Goal: Task Accomplishment & Management: Complete application form

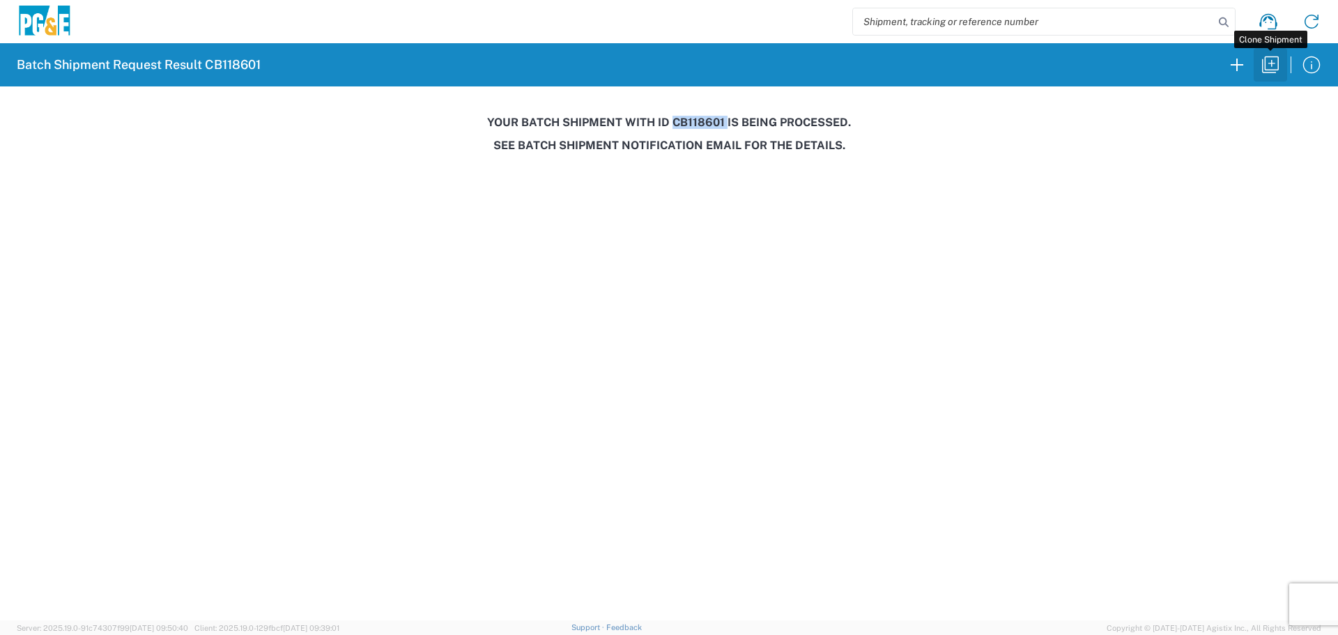
click at [1282, 66] on button "button" at bounding box center [1270, 64] width 33 height 33
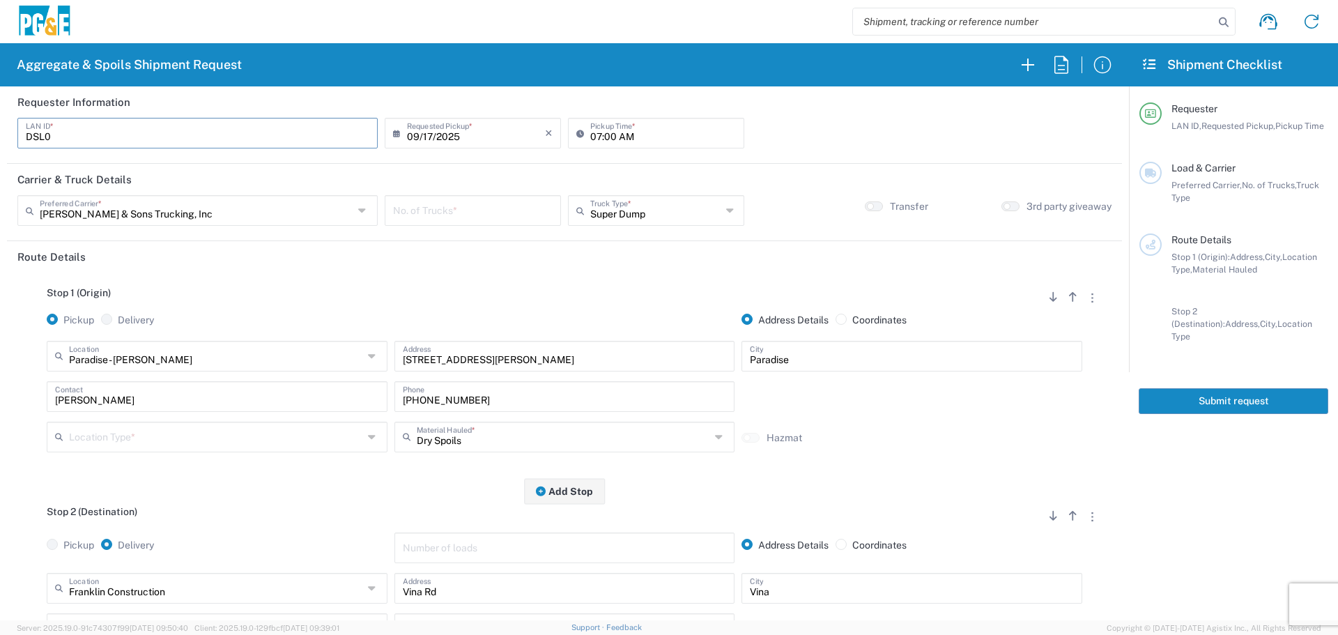
drag, startPoint x: 63, startPoint y: 142, endPoint x: 0, endPoint y: 138, distance: 62.9
click at [0, 138] on form "Requester Information DSL0 LAN ID * [DATE] × Requested Pickup * Cancel Apply 07…" at bounding box center [564, 353] width 1129 height 534
type input "L1WB"
click at [212, 203] on input "text" at bounding box center [197, 209] width 314 height 24
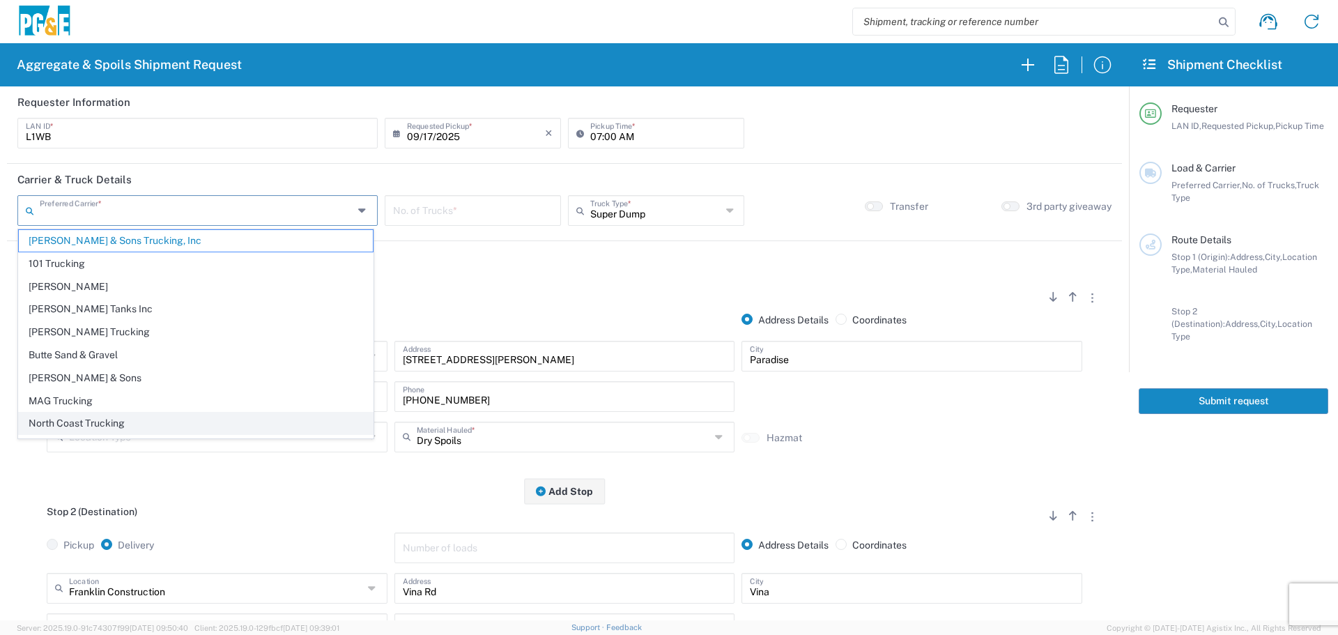
click at [93, 426] on span "North Coast Trucking" at bounding box center [196, 424] width 354 height 22
type input "North Coast Trucking"
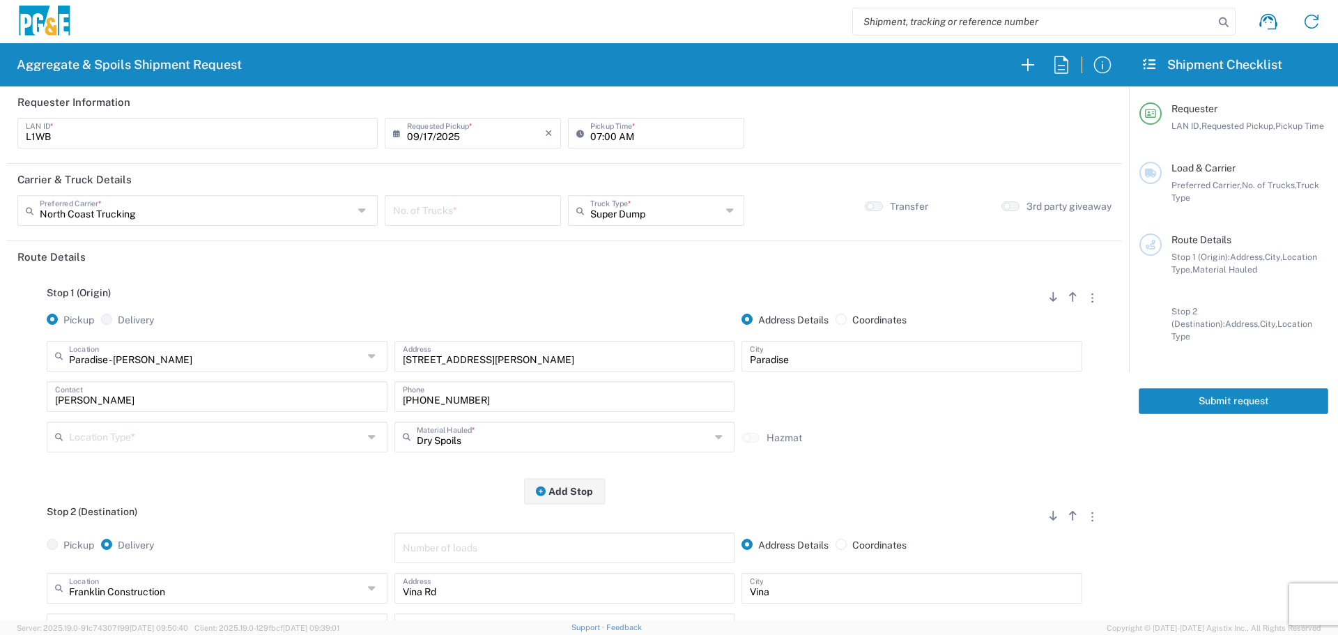
click at [472, 220] on input "number" at bounding box center [473, 209] width 160 height 24
type input "1"
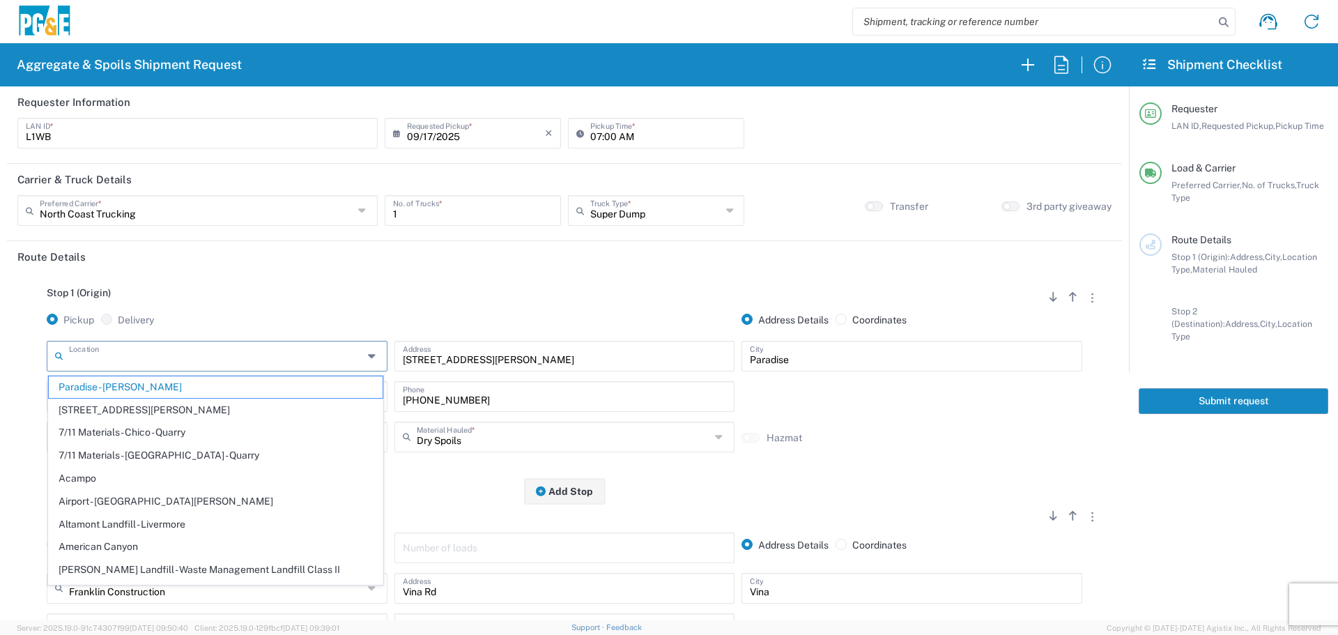
click at [228, 367] on input "text" at bounding box center [216, 355] width 294 height 24
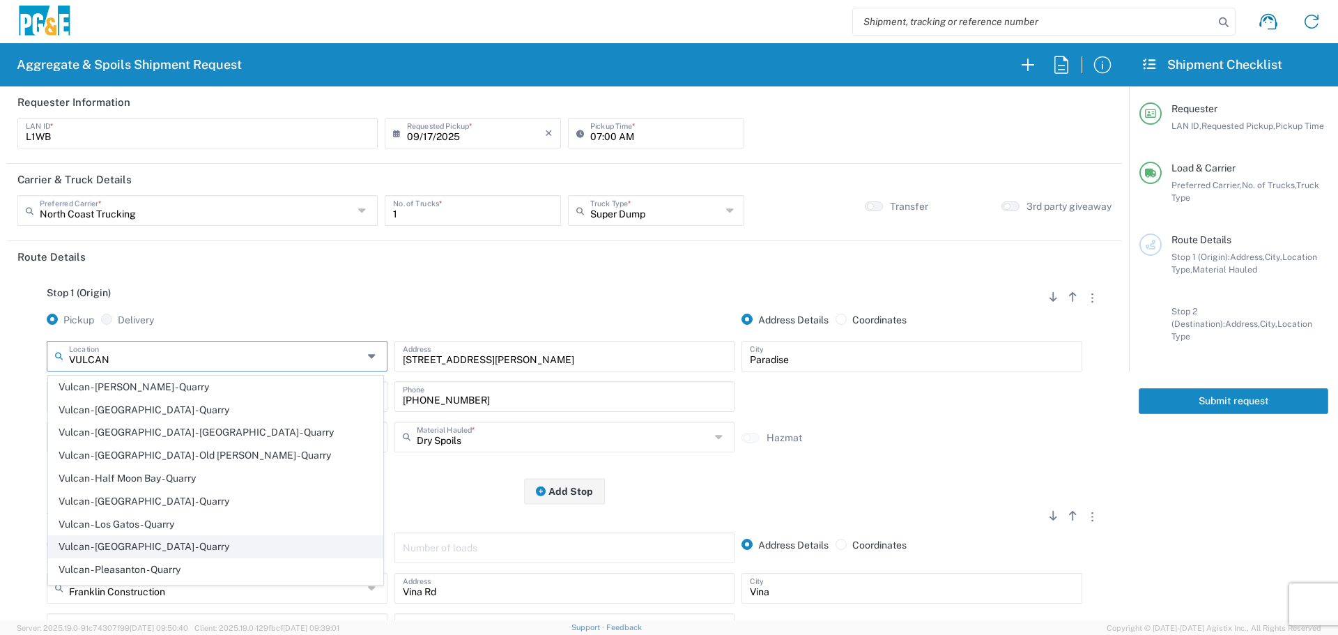
scroll to position [70, 0]
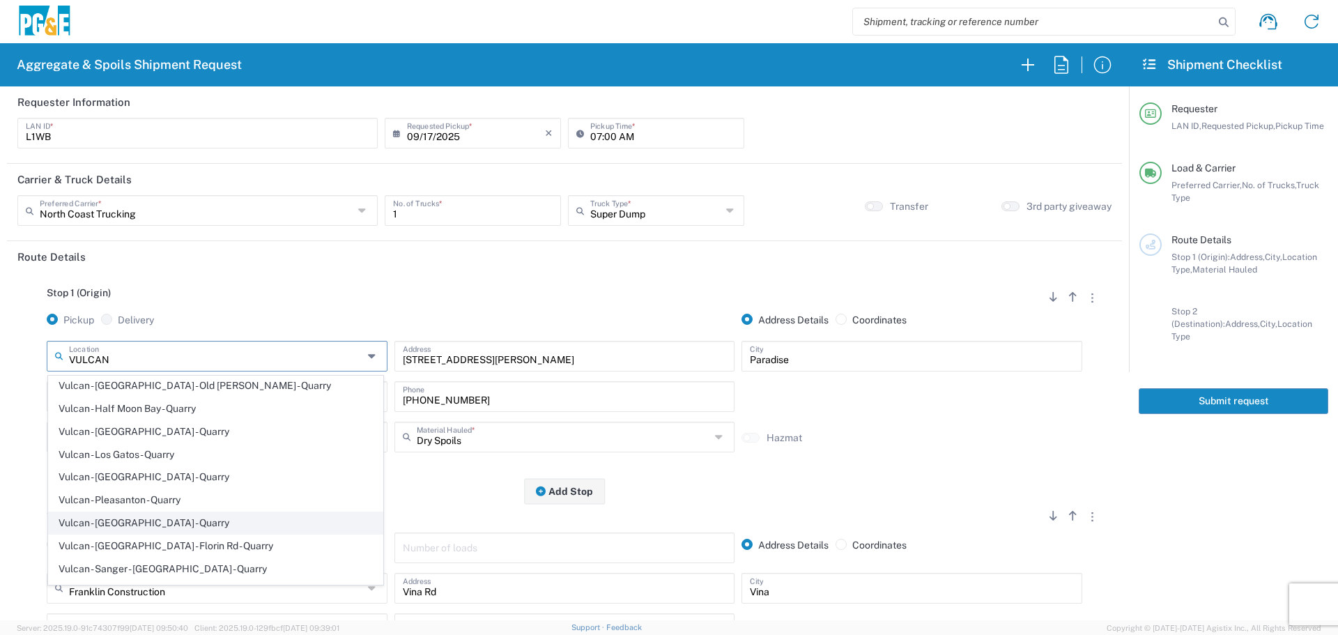
click at [155, 523] on span "Vulcan - [GEOGRAPHIC_DATA] - Quarry" at bounding box center [216, 523] width 334 height 22
type input "Vulcan - [GEOGRAPHIC_DATA] - Quarry"
type input "[STREET_ADDRESS]"
type input "[GEOGRAPHIC_DATA]"
type input "Quarry"
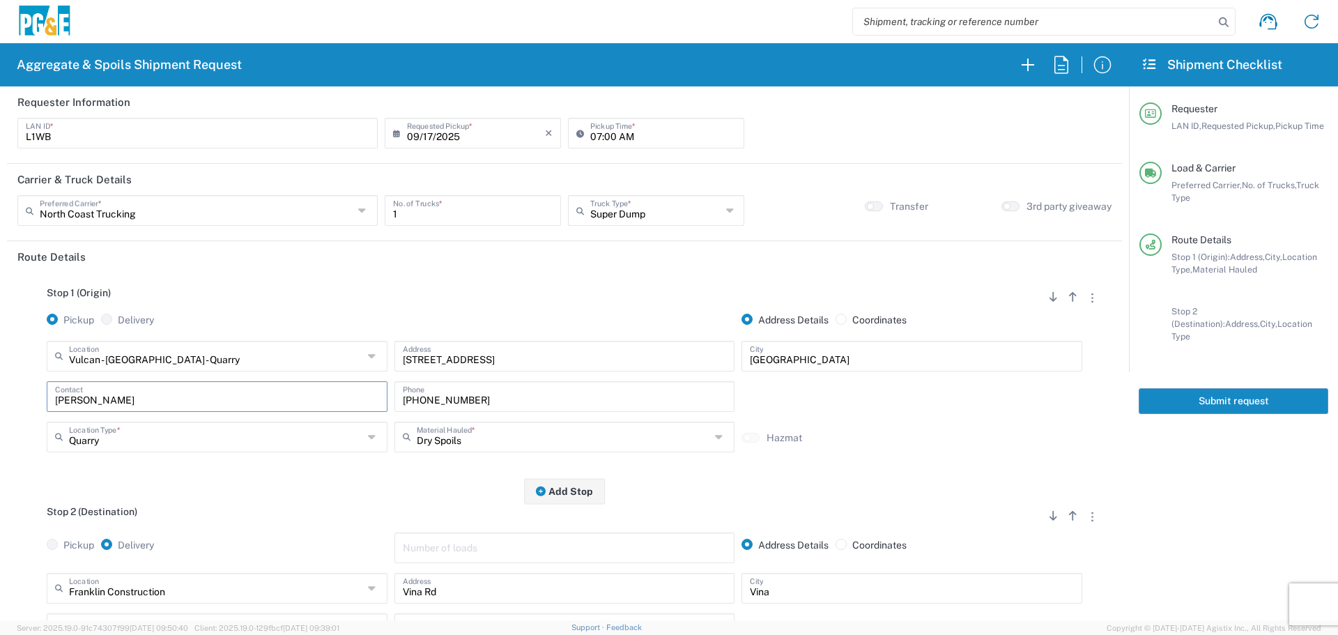
drag, startPoint x: 114, startPoint y: 401, endPoint x: 2, endPoint y: 401, distance: 111.5
click at [2, 401] on form "Requester Information L1WB LAN ID * [DATE] × Requested Pickup * Cancel Apply 07…" at bounding box center [564, 353] width 1129 height 534
drag, startPoint x: 537, startPoint y: 399, endPoint x: 105, endPoint y: 424, distance: 432.8
click at [105, 424] on div "Vulcan - [GEOGRAPHIC_DATA] - Quarry Location [GEOGRAPHIC_DATA] - [GEOGRAPHIC_DA…" at bounding box center [564, 401] width 1094 height 121
click at [596, 447] on input "text" at bounding box center [564, 436] width 294 height 24
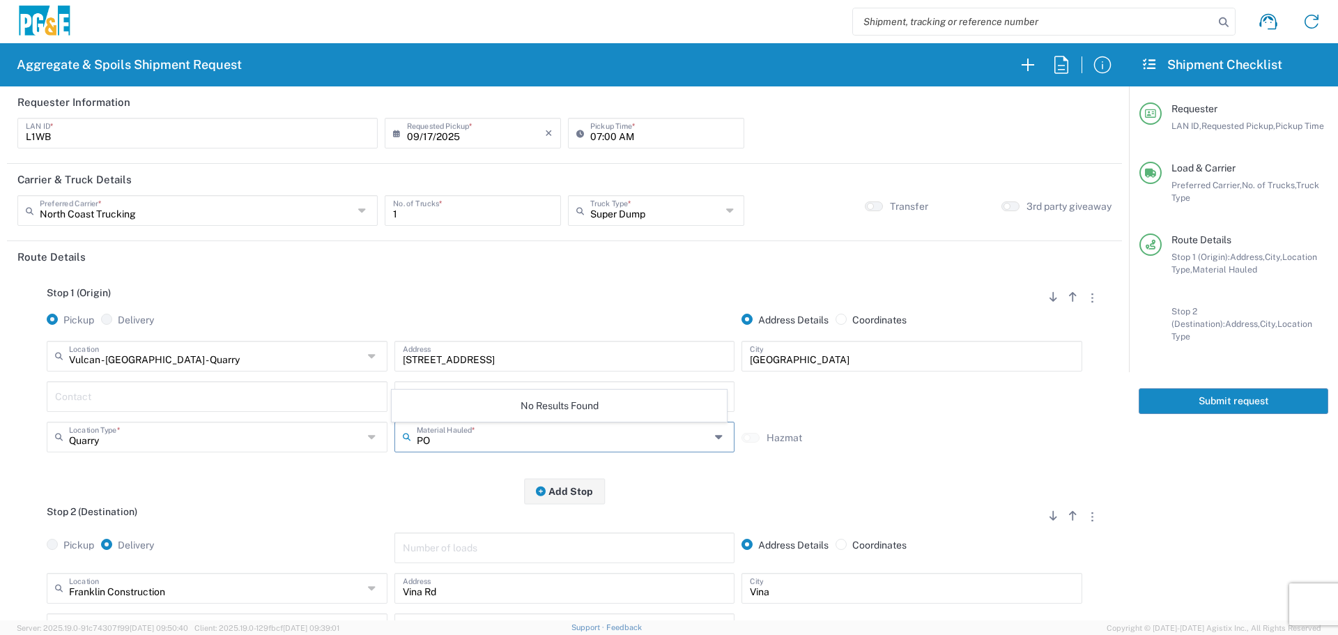
type input "P"
click at [507, 371] on span "Asphalt Cold Patch" at bounding box center [559, 364] width 334 height 22
type input "Asphalt Cold Patch"
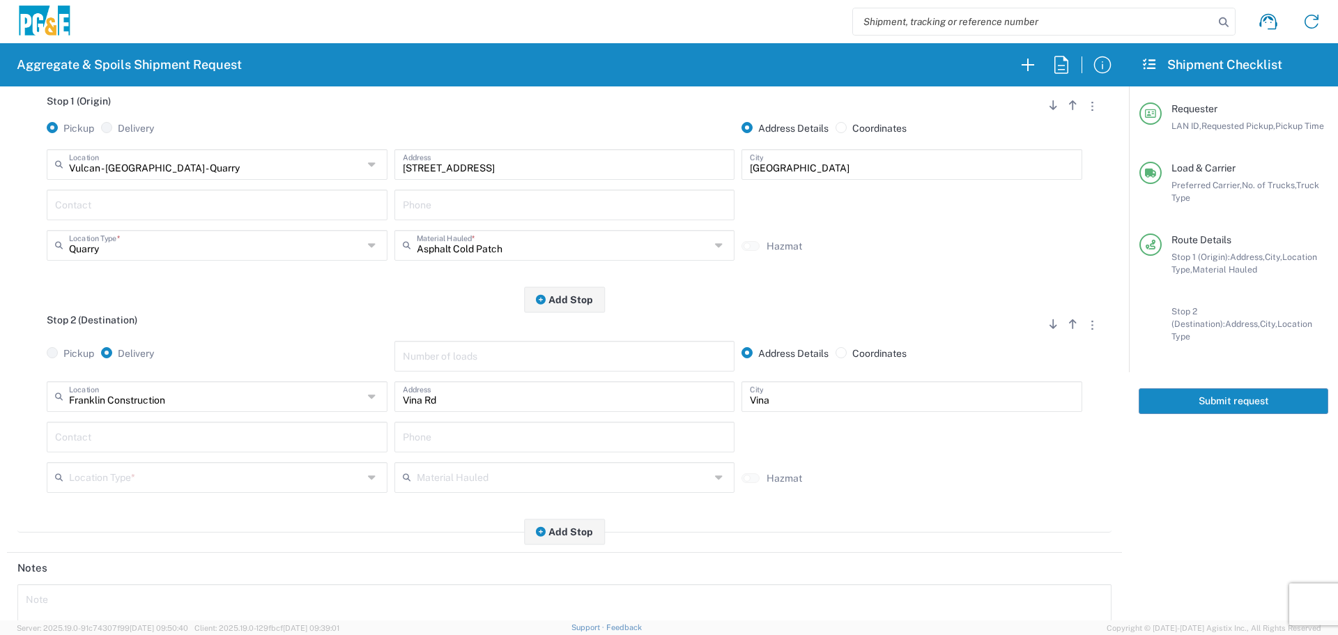
scroll to position [209, 0]
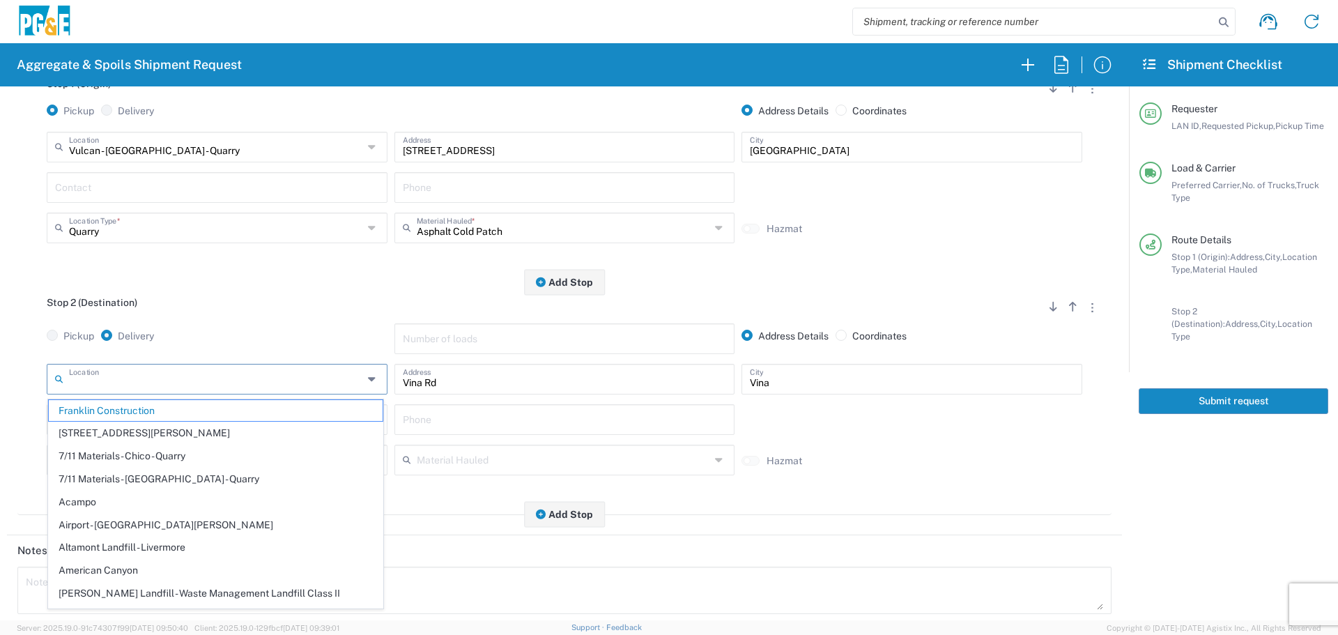
drag, startPoint x: 325, startPoint y: 377, endPoint x: 0, endPoint y: 364, distance: 325.7
click at [0, 364] on form "Requester Information L1WB LAN ID * [DATE] × Requested Pickup * Cancel Apply 07…" at bounding box center [564, 353] width 1129 height 534
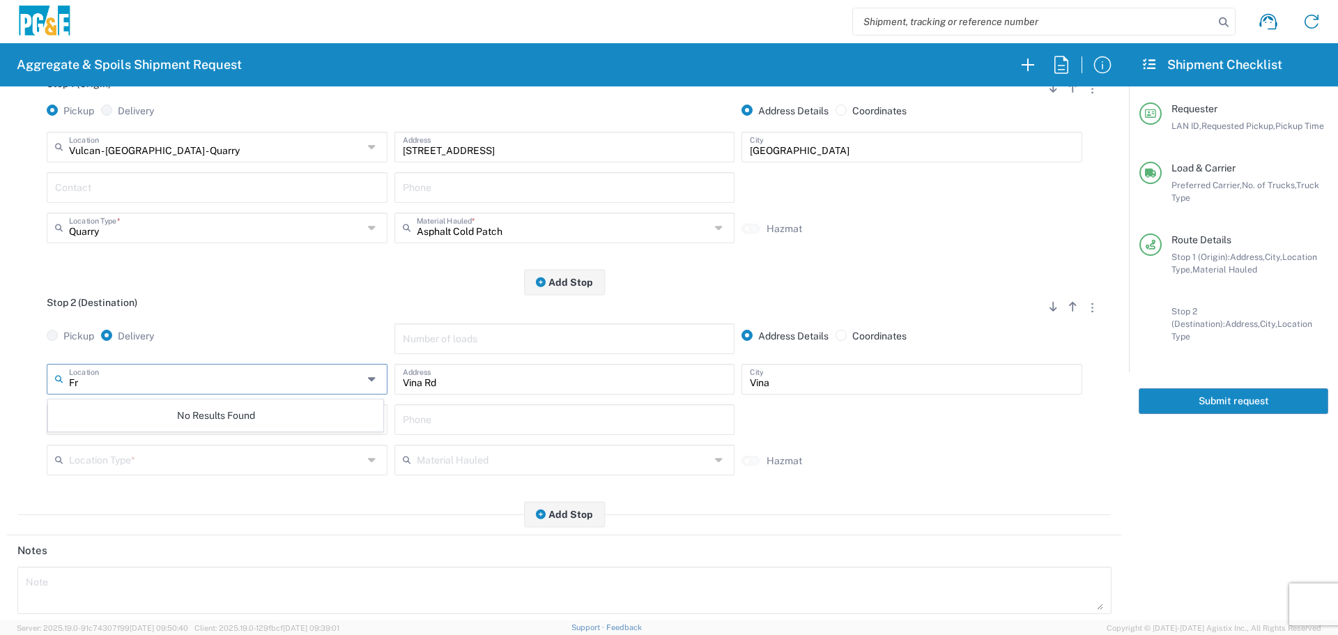
type input "F"
click at [93, 410] on span "[GEOGRAPHIC_DATA]" at bounding box center [216, 411] width 334 height 22
type input "[GEOGRAPHIC_DATA]"
type input "[STREET_ADDRESS]"
type input "[GEOGRAPHIC_DATA]"
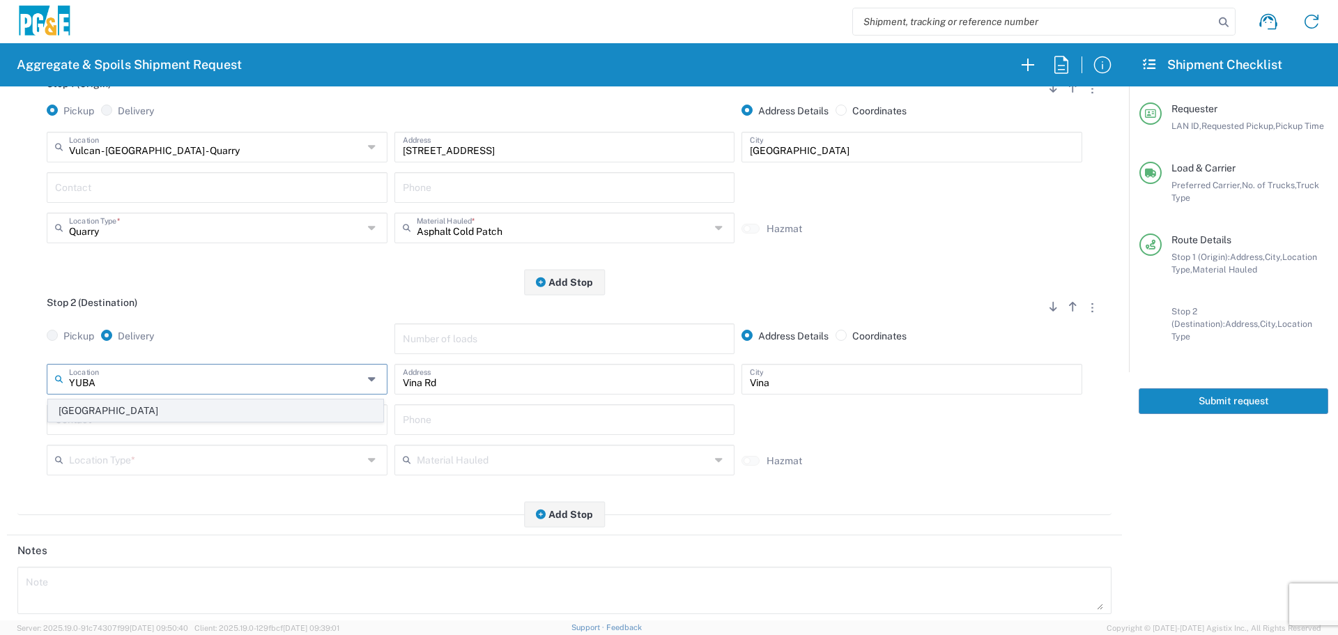
type input "Business No Loading Dock"
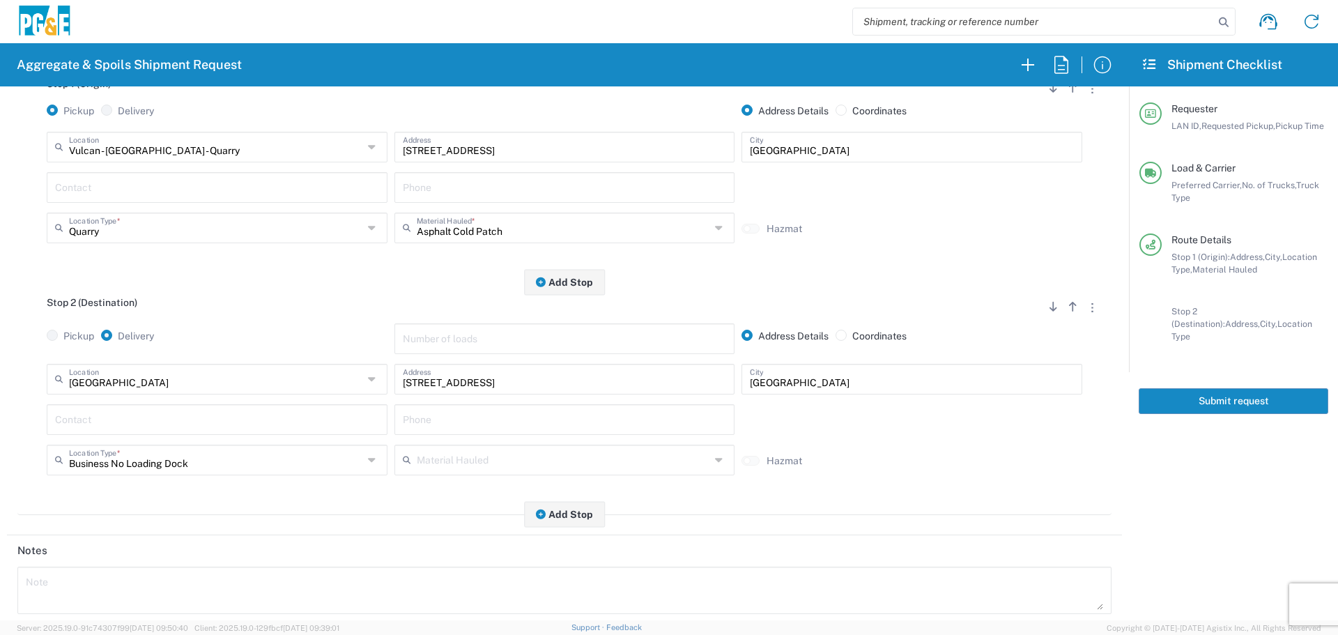
click at [96, 419] on input "text" at bounding box center [217, 418] width 324 height 24
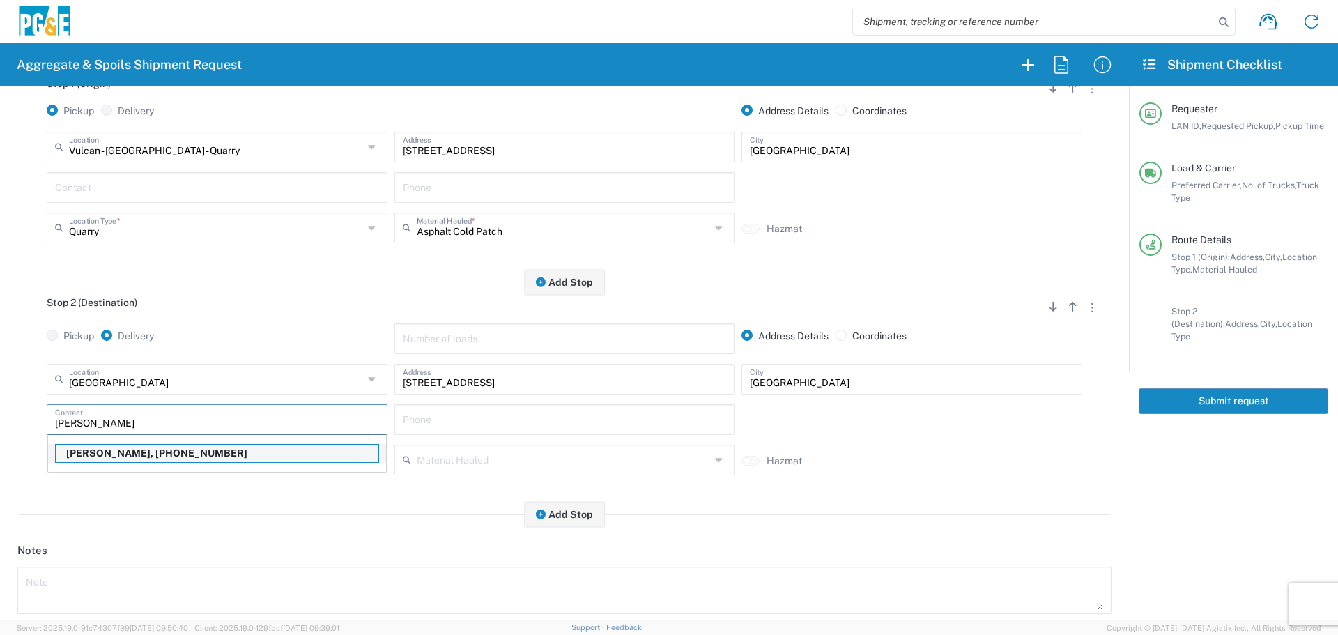
click at [130, 456] on p "[PERSON_NAME], [PHONE_NUMBER]" at bounding box center [217, 453] width 323 height 17
type input "[PERSON_NAME]"
type input "[PHONE_NUMBER]"
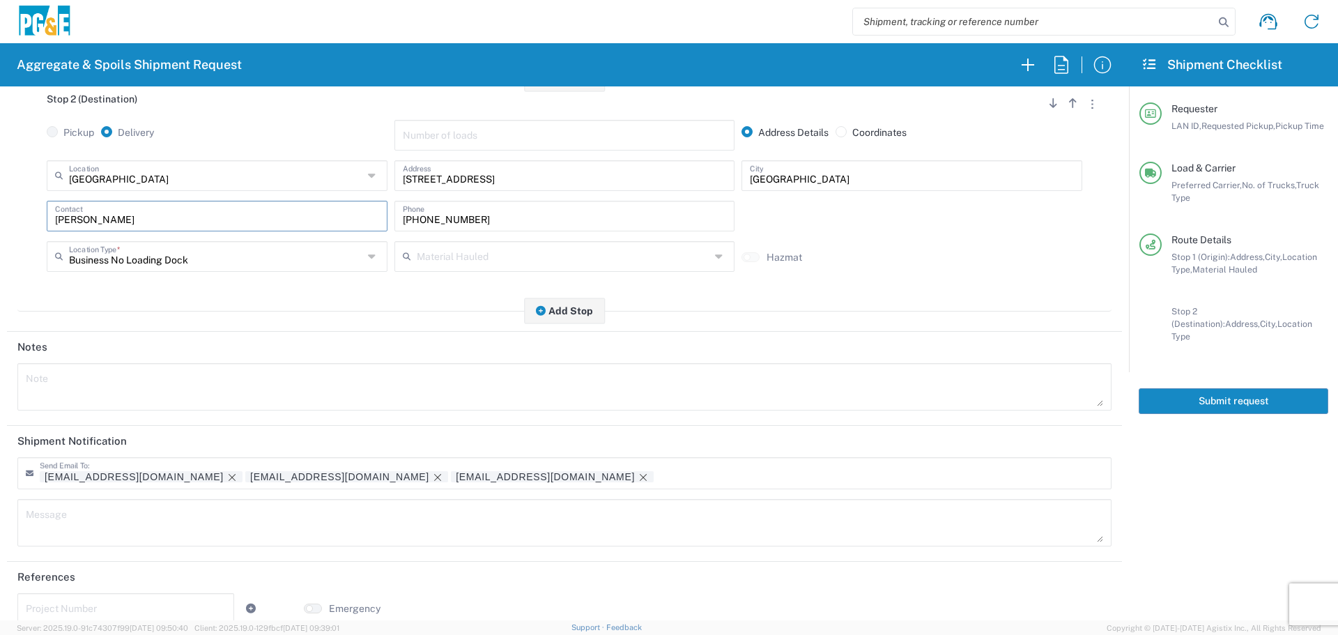
scroll to position [433, 0]
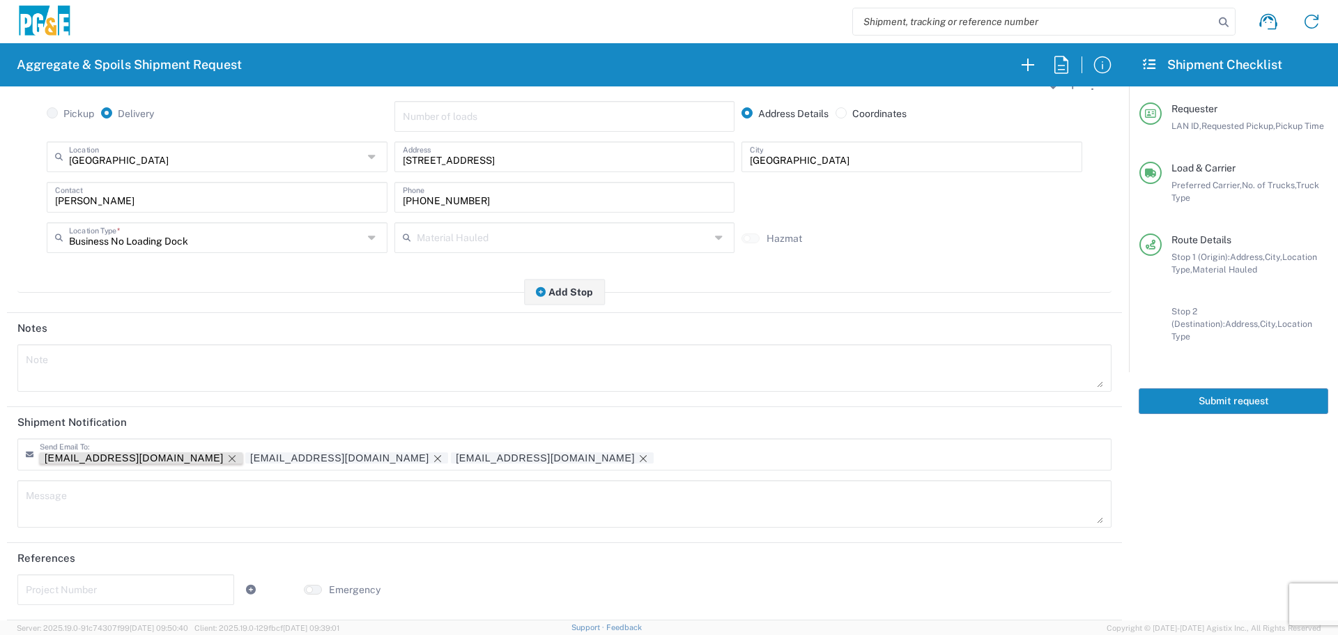
click at [226, 456] on icon "Remove tag" at bounding box center [231, 458] width 11 height 11
click at [132, 383] on textarea at bounding box center [564, 367] width 1077 height 39
drag, startPoint x: 141, startPoint y: 361, endPoint x: 0, endPoint y: 369, distance: 141.7
click at [0, 369] on form "Requester Information L1WB LAN ID * [DATE] × Requested Pickup * Cancel Apply 07…" at bounding box center [564, 353] width 1129 height 534
type textarea "Haul power patch"
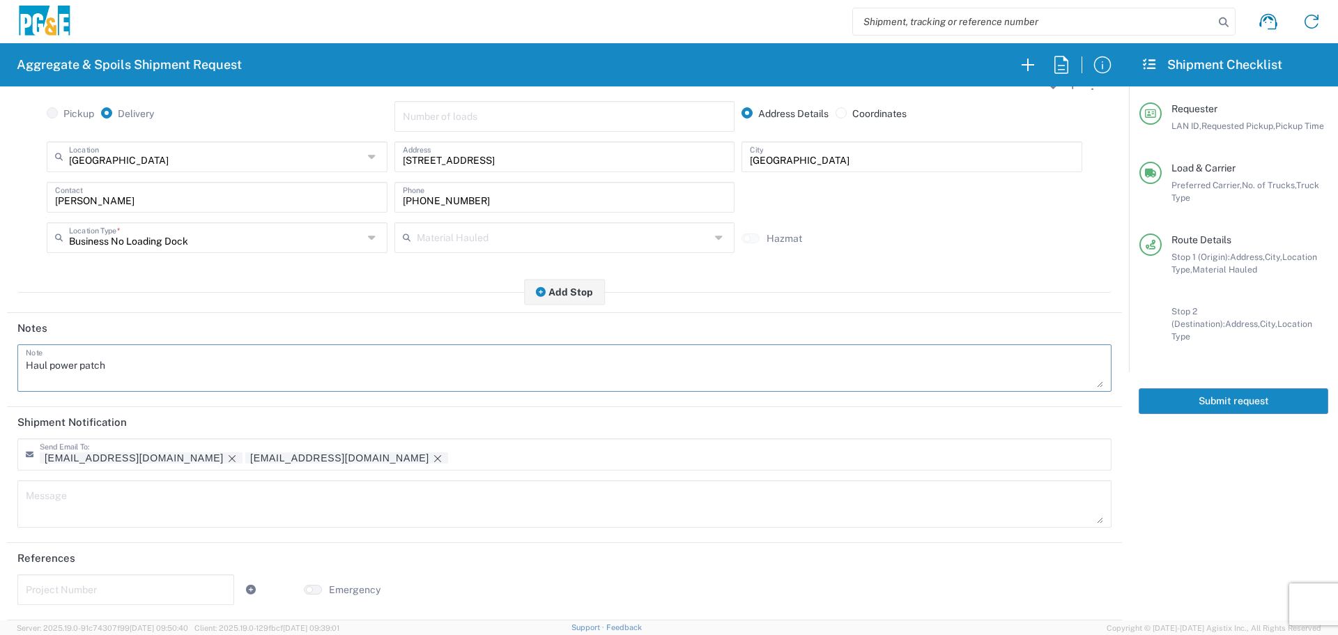
click at [77, 505] on textarea at bounding box center [564, 503] width 1077 height 39
paste textarea "Haul power patch"
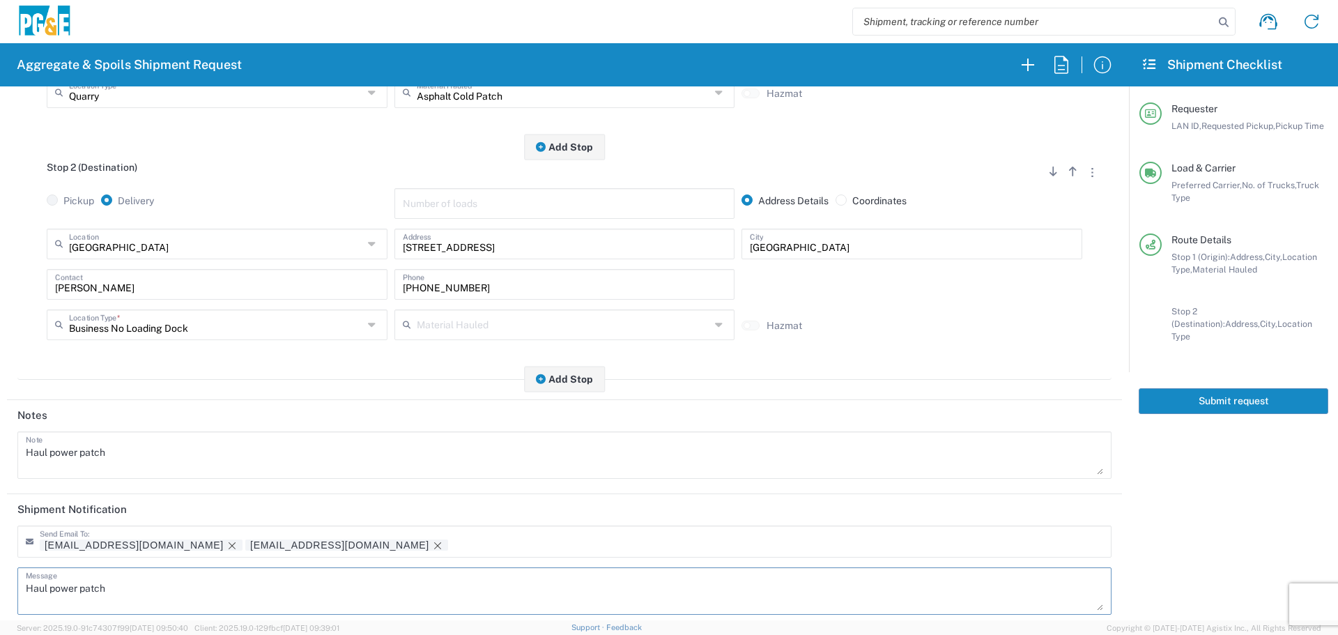
scroll to position [348, 0]
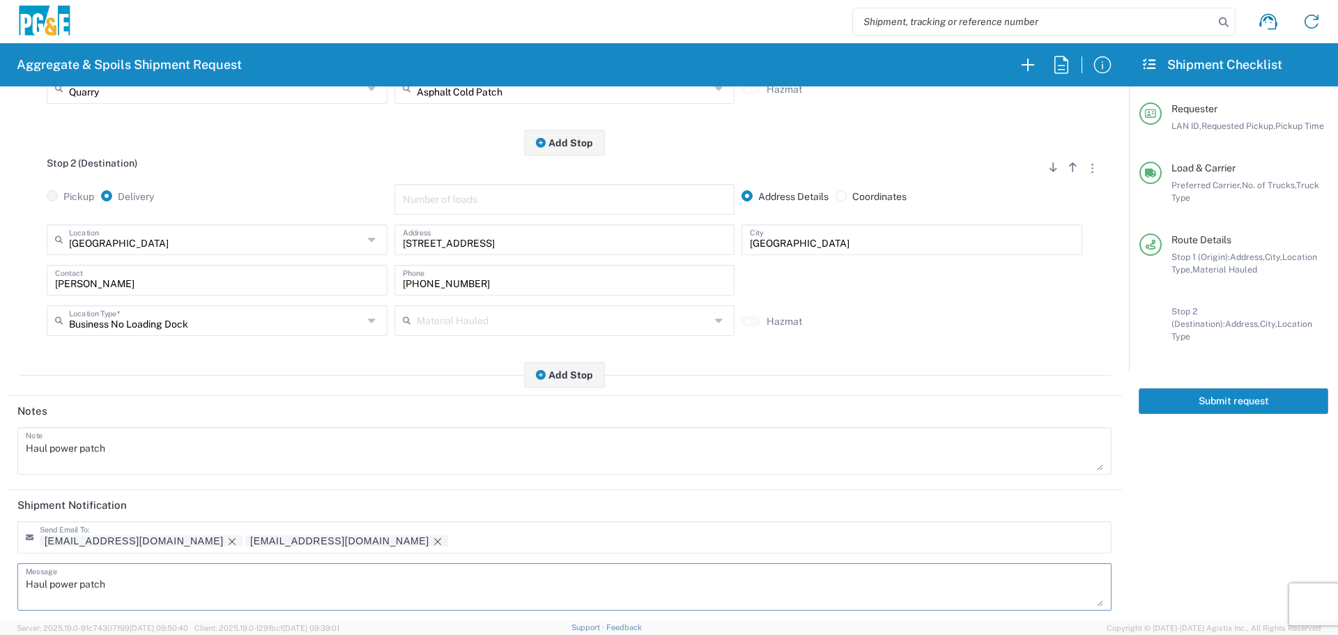
type textarea "Haul power patch"
click at [185, 432] on textarea "Haul power patch" at bounding box center [564, 450] width 1077 height 39
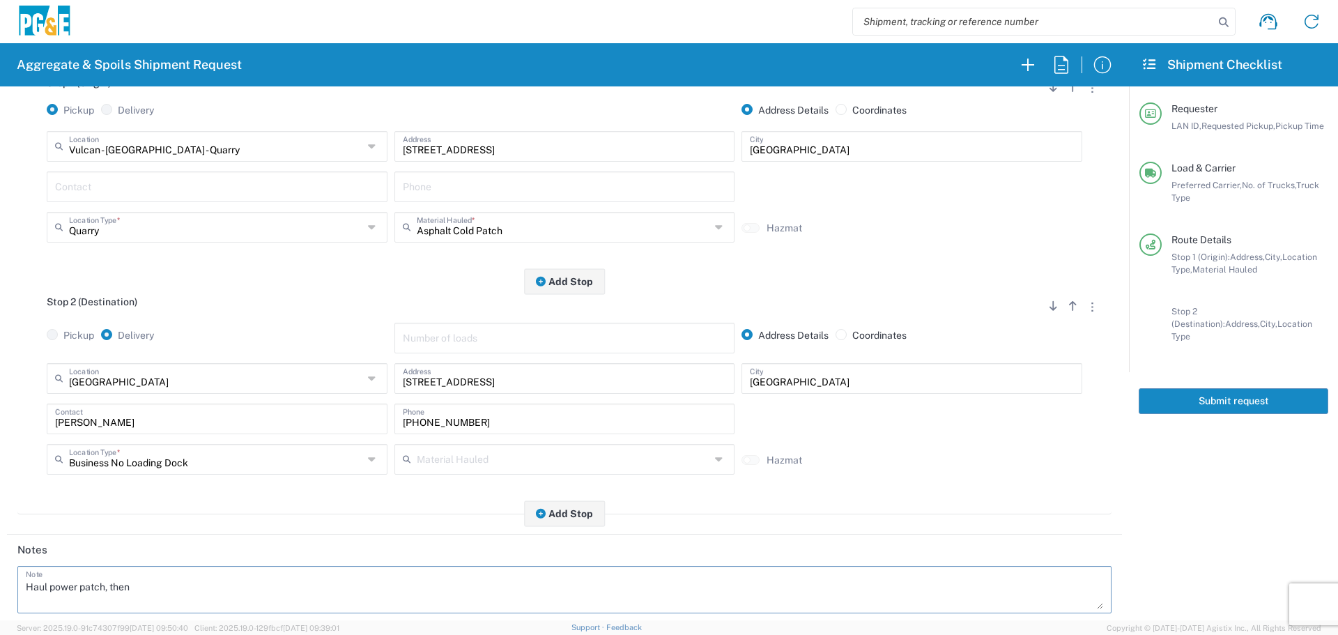
scroll to position [209, 0]
type textarea "Haul power patch, then"
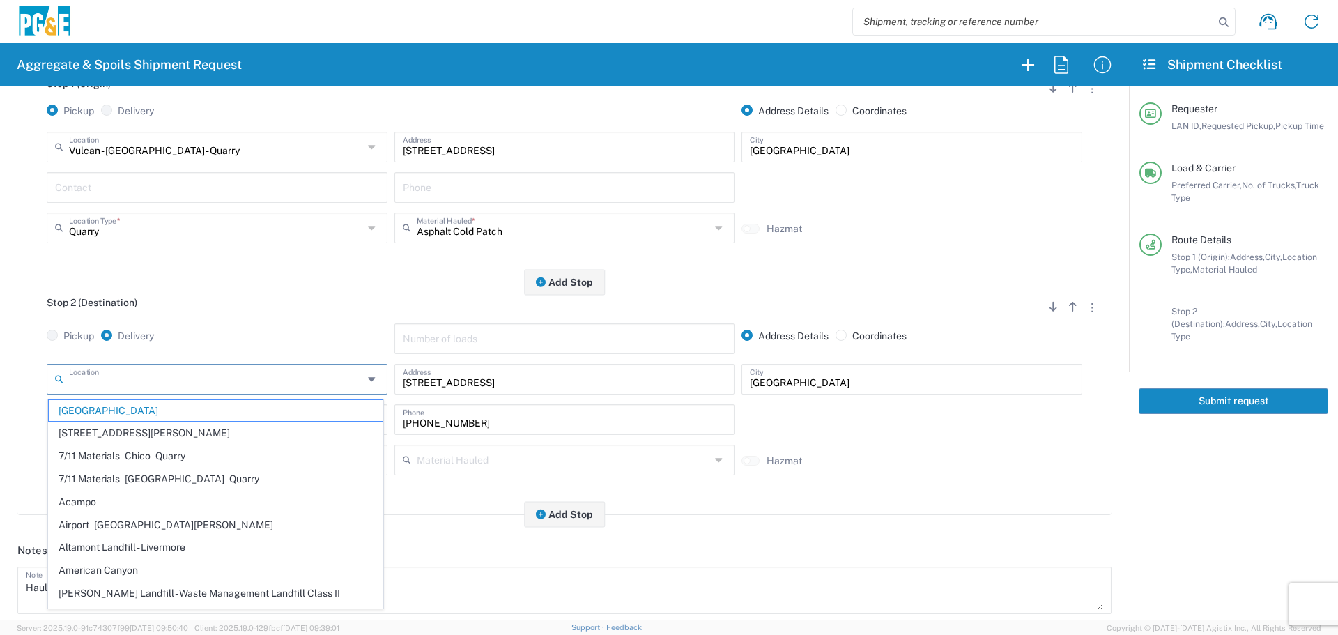
click at [183, 380] on input "text" at bounding box center [216, 378] width 294 height 24
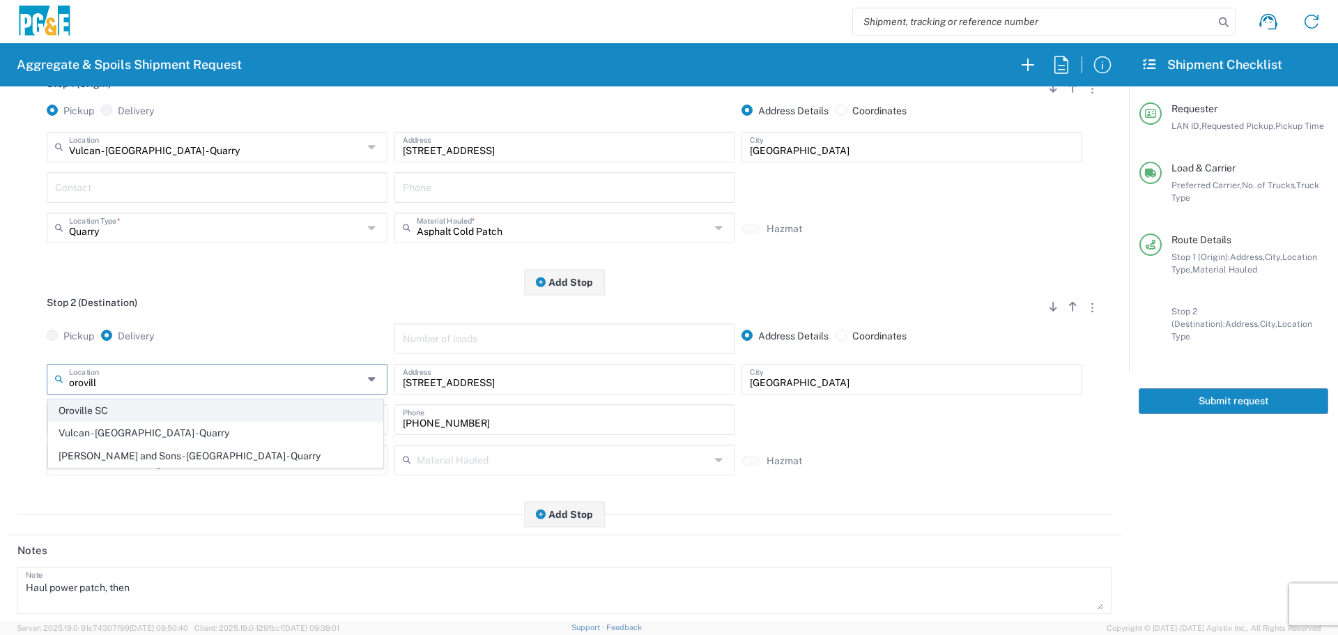
click at [165, 403] on span "Oroville SC" at bounding box center [216, 411] width 334 height 22
type input "Oroville SC"
type input "[STREET_ADDRESS][PERSON_NAME]"
type input "[GEOGRAPHIC_DATA]"
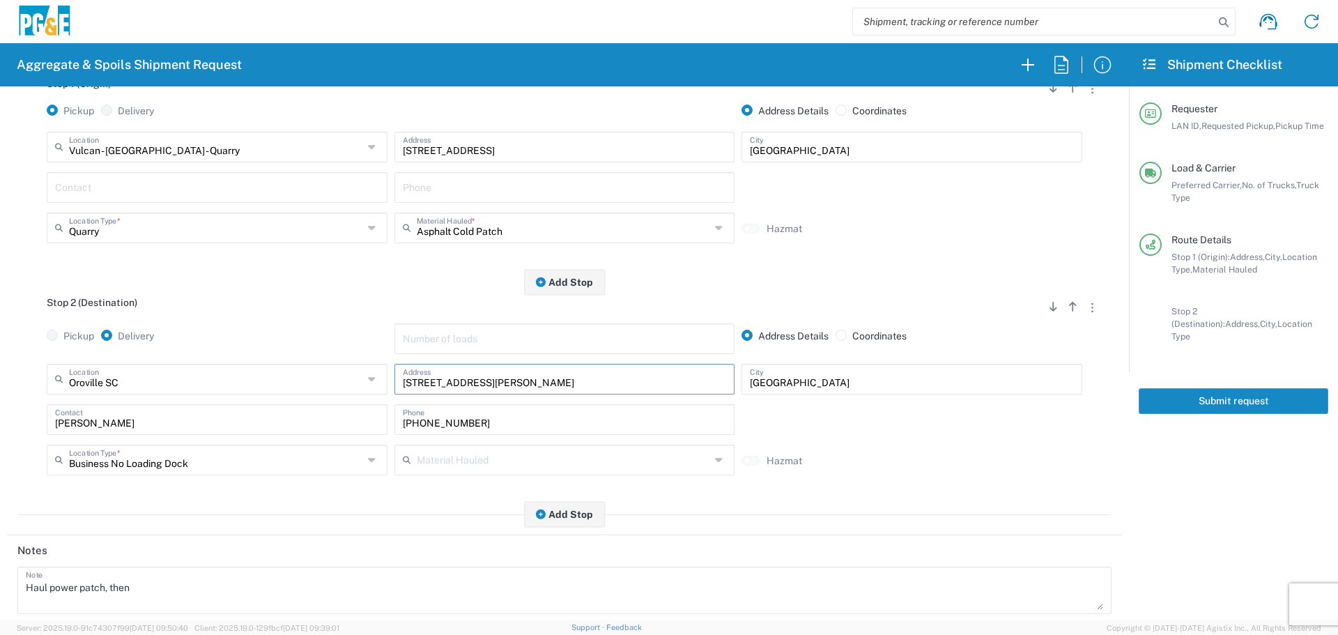
drag, startPoint x: 419, startPoint y: 389, endPoint x: 329, endPoint y: 385, distance: 90.0
click at [329, 385] on div "[GEOGRAPHIC_DATA] [GEOGRAPHIC_DATA] Location [GEOGRAPHIC_DATA] [GEOGRAPHIC_DATA…" at bounding box center [564, 384] width 1042 height 40
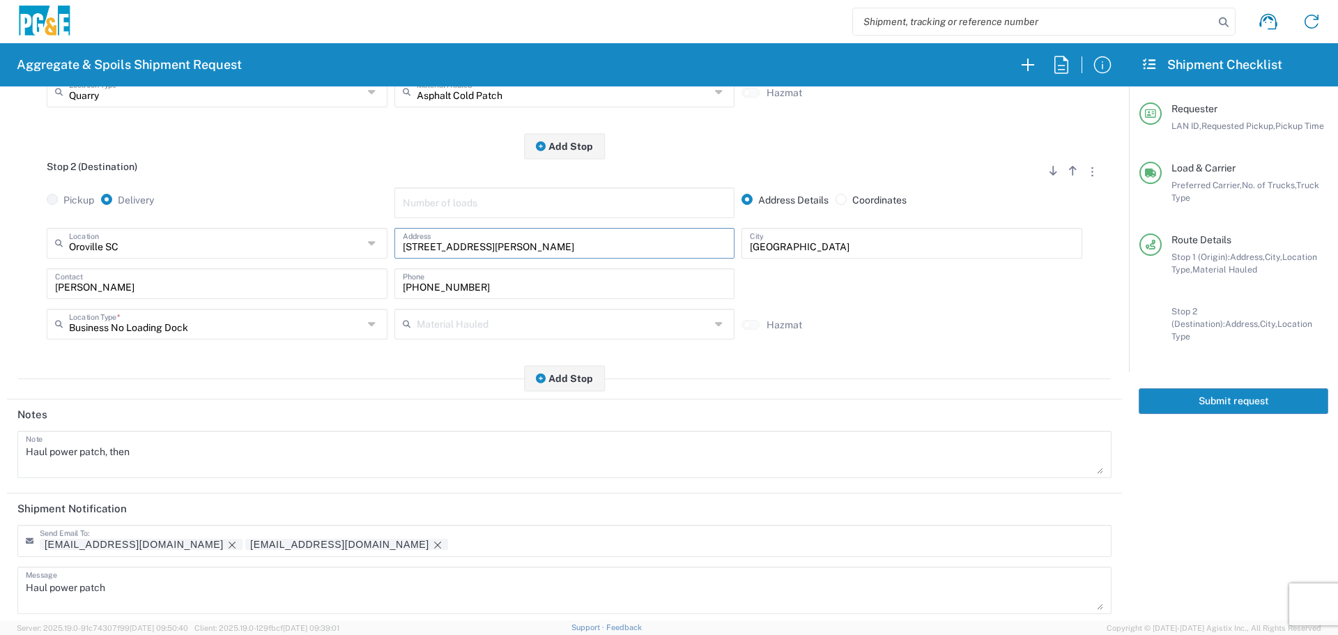
scroll to position [348, 0]
click at [253, 452] on textarea "Haul power patch, then" at bounding box center [564, 450] width 1077 height 39
paste textarea "[STREET_ADDRESS][PERSON_NAME]"
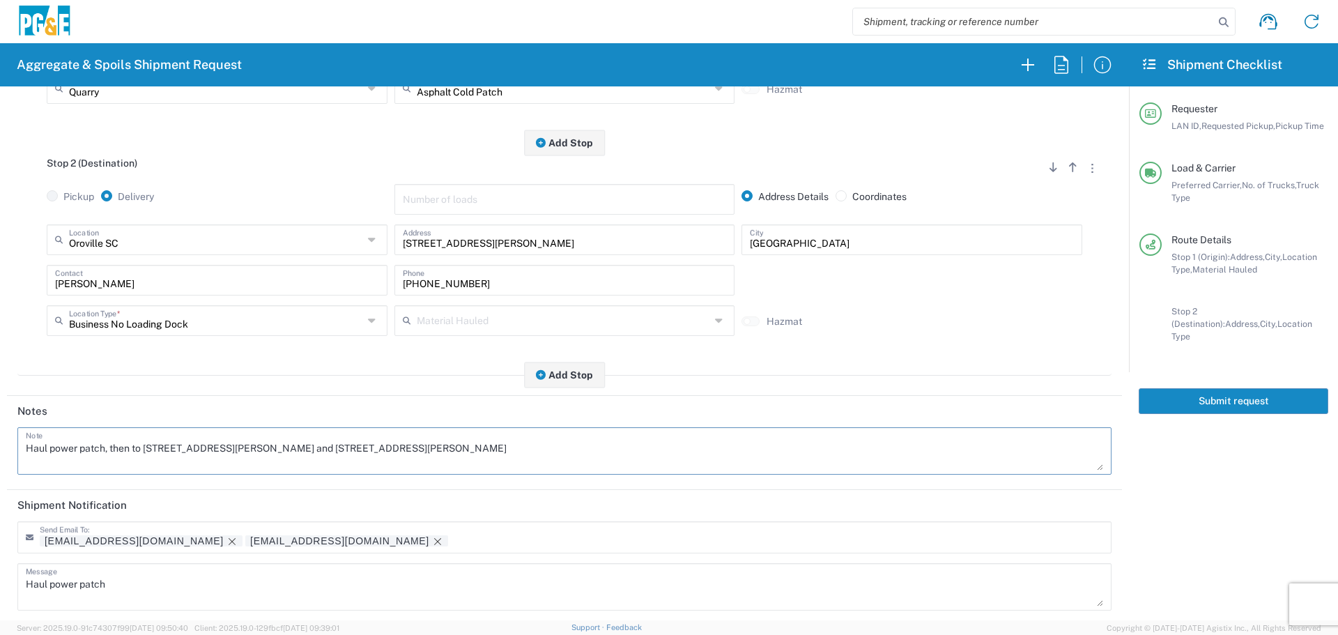
drag, startPoint x: 428, startPoint y: 446, endPoint x: 0, endPoint y: 426, distance: 428.3
click at [0, 426] on form "Requester Information L1WB LAN ID * [DATE] × Requested Pickup * Cancel Apply 07…" at bounding box center [564, 353] width 1129 height 534
type textarea "Haul power patch, then to [STREET_ADDRESS][PERSON_NAME] and [STREET_ADDRESS][PE…"
drag, startPoint x: 276, startPoint y: 577, endPoint x: 0, endPoint y: 609, distance: 277.8
click at [0, 609] on form "Requester Information L1WB LAN ID * [DATE] × Requested Pickup * Cancel Apply 07…" at bounding box center [564, 353] width 1129 height 534
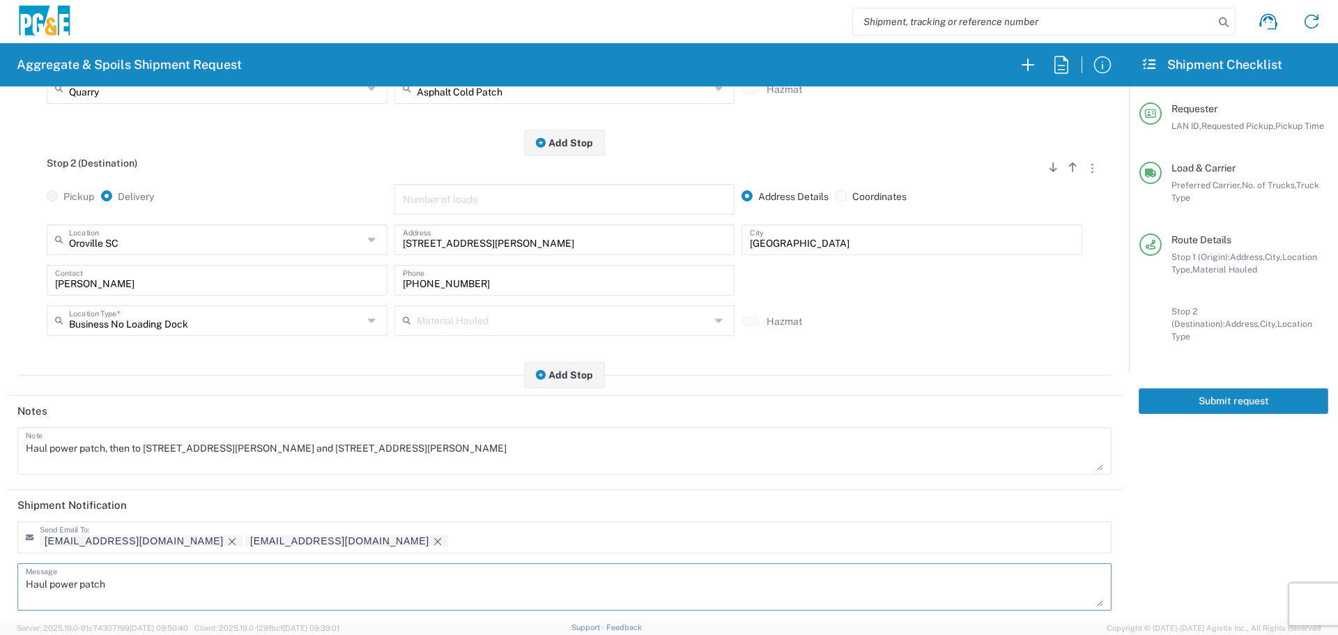
scroll to position [367, 0]
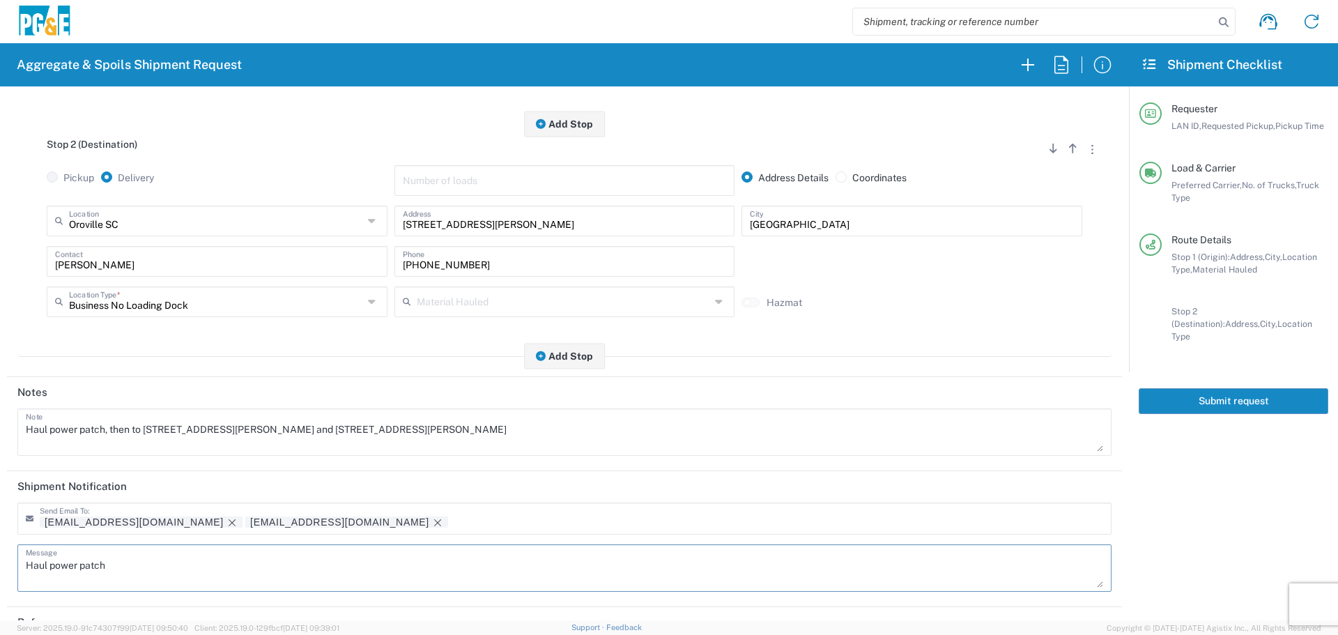
paste textarea ", then to [STREET_ADDRESS][PERSON_NAME] and [STREET_ADDRESS][PERSON_NAME]"
type textarea "Haul power patch, then to [STREET_ADDRESS][PERSON_NAME] and [STREET_ADDRESS][PE…"
click at [170, 235] on div "[GEOGRAPHIC_DATA] SC Location" at bounding box center [217, 221] width 341 height 31
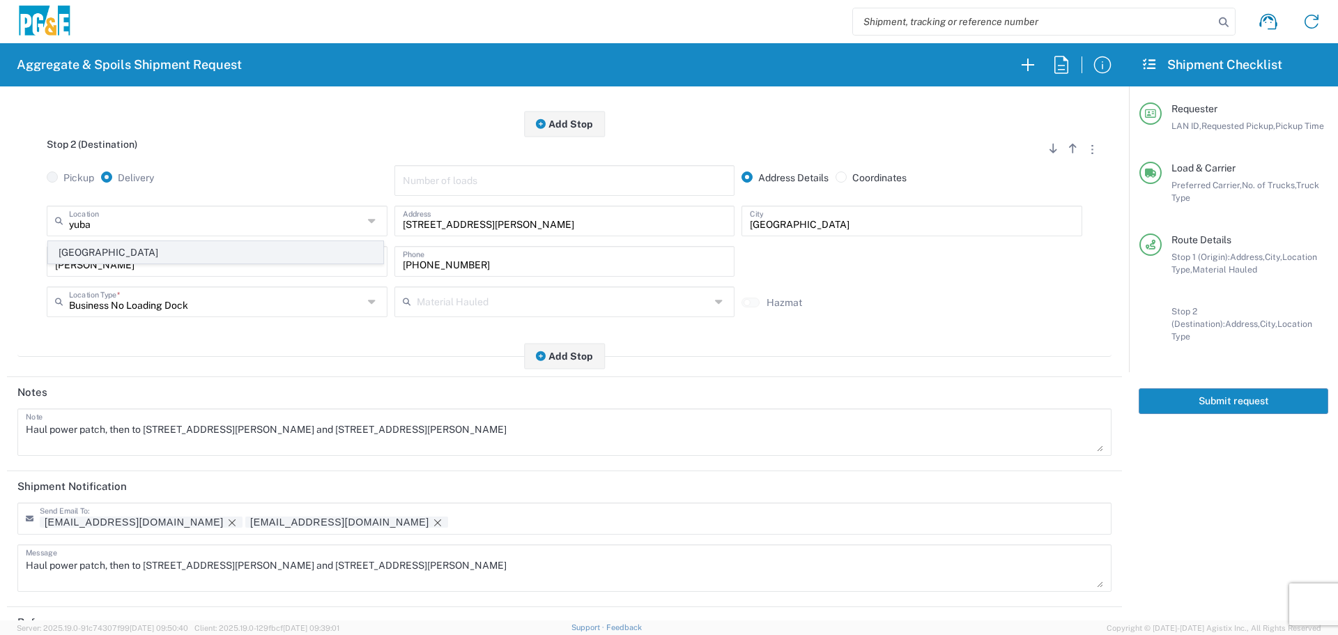
click at [192, 248] on span "[GEOGRAPHIC_DATA]" at bounding box center [216, 253] width 334 height 22
type input "[GEOGRAPHIC_DATA]"
type input "[STREET_ADDRESS]"
type input "[GEOGRAPHIC_DATA]"
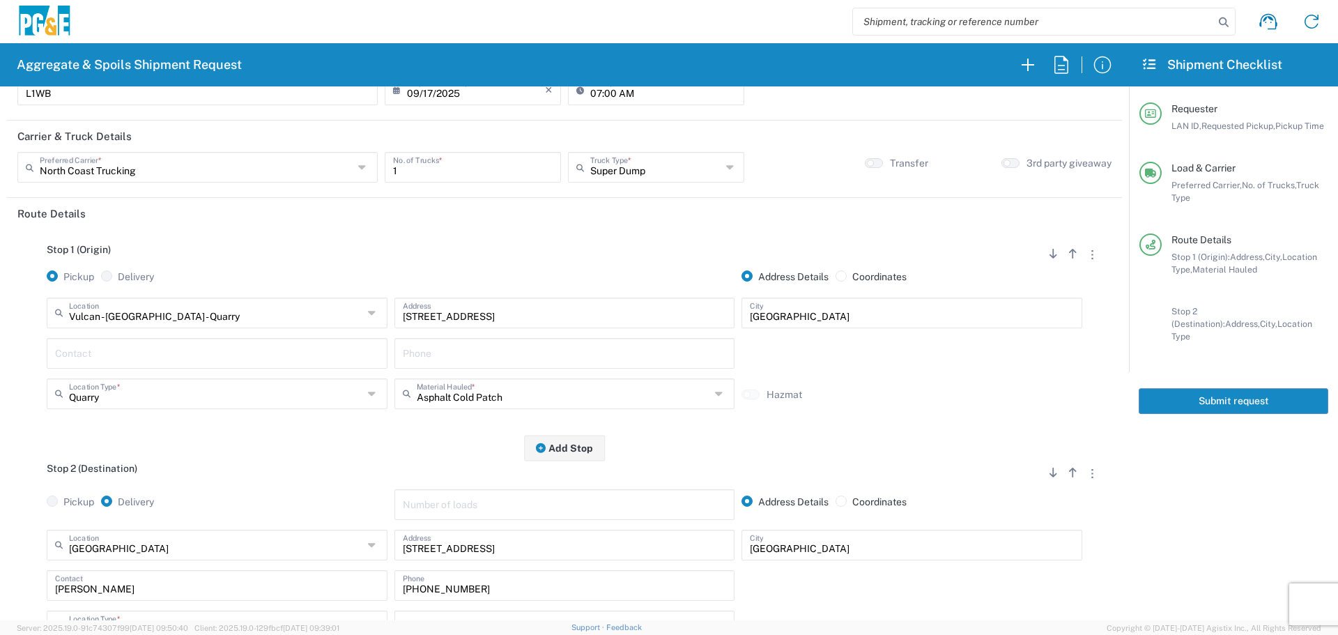
scroll to position [0, 0]
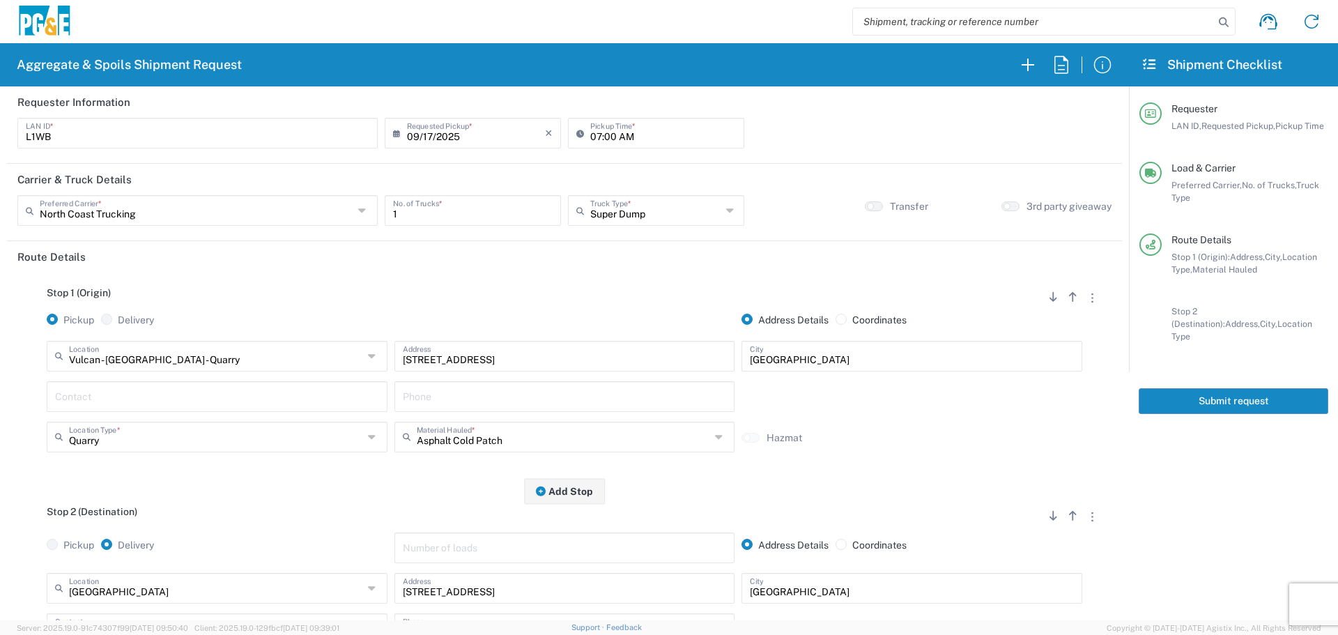
click at [1233, 394] on button "Submit request" at bounding box center [1234, 401] width 190 height 26
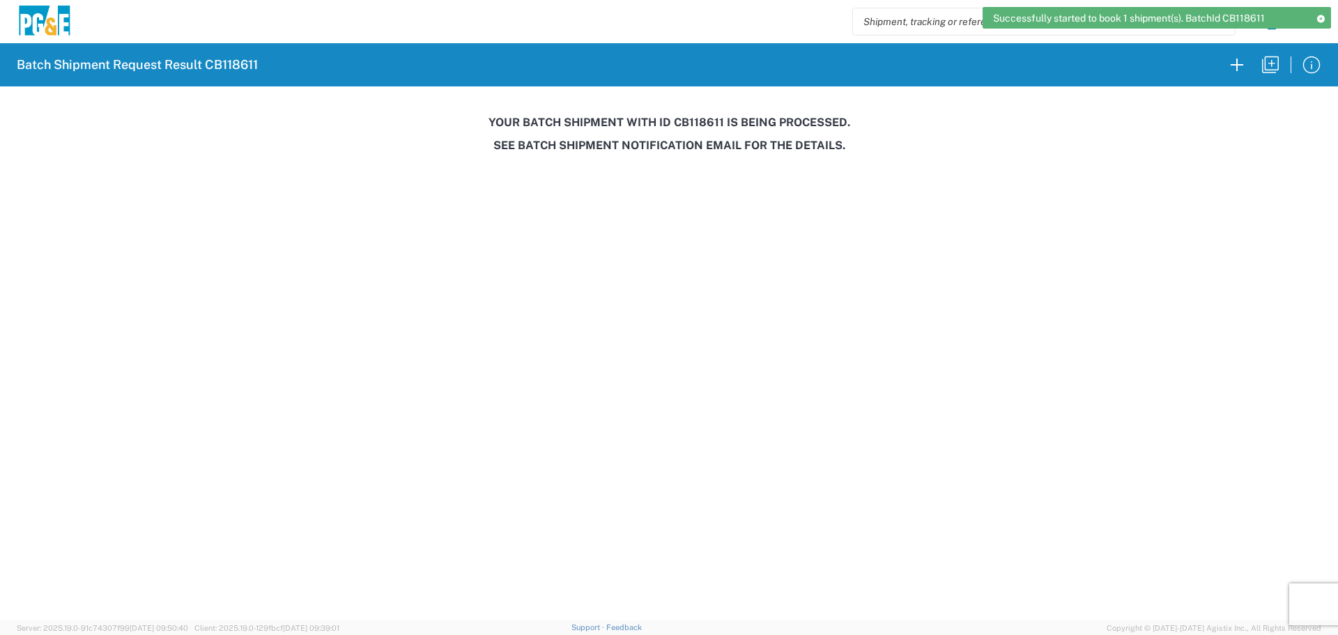
click at [703, 123] on h3 "Your batch shipment with id CB118611 is being processed." at bounding box center [669, 122] width 1318 height 13
copy h3 "CB118611"
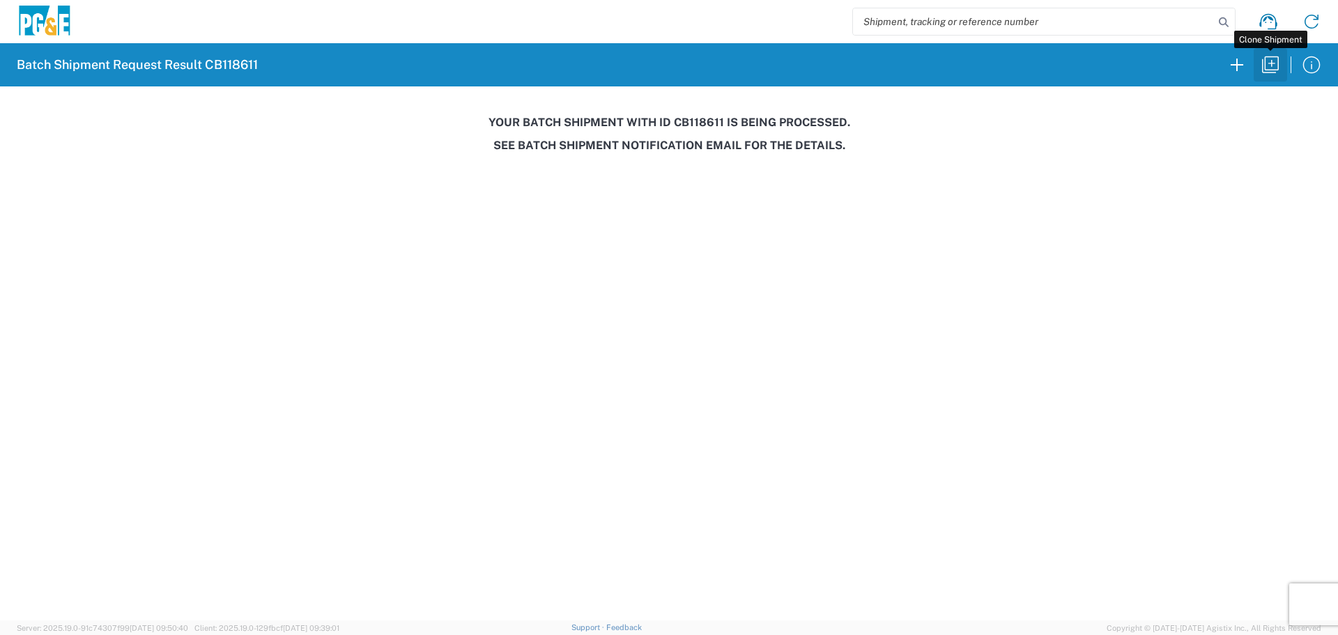
click at [1261, 70] on icon "button" at bounding box center [1270, 65] width 22 height 22
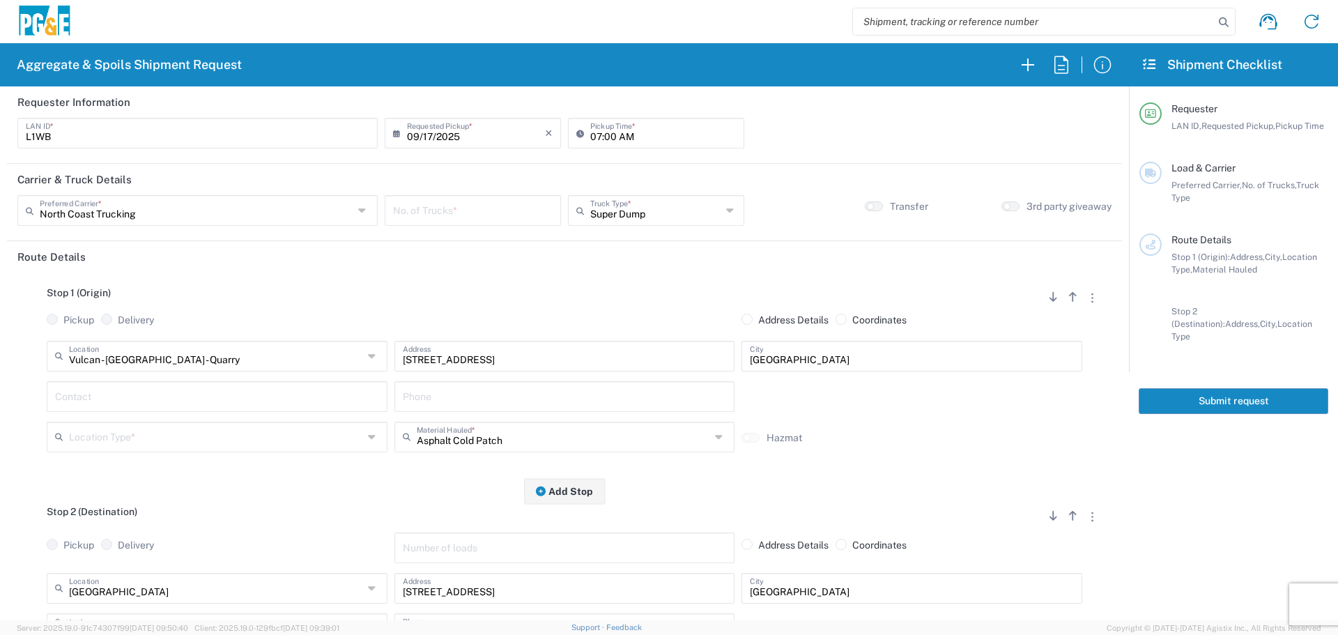
click at [440, 209] on input "number" at bounding box center [473, 209] width 160 height 24
type input "2"
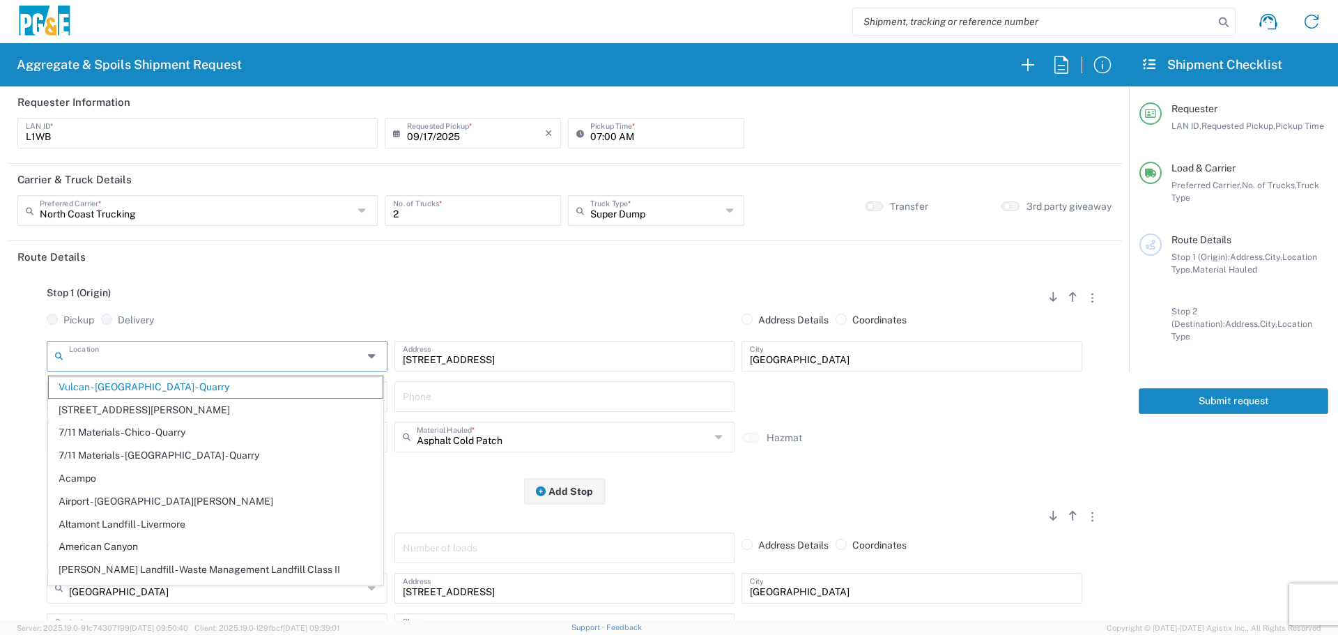
click at [326, 355] on input "text" at bounding box center [216, 355] width 294 height 24
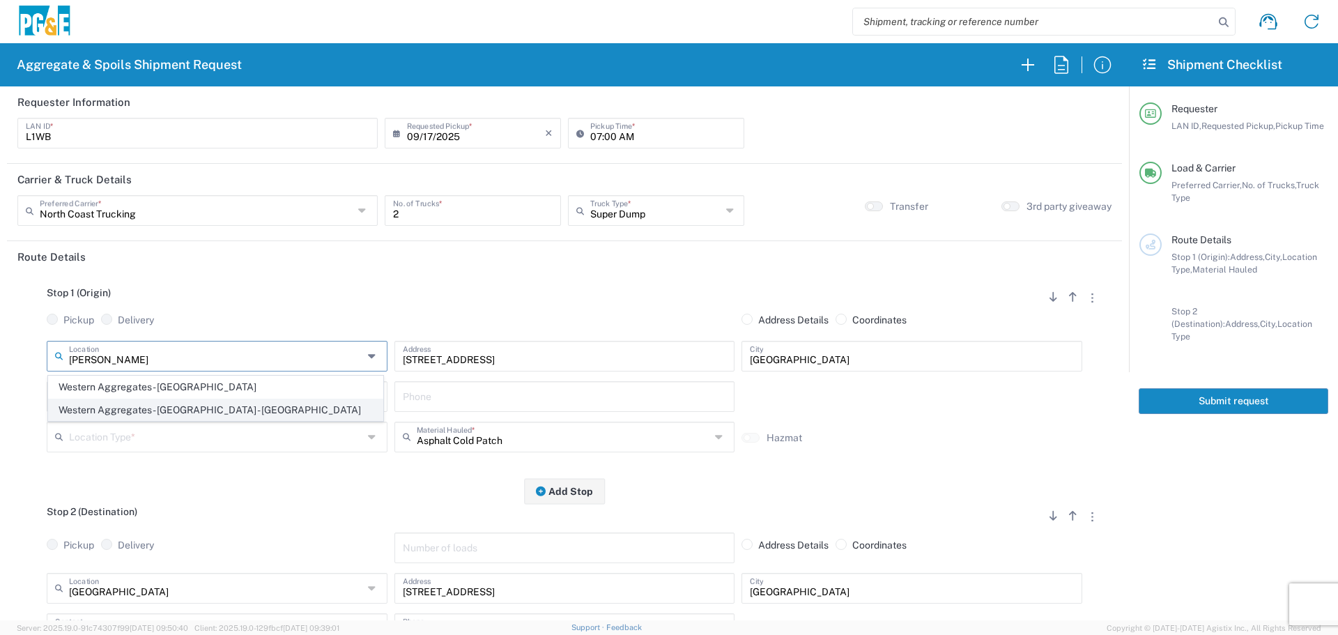
click at [243, 420] on span "Western Aggregates - [GEOGRAPHIC_DATA] - [GEOGRAPHIC_DATA]" at bounding box center [216, 410] width 334 height 22
type input "Western Aggregates - [GEOGRAPHIC_DATA] - [GEOGRAPHIC_DATA]"
type input "[STREET_ADDRESS]"
type input "[GEOGRAPHIC_DATA]"
type input "Quarry"
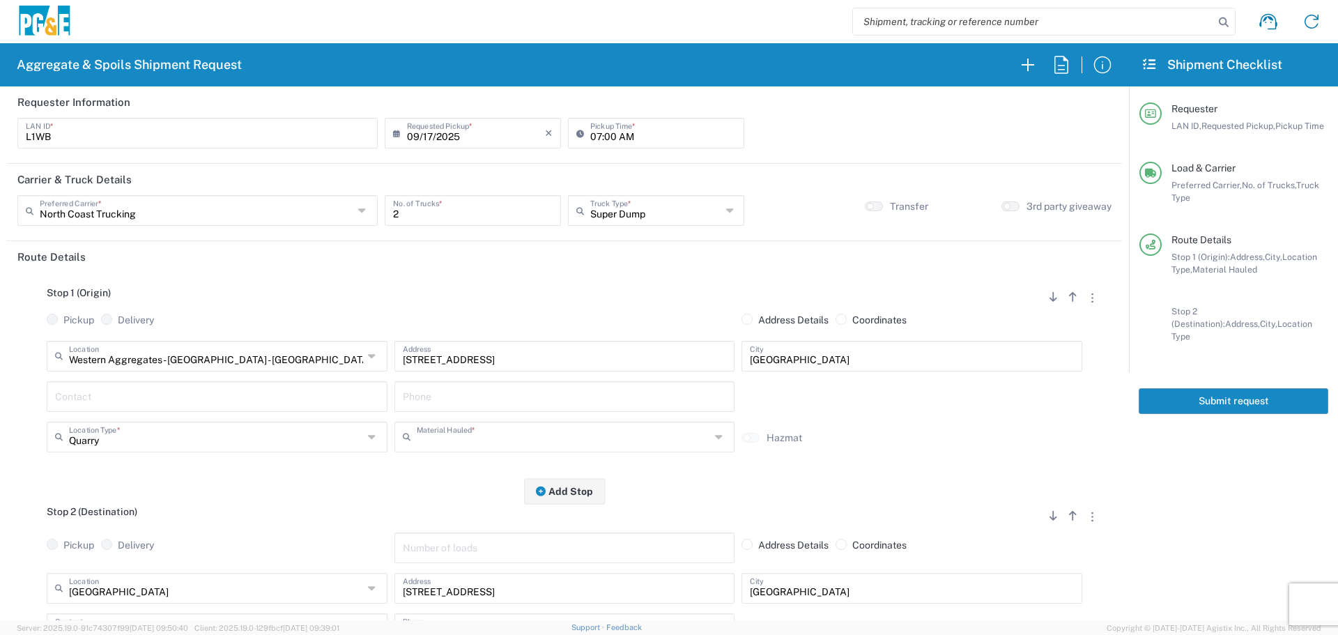
click at [451, 440] on input "text" at bounding box center [564, 436] width 294 height 24
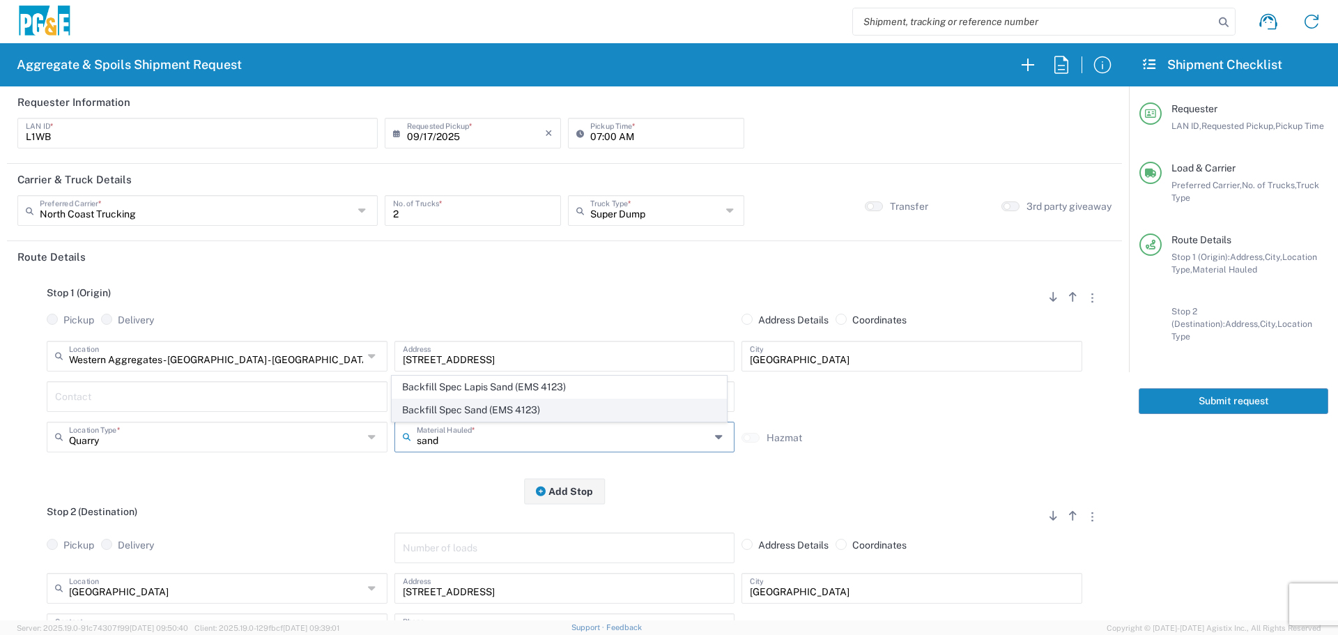
click at [475, 418] on span "Backfill Spec Sand (EMS 4123)" at bounding box center [559, 410] width 334 height 22
type input "Backfill Spec Sand (EMS 4123)"
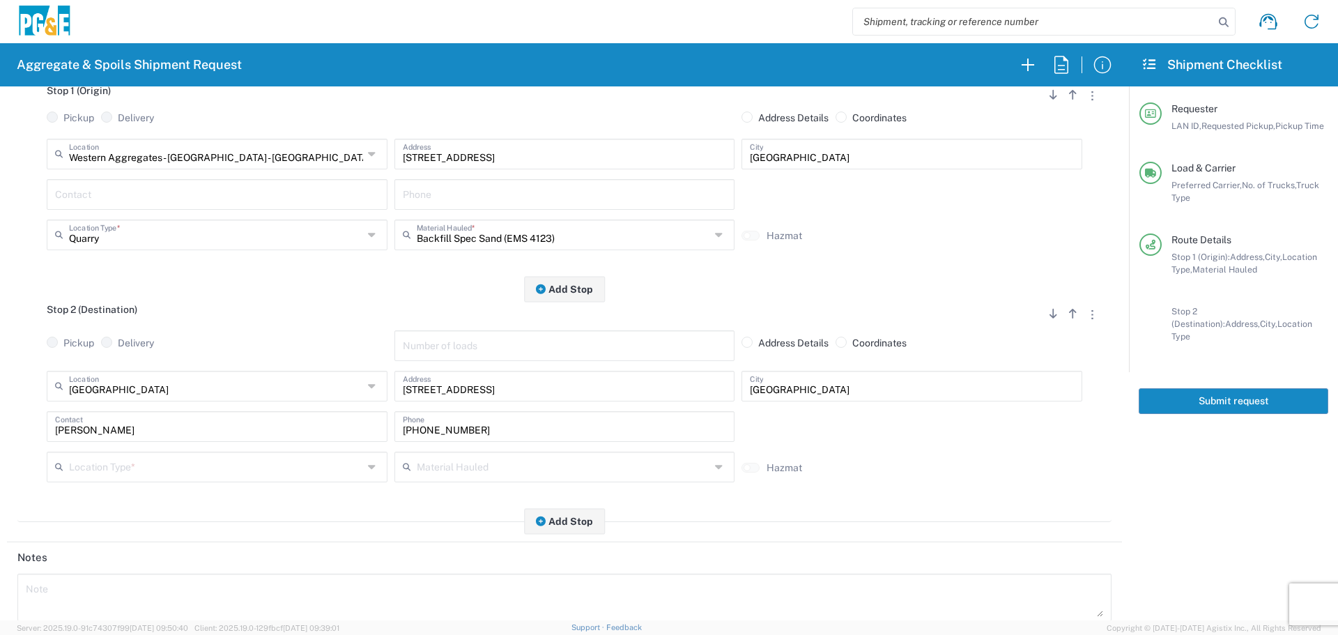
scroll to position [279, 0]
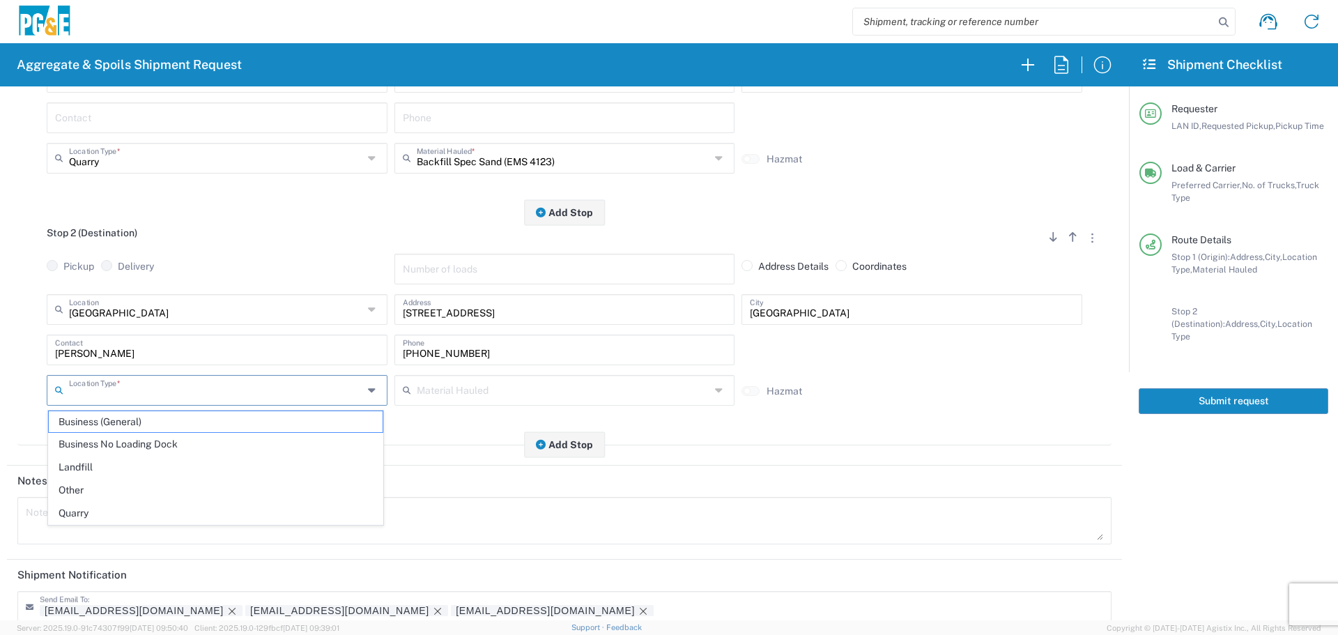
click at [246, 390] on input "text" at bounding box center [216, 389] width 294 height 24
click at [215, 443] on span "Business No Loading Dock" at bounding box center [216, 444] width 334 height 22
type input "Business No Loading Dock"
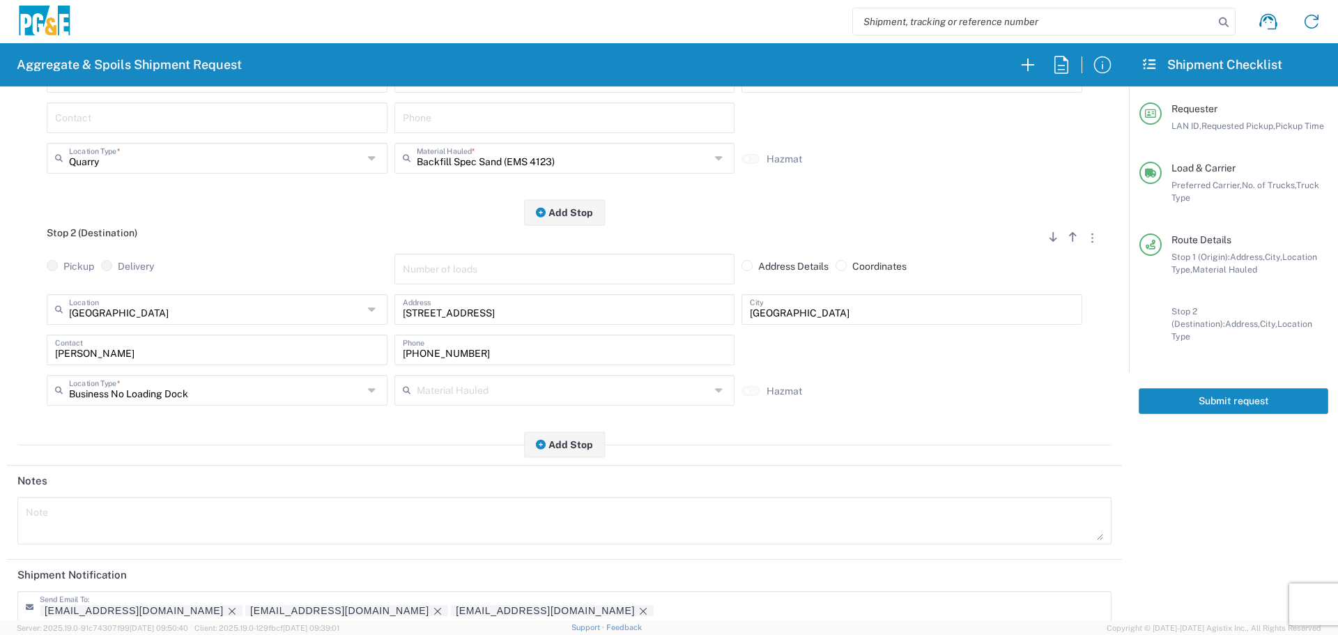
scroll to position [418, 0]
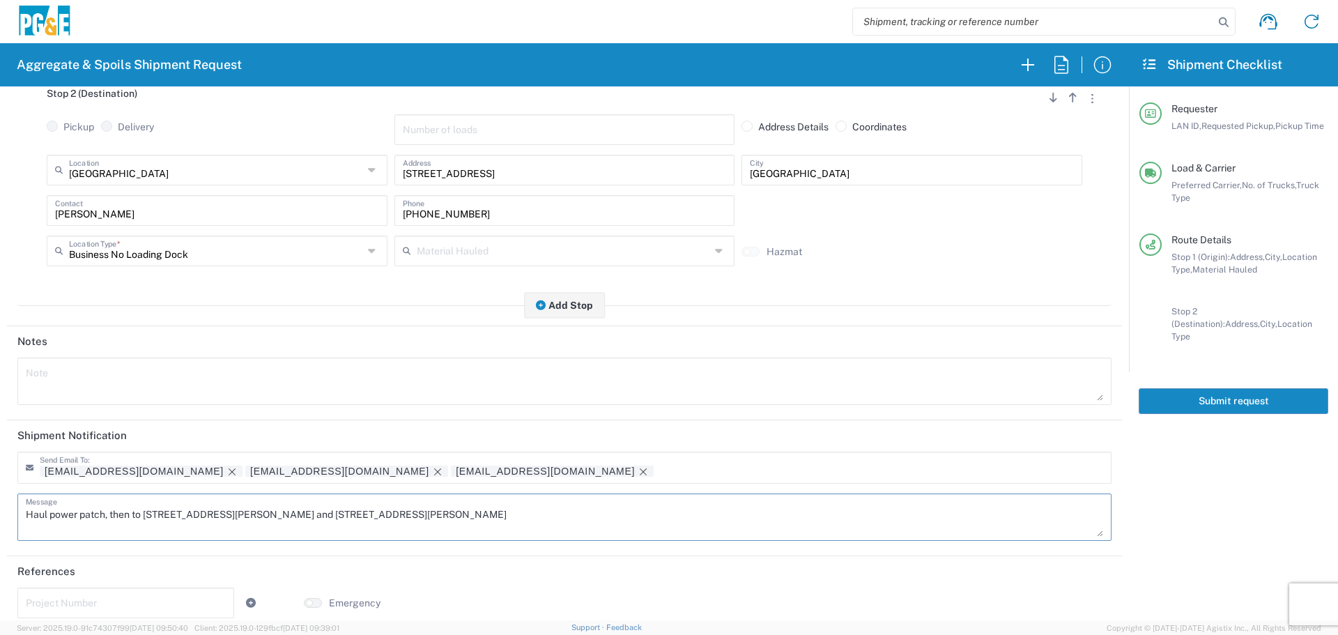
drag, startPoint x: 107, startPoint y: 517, endPoint x: 0, endPoint y: 508, distance: 107.0
click at [0, 508] on form "Requester Information L1WB LAN ID * [DATE] × Requested Pickup * Cancel Apply 07…" at bounding box center [564, 353] width 1129 height 534
drag, startPoint x: 184, startPoint y: 520, endPoint x: 0, endPoint y: 546, distance: 185.8
click at [0, 546] on form "Requester Information L1WB LAN ID * [DATE] × Requested Pickup * Cancel Apply 07…" at bounding box center [564, 353] width 1129 height 534
type textarea "then to [STREET_ADDRESS][PERSON_NAME] and [STREET_ADDRESS][PERSON_NAME]"
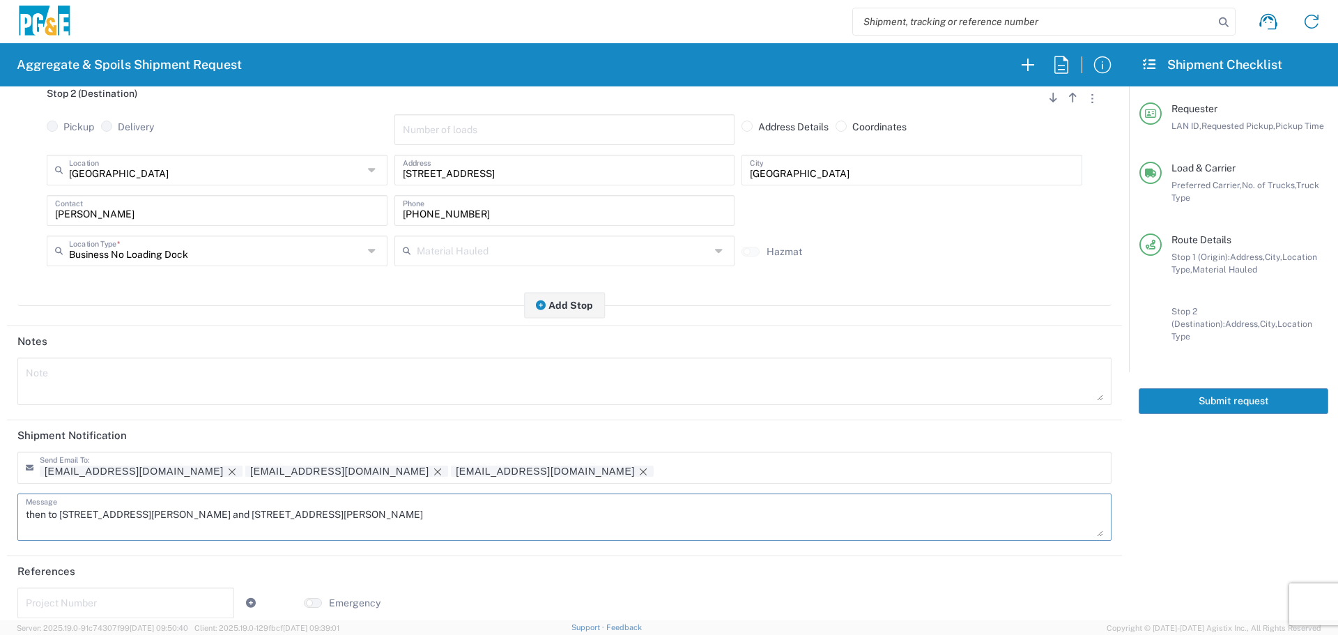
click at [84, 381] on textarea at bounding box center [564, 381] width 1077 height 39
paste textarea "then to [STREET_ADDRESS][PERSON_NAME] and [STREET_ADDRESS][PERSON_NAME]"
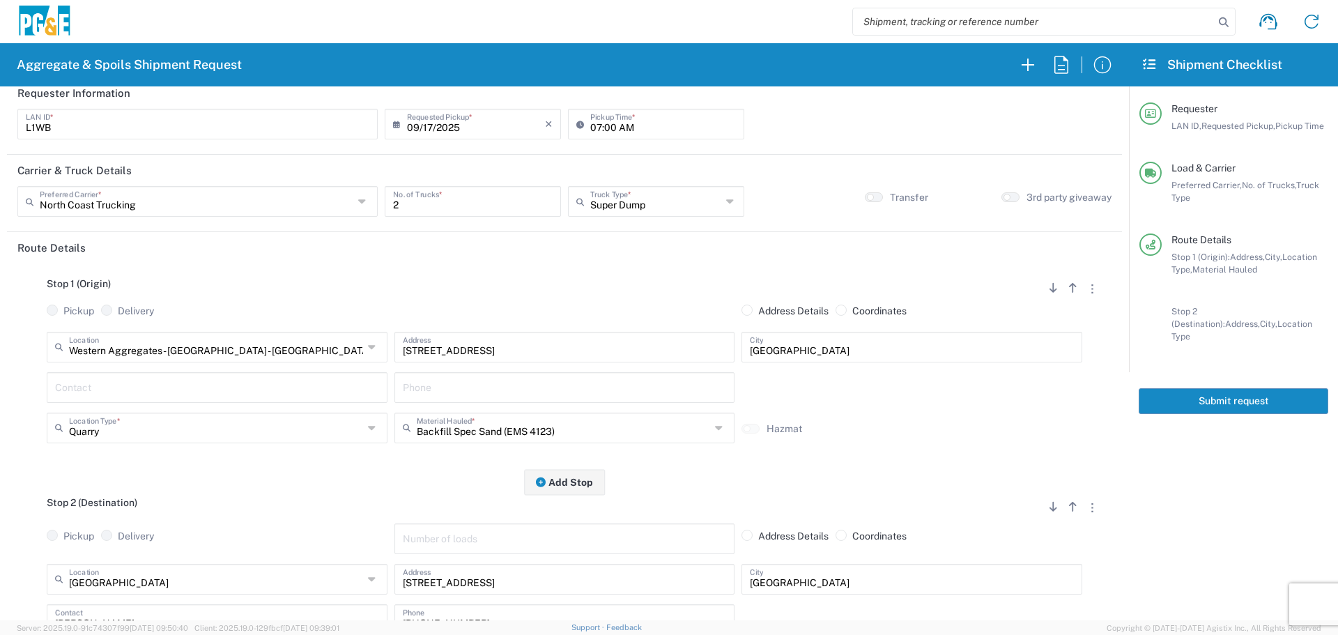
scroll to position [0, 0]
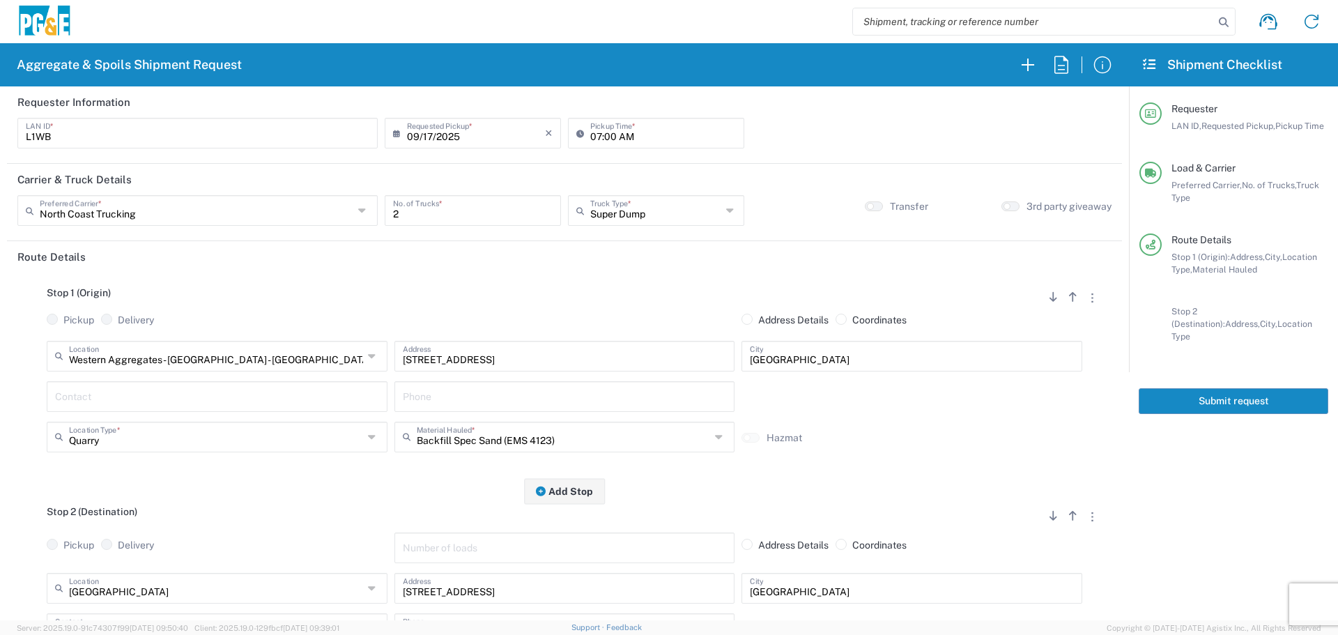
type textarea "then to [STREET_ADDRESS][PERSON_NAME] and [STREET_ADDRESS][PERSON_NAME]"
click at [590, 136] on input "07:00 AM" at bounding box center [663, 132] width 146 height 24
type input "06:00 AM"
click at [555, 272] on header "Route Details" at bounding box center [564, 256] width 1115 height 31
click at [1234, 390] on button "Submit request" at bounding box center [1234, 401] width 190 height 26
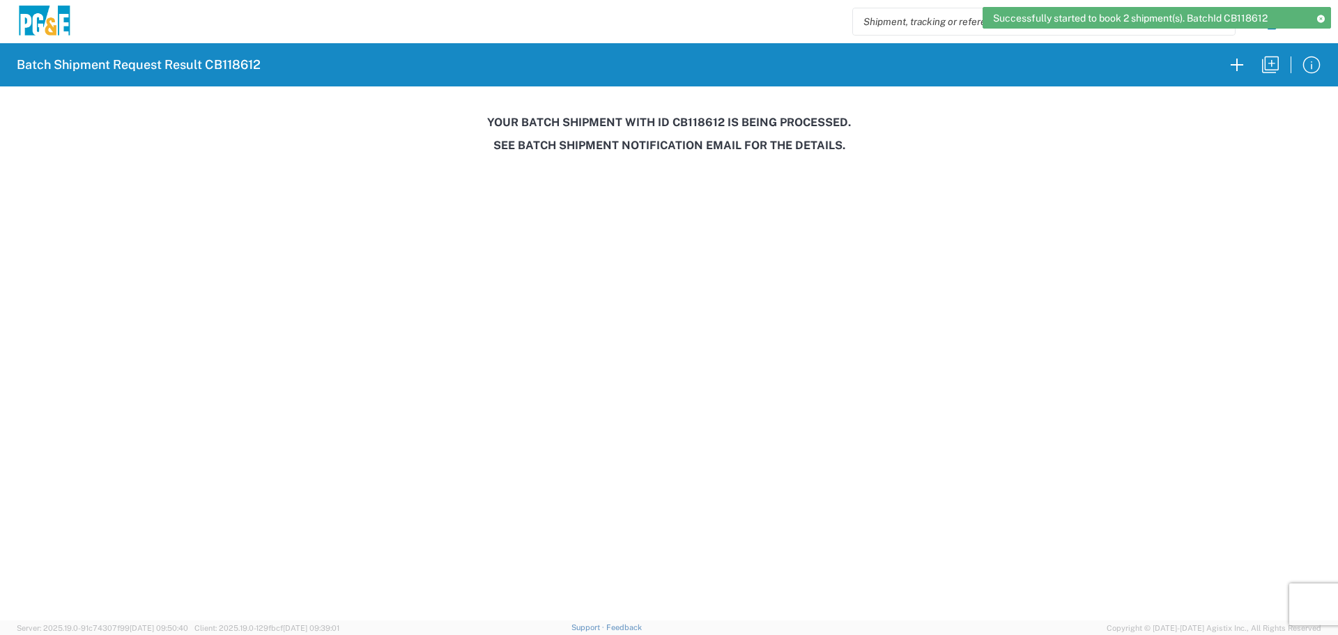
click at [698, 119] on h3 "Your batch shipment with id CB118612 is being processed." at bounding box center [669, 122] width 1318 height 13
copy h3 "CB118612"
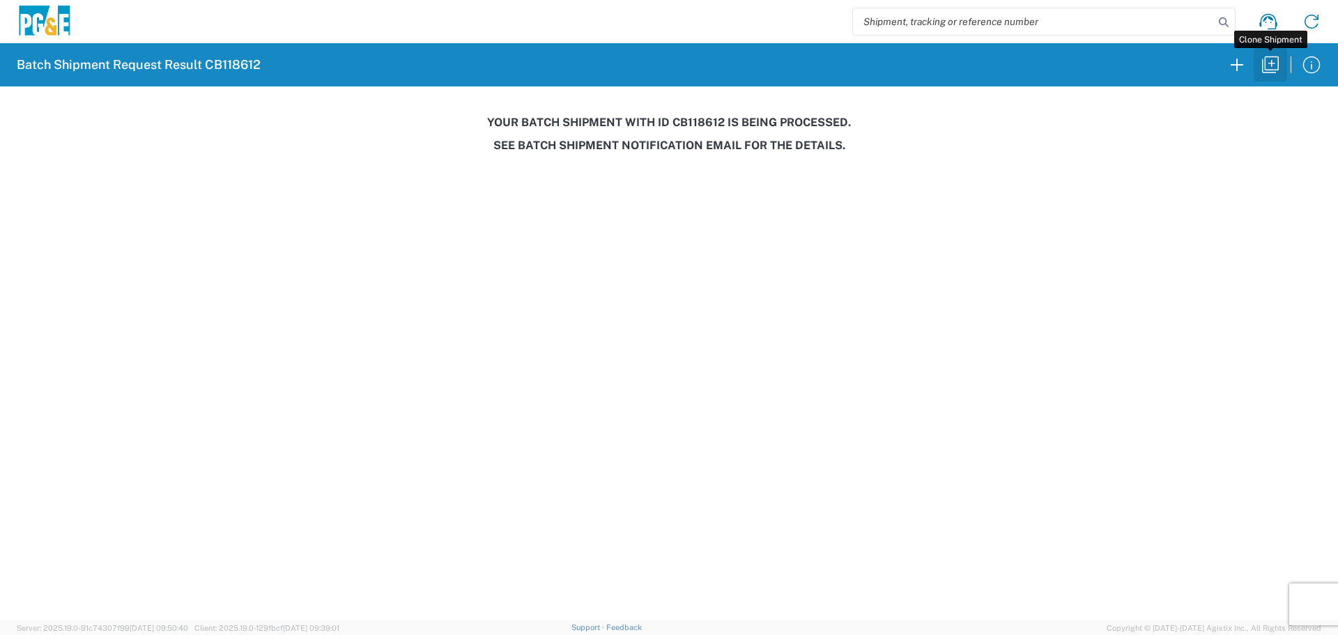
click at [1267, 64] on icon "button" at bounding box center [1270, 65] width 22 height 22
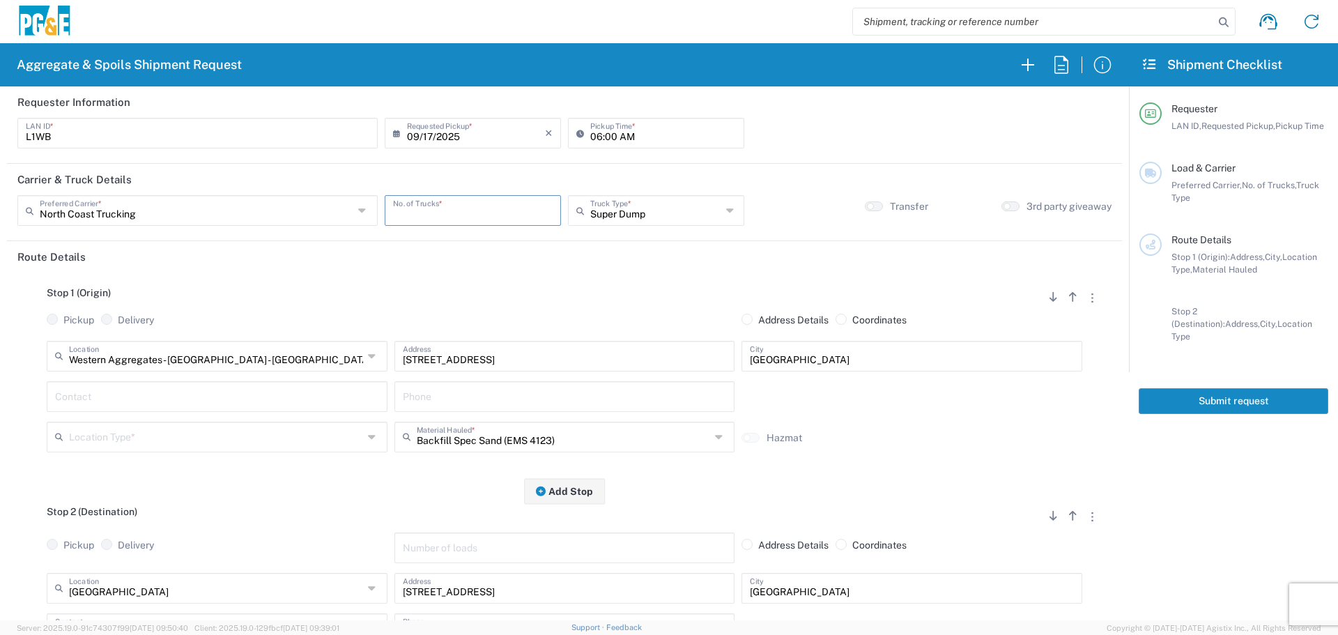
click at [490, 203] on input "number" at bounding box center [473, 209] width 160 height 24
type input "2"
click at [267, 445] on input "text" at bounding box center [216, 436] width 294 height 24
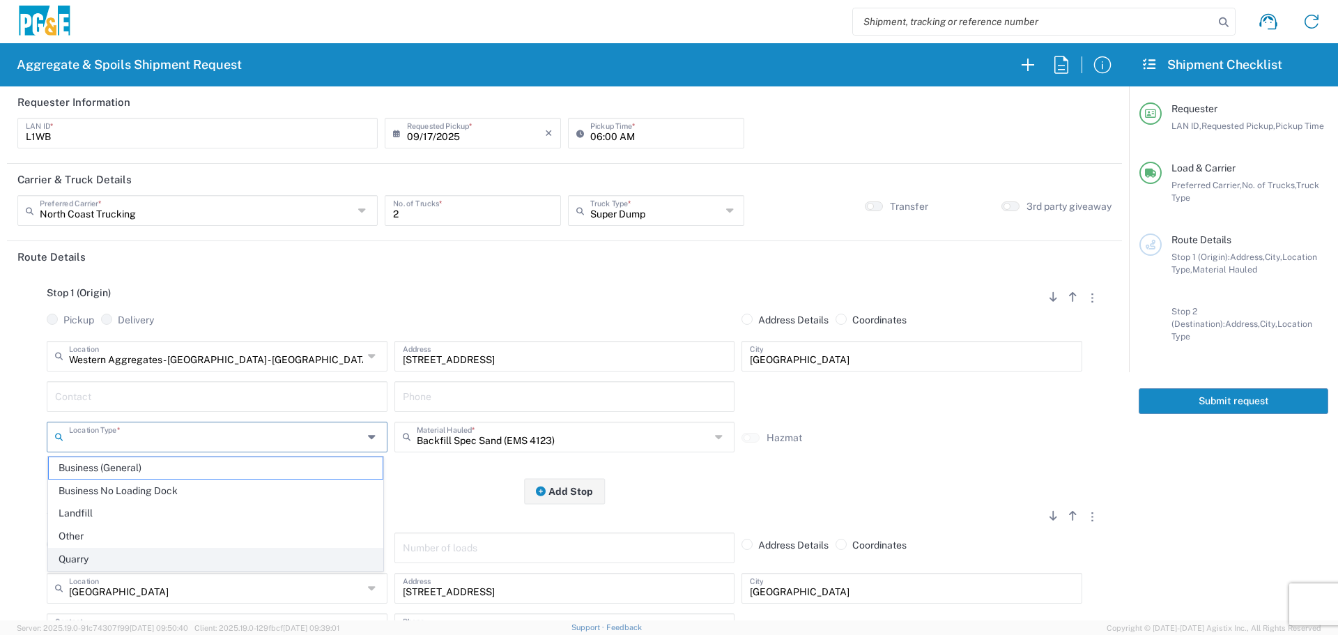
click at [105, 553] on span "Quarry" at bounding box center [216, 559] width 334 height 22
type input "Quarry"
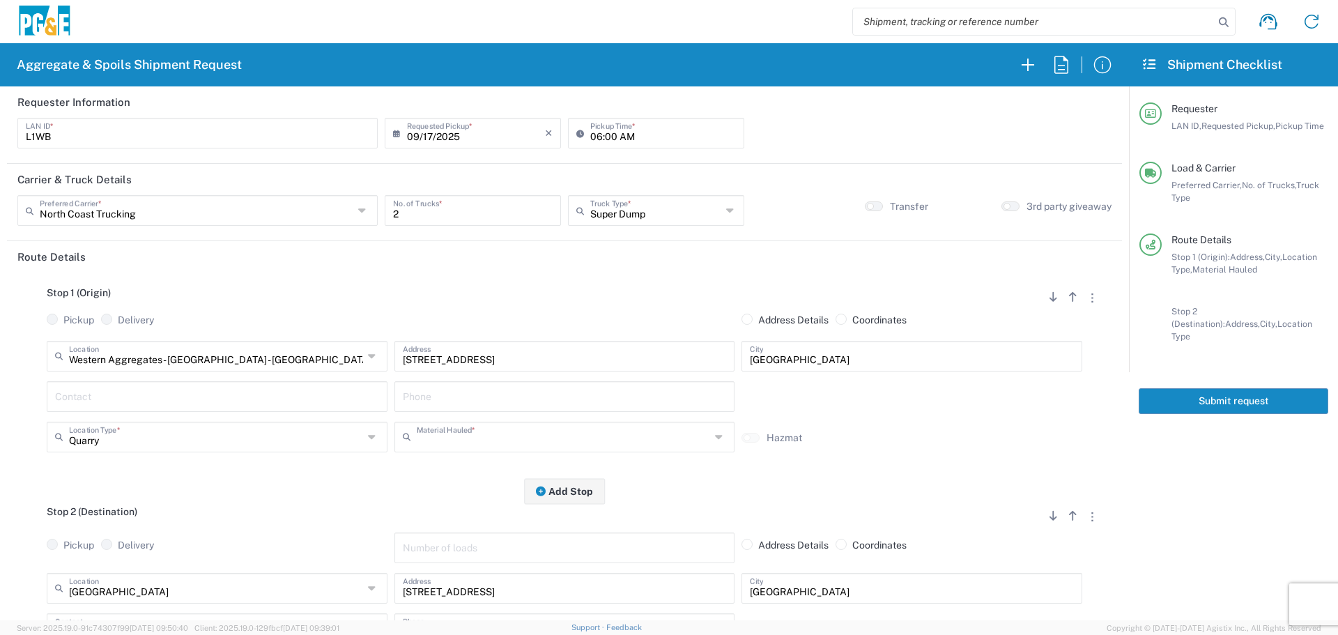
click at [493, 427] on input "text" at bounding box center [564, 436] width 294 height 24
click at [495, 367] on span "Base Rock (Class 2)" at bounding box center [559, 364] width 334 height 22
type input "Base Rock (Class 2)"
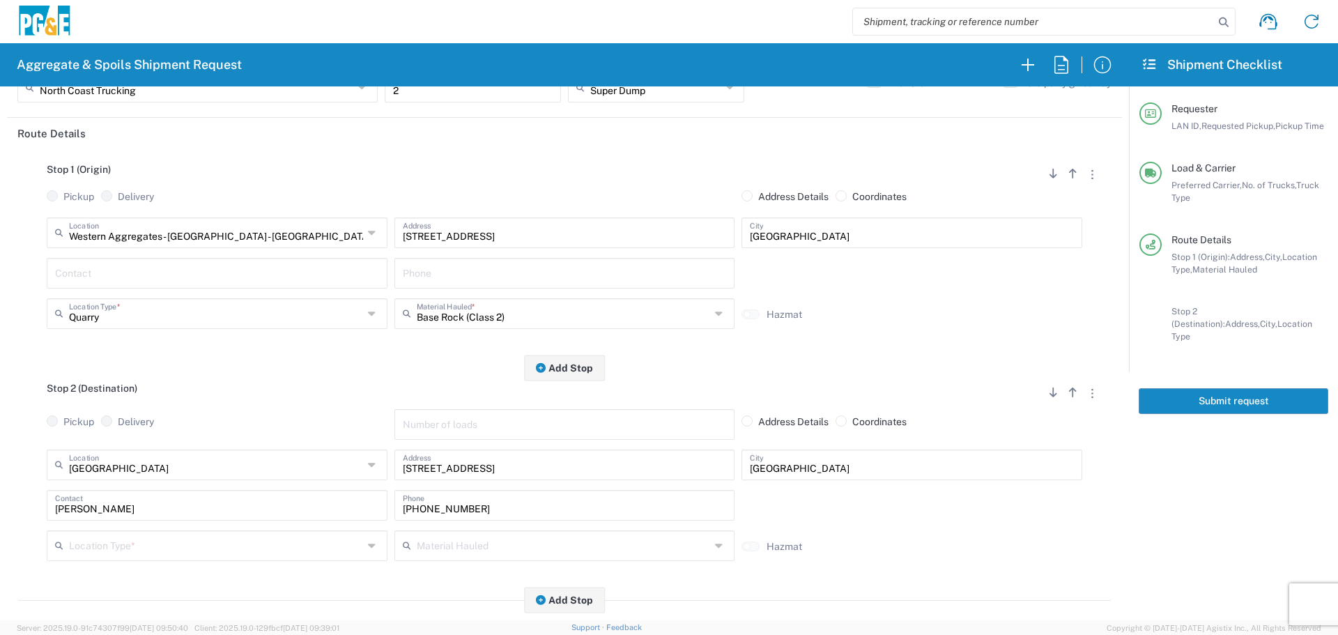
scroll to position [279, 0]
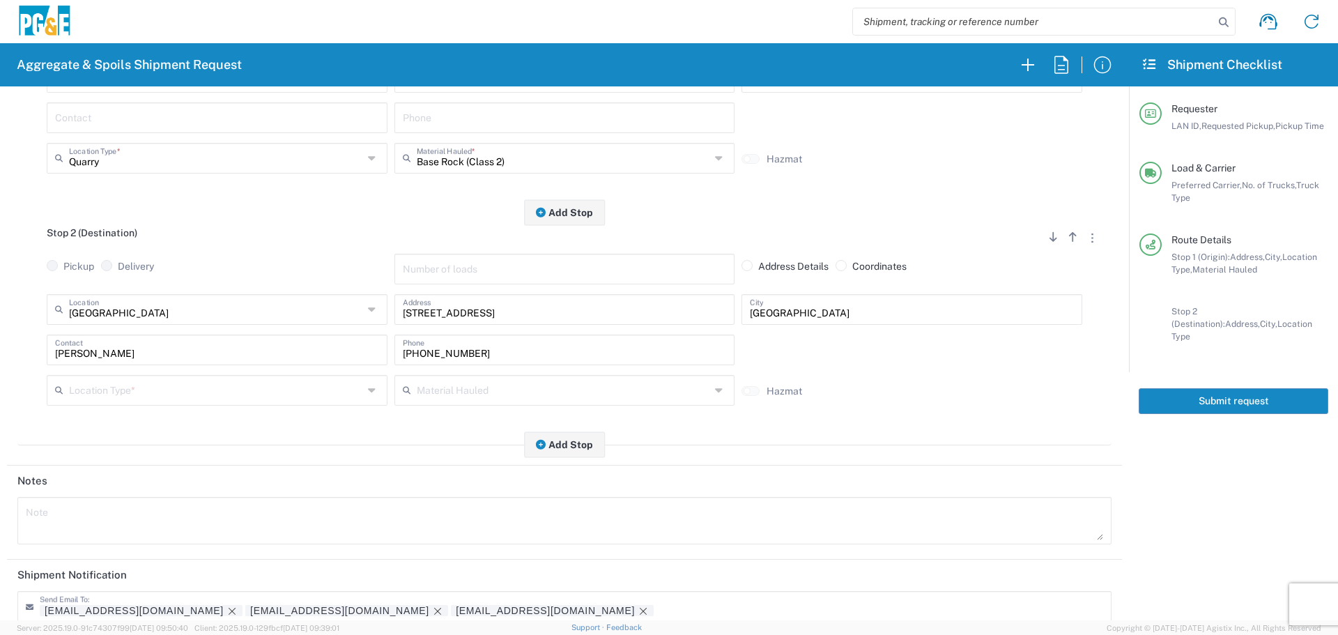
click at [302, 384] on input "text" at bounding box center [216, 389] width 294 height 24
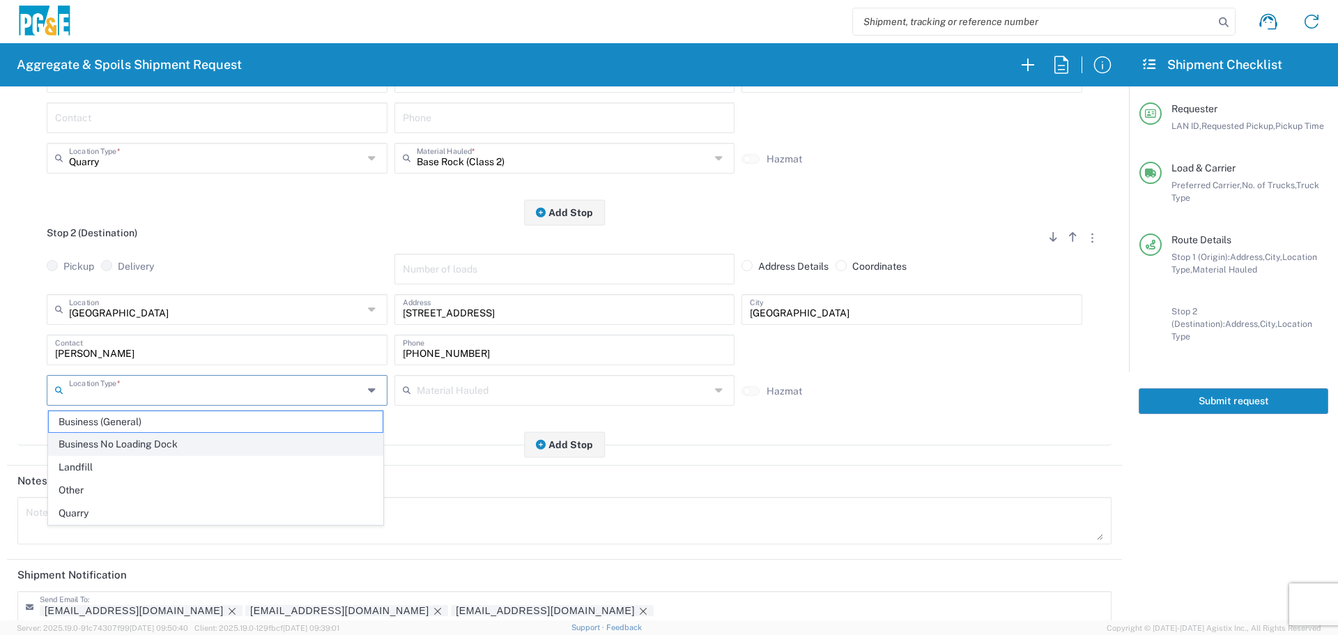
click at [266, 446] on span "Business No Loading Dock" at bounding box center [216, 444] width 334 height 22
type input "Business No Loading Dock"
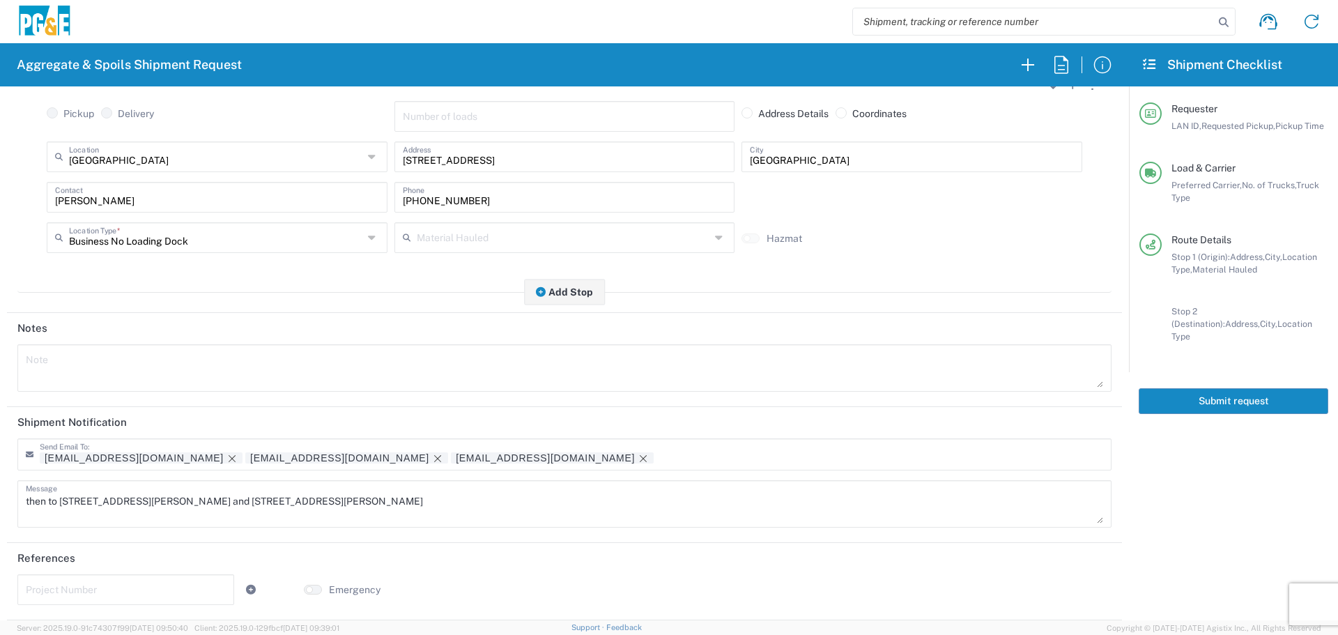
scroll to position [433, 0]
drag, startPoint x: 361, startPoint y: 495, endPoint x: 0, endPoint y: 485, distance: 361.1
click at [0, 485] on form "Requester Information L1WB LAN ID * [DATE] × Requested Pickup * Cancel Apply 06…" at bounding box center [564, 353] width 1129 height 534
click at [236, 344] on div "Note" at bounding box center [564, 367] width 1094 height 47
click at [230, 363] on textarea at bounding box center [564, 367] width 1077 height 39
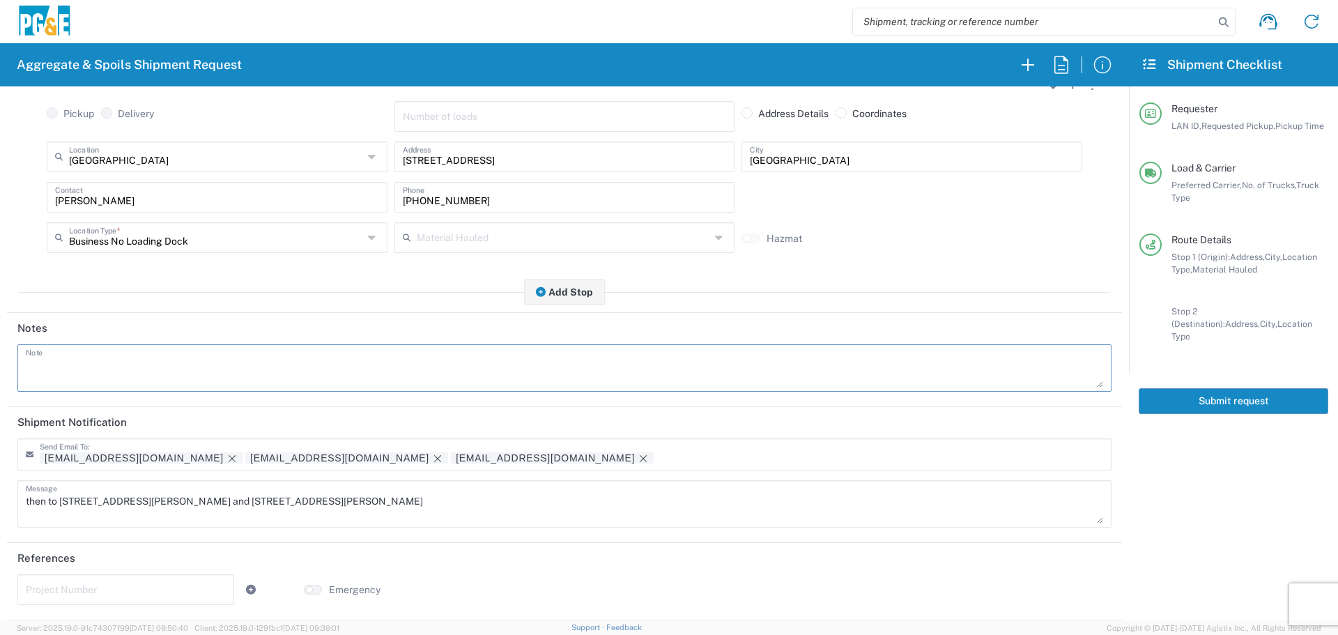
paste textarea "then to [STREET_ADDRESS][PERSON_NAME] and [STREET_ADDRESS][PERSON_NAME]"
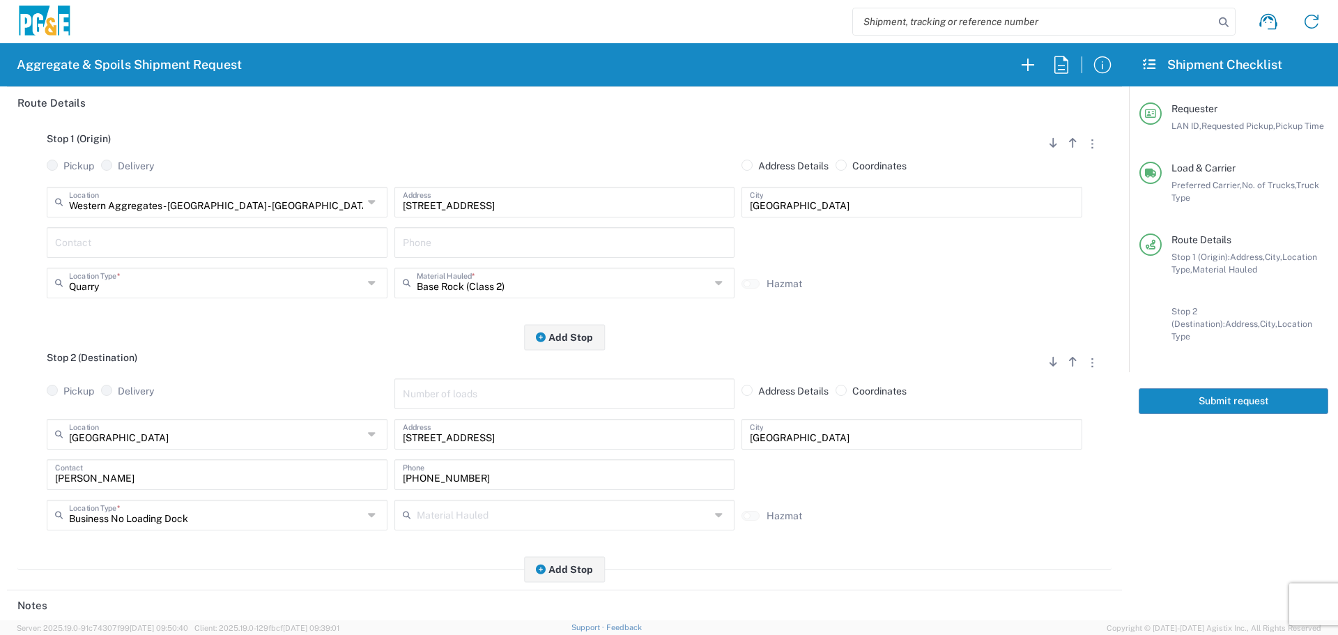
scroll to position [0, 0]
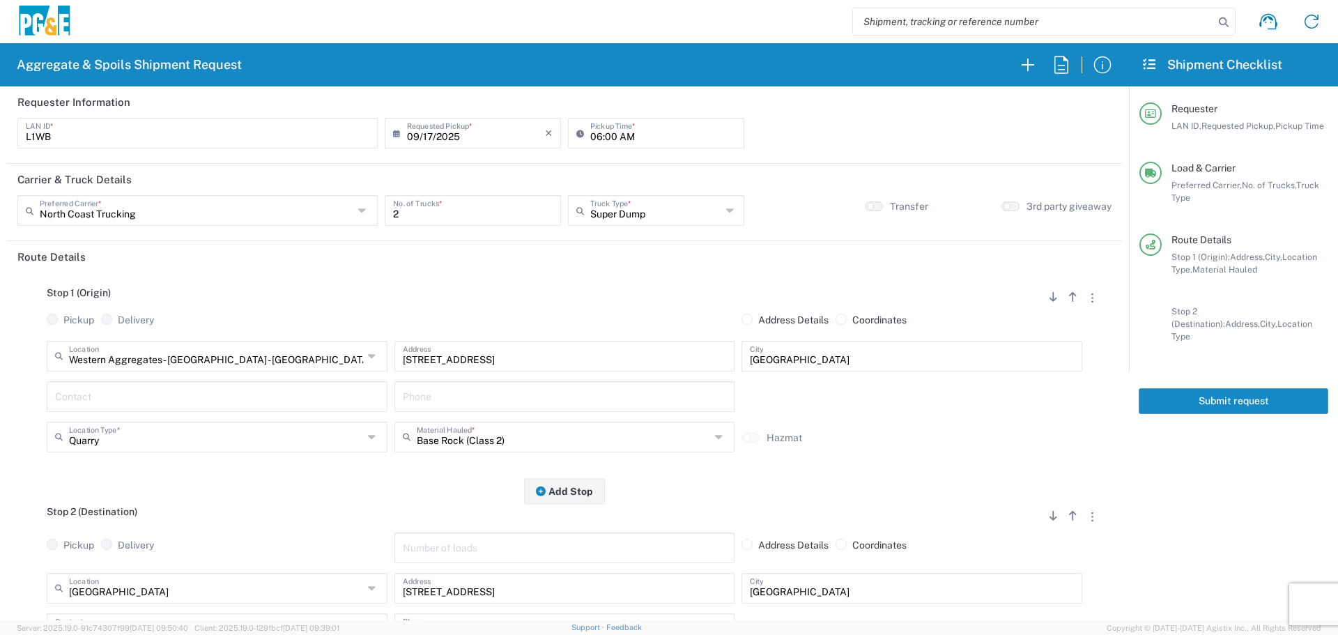
type textarea "then to [STREET_ADDRESS][PERSON_NAME] and [STREET_ADDRESS][PERSON_NAME]"
click at [1226, 391] on button "Submit request" at bounding box center [1234, 401] width 190 height 26
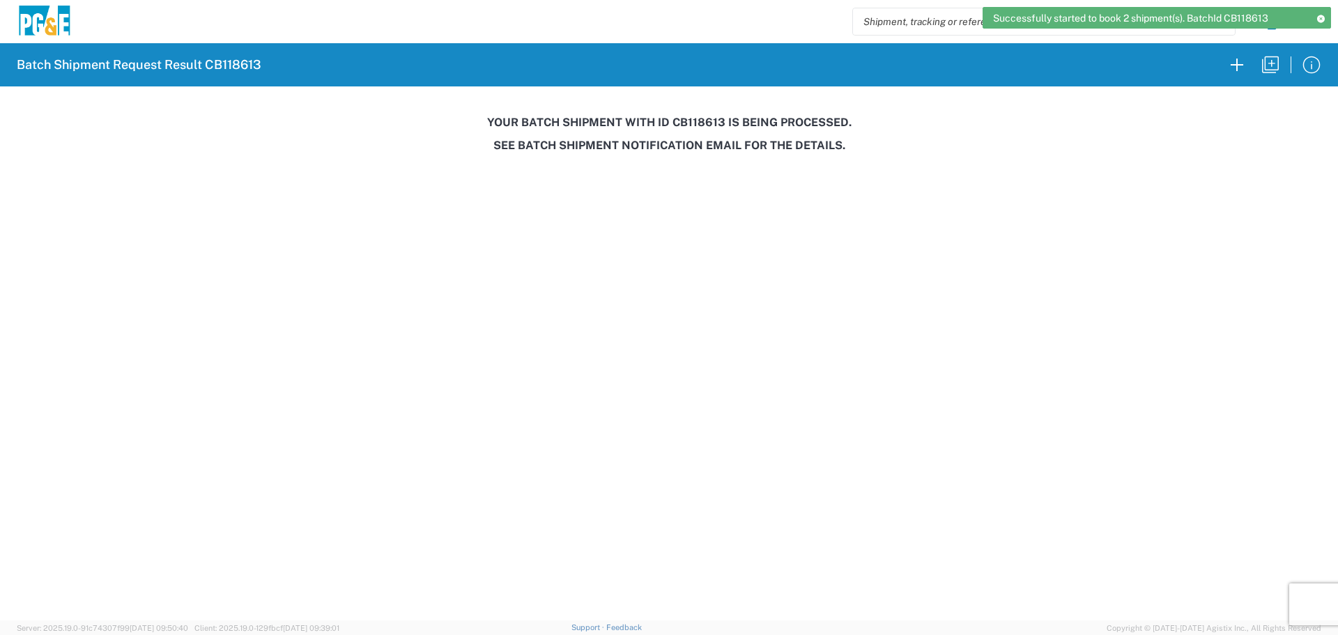
click at [691, 120] on h3 "Your batch shipment with id CB118613 is being processed." at bounding box center [669, 122] width 1318 height 13
copy h3 "CB118613"
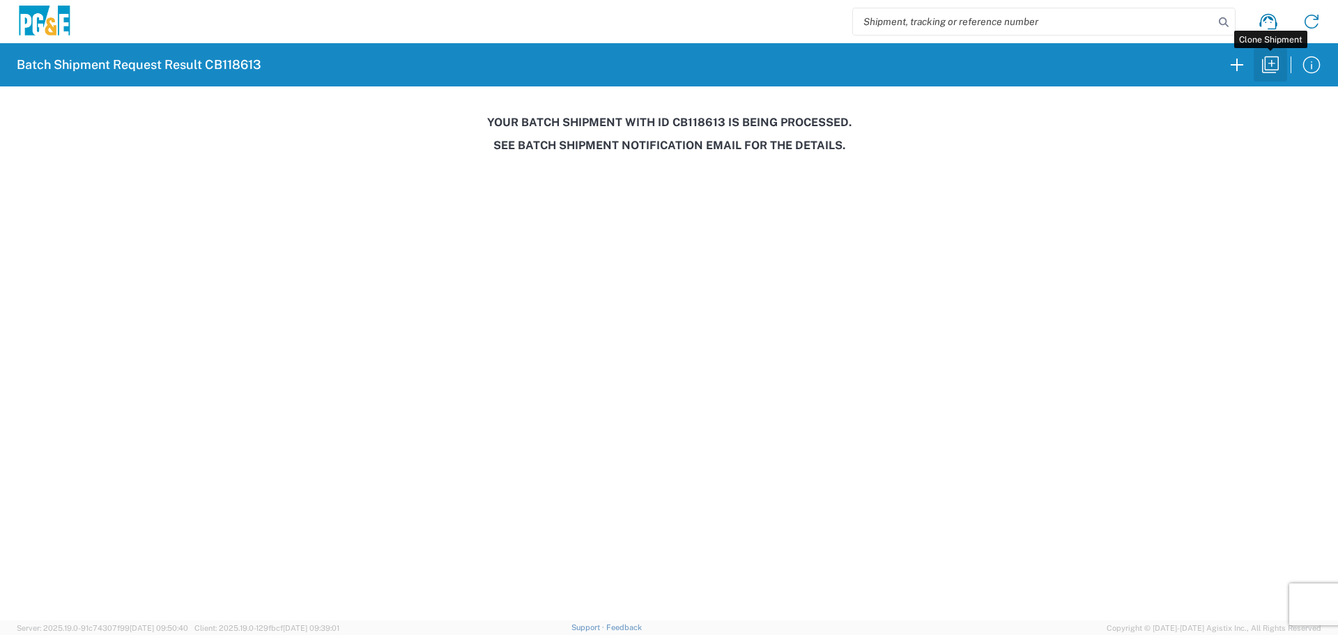
click at [1278, 66] on icon "button" at bounding box center [1270, 64] width 17 height 17
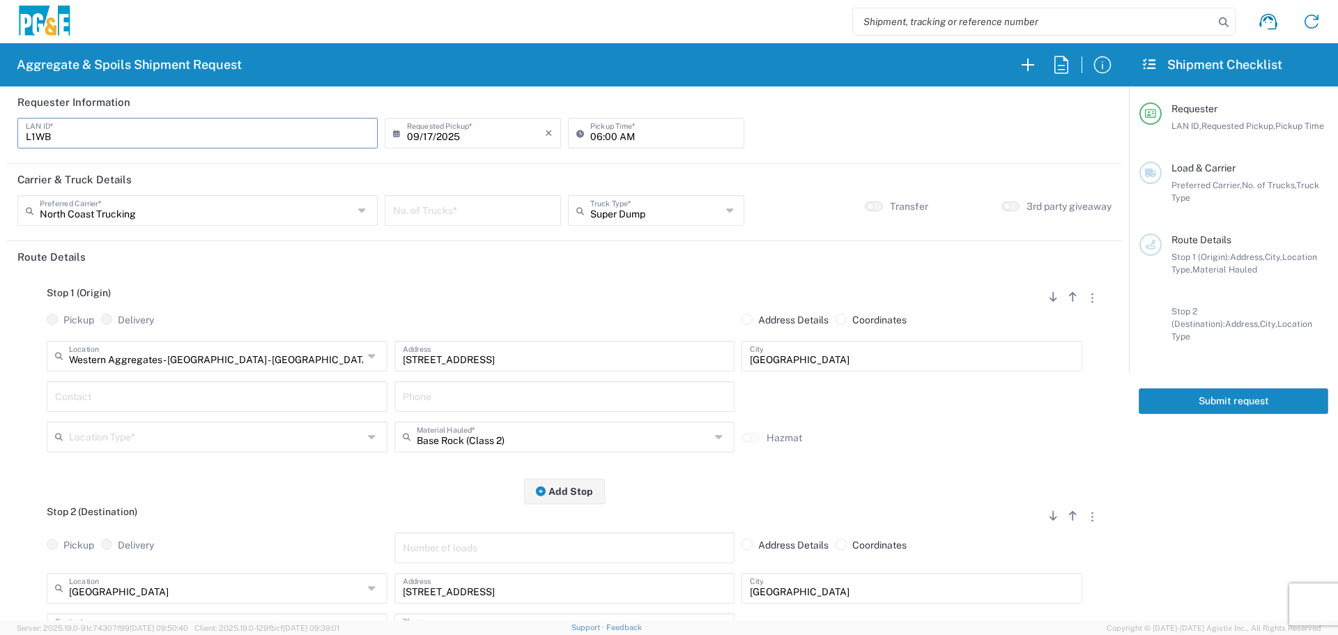
drag, startPoint x: 89, startPoint y: 136, endPoint x: 0, endPoint y: 176, distance: 97.6
click at [0, 176] on form "Requester Information L1WB LAN ID * [DATE] × Requested Pickup * Cancel Apply 06…" at bounding box center [564, 353] width 1129 height 534
type input "L8MF"
click at [594, 131] on input "06:00 AM" at bounding box center [663, 132] width 146 height 24
type input "07:00 AM"
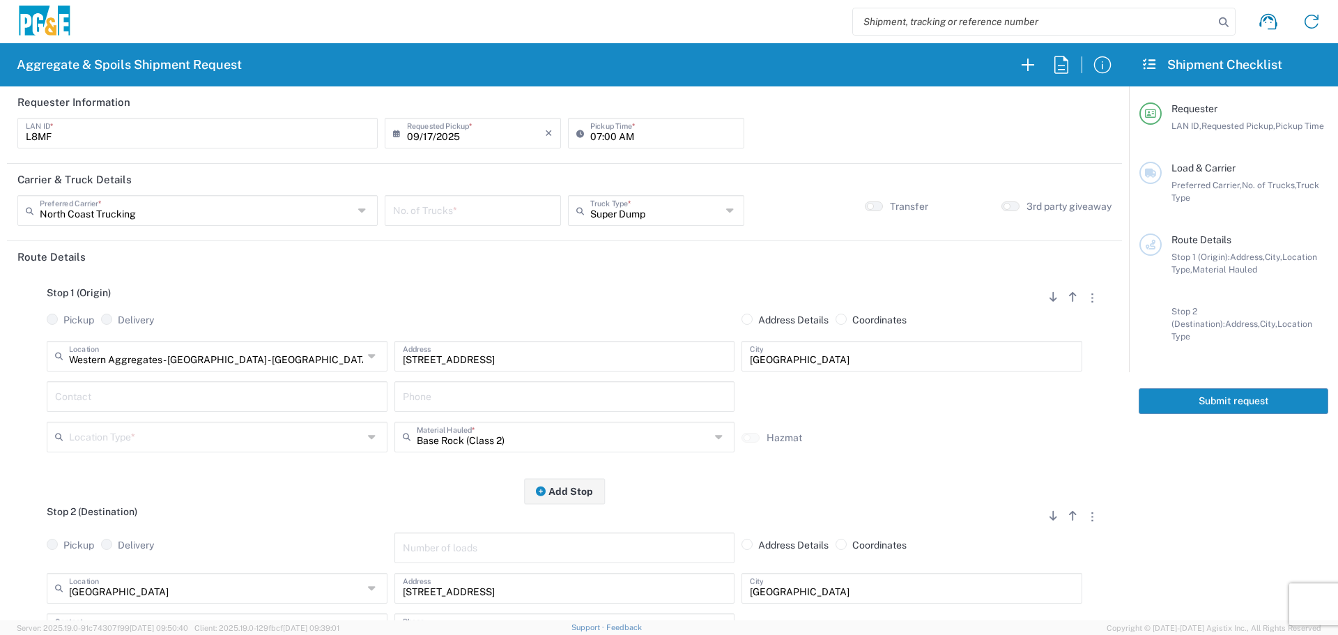
click at [70, 196] on div "North Coast Trucking Preferred Carrier *" at bounding box center [197, 210] width 360 height 31
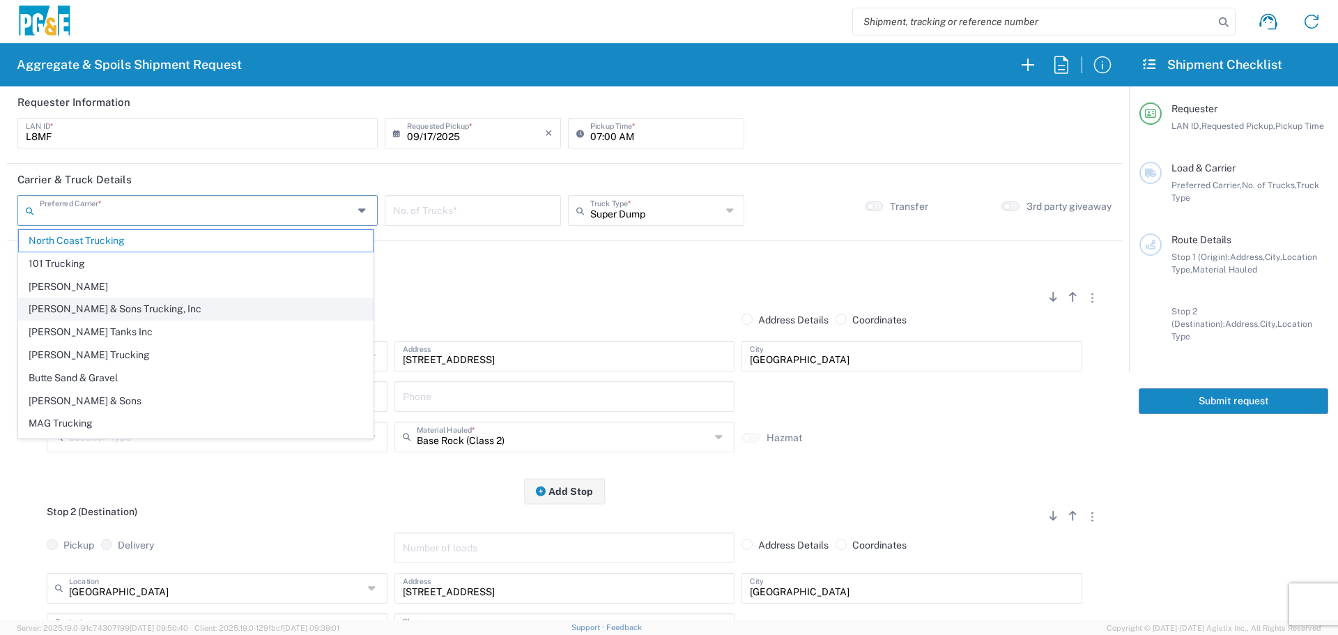
click at [72, 307] on span "[PERSON_NAME] & Sons Trucking, Inc" at bounding box center [196, 309] width 354 height 22
type input "[PERSON_NAME] & Sons Trucking, Inc"
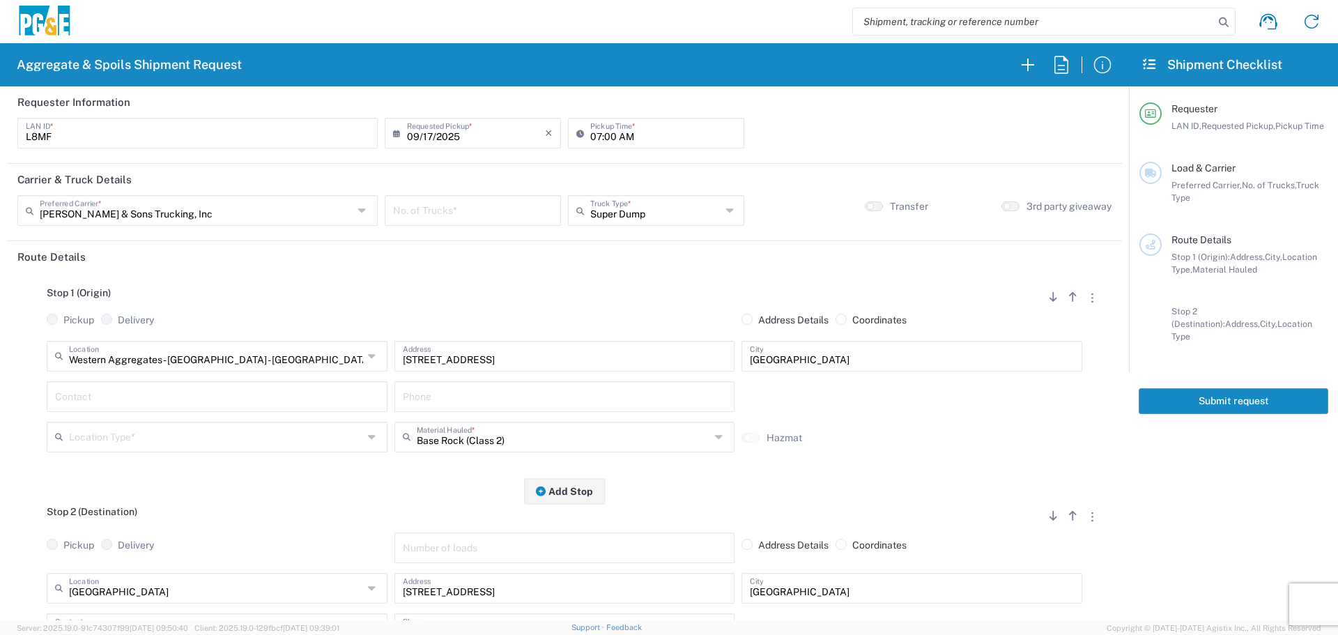
click at [494, 206] on input "number" at bounding box center [473, 209] width 160 height 24
type input "2"
click at [187, 364] on input "text" at bounding box center [216, 355] width 294 height 24
type input "Paradise - [PERSON_NAME]"
type input "[STREET_ADDRESS][PERSON_NAME]"
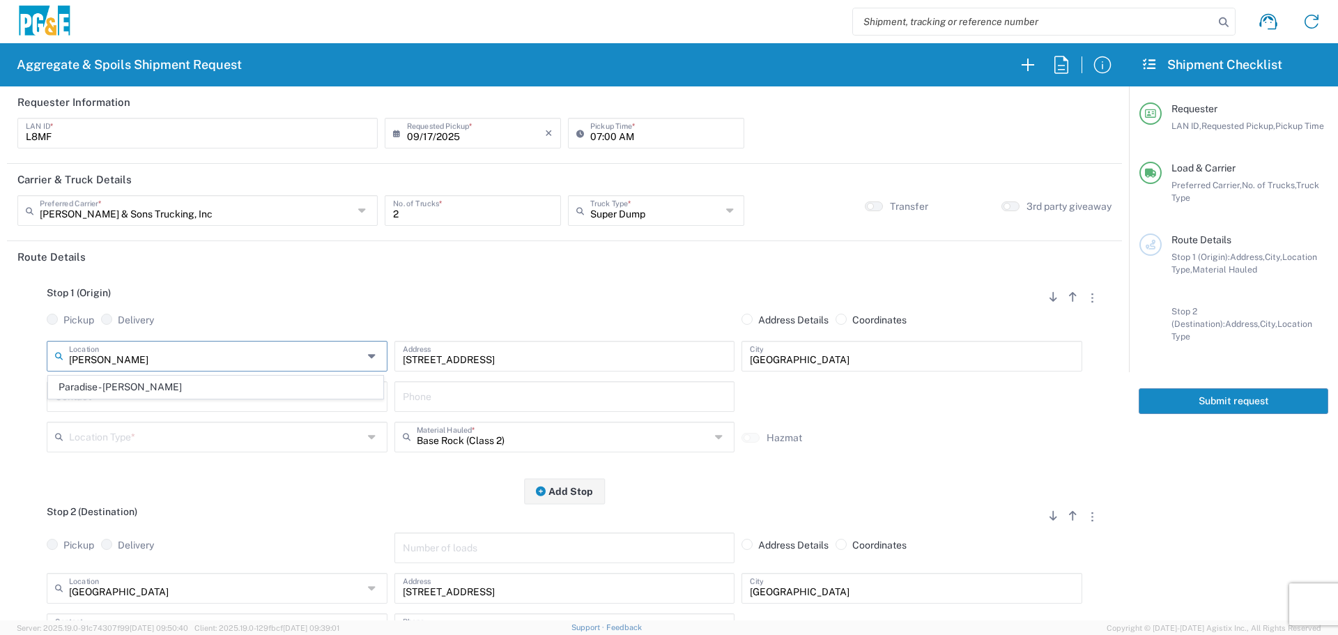
type input "Paradise"
type input "Business No Loading Dock"
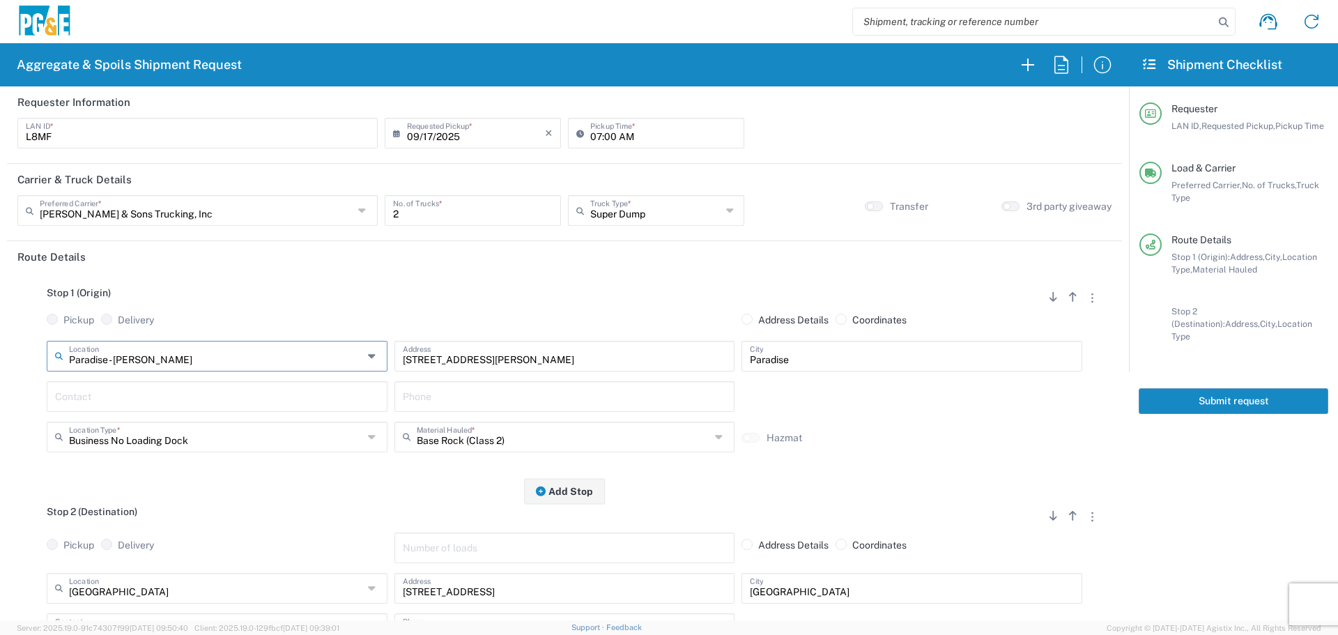
type input "Paradise - [PERSON_NAME]"
click at [329, 387] on input "text" at bounding box center [217, 395] width 324 height 24
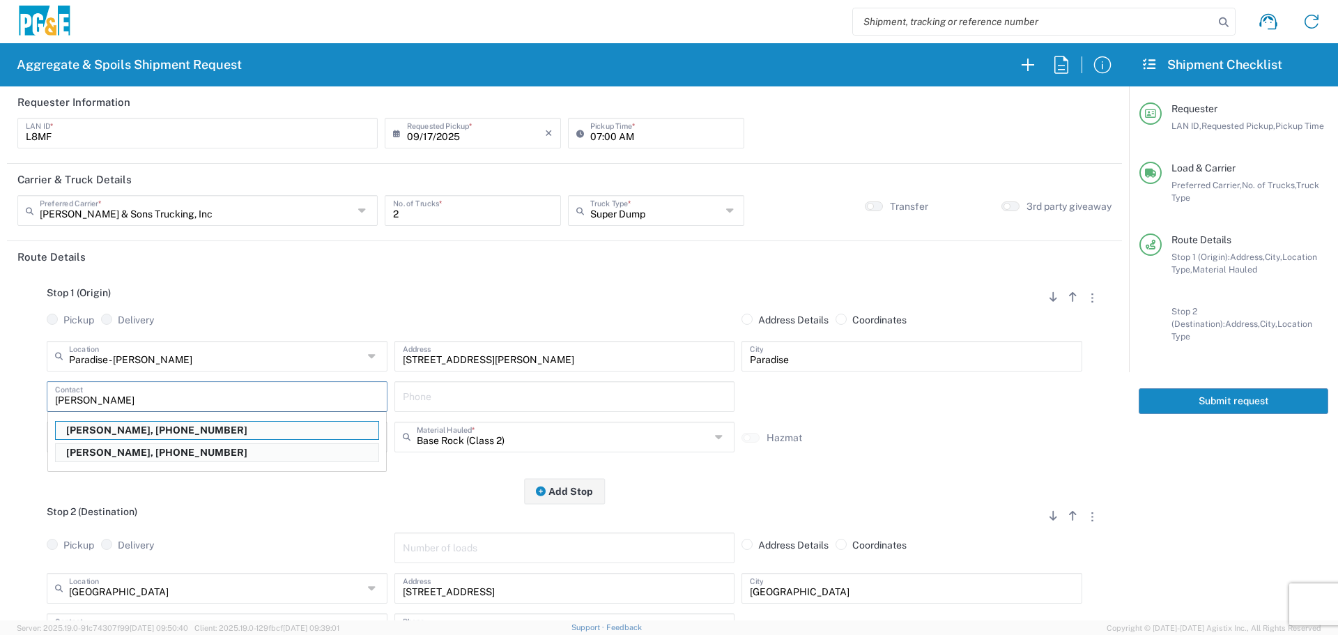
type input "[PERSON_NAME]"
type input "[PHONE_NUMBER]"
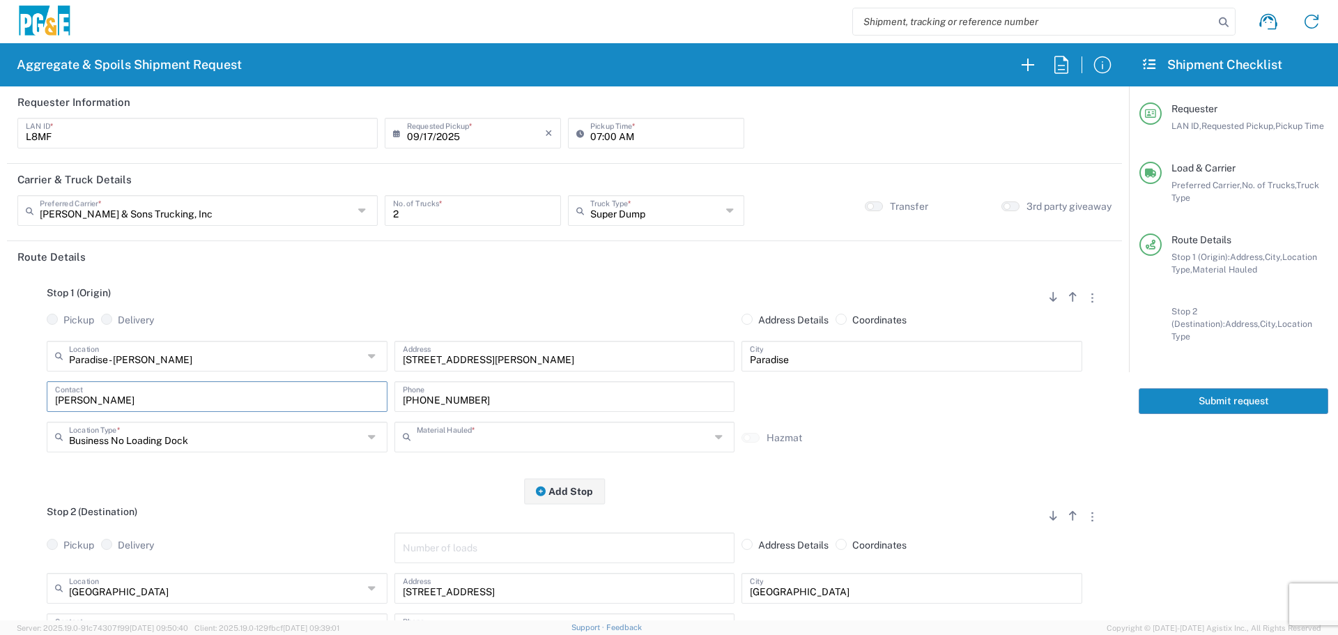
click at [553, 436] on input "text" at bounding box center [564, 436] width 294 height 24
click at [551, 407] on span "Dry Spoils" at bounding box center [559, 410] width 334 height 22
type input "Dry Spoils"
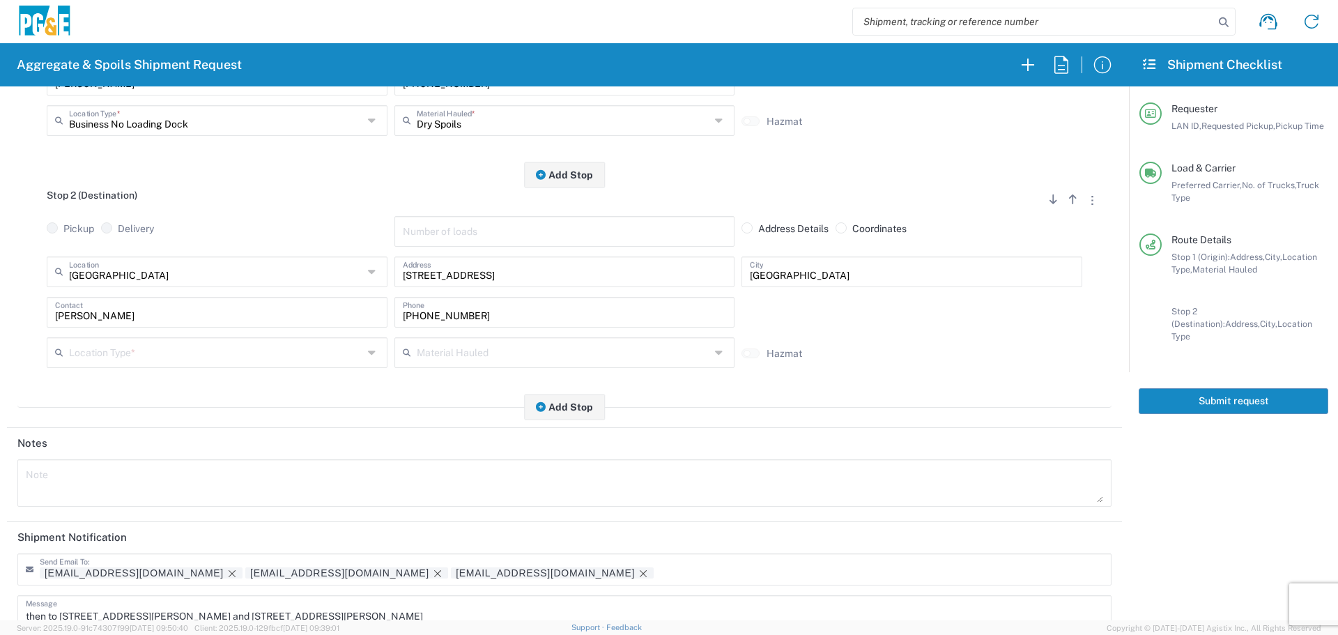
scroll to position [279, 0]
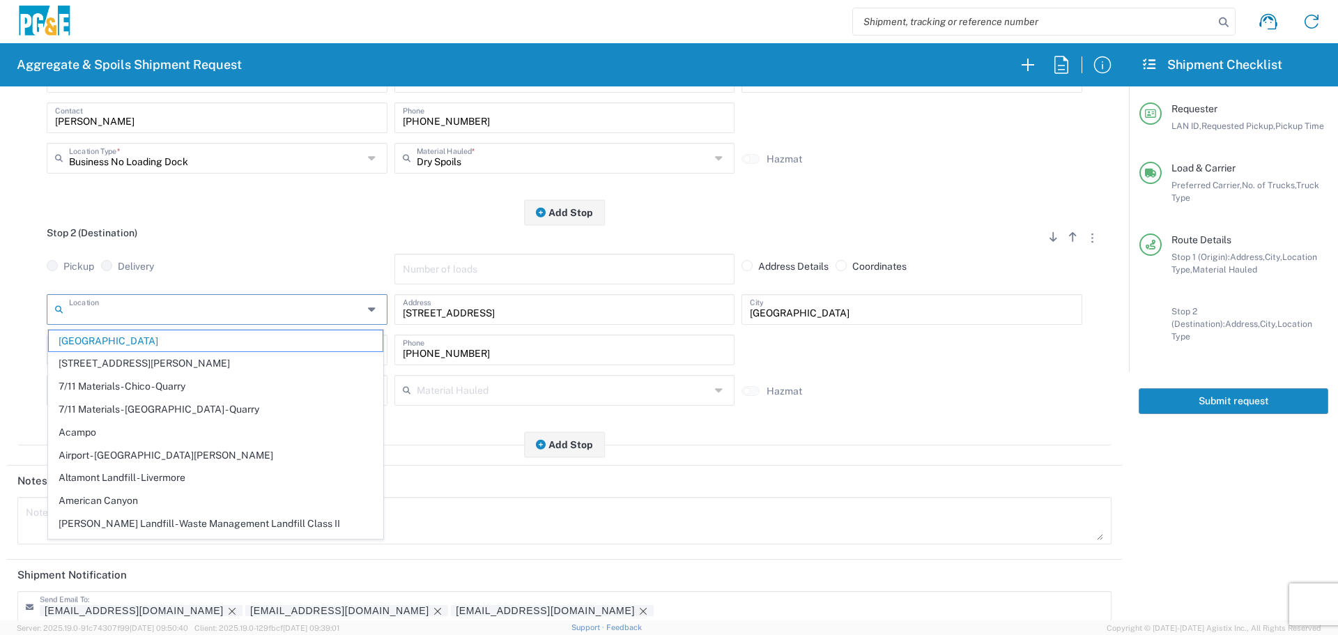
click at [215, 311] on input "text" at bounding box center [216, 308] width 294 height 24
drag, startPoint x: 521, startPoint y: 314, endPoint x: 24, endPoint y: 351, distance: 498.9
click at [25, 351] on div "Location [GEOGRAPHIC_DATA] [STREET_ADDRESS][PERSON_NAME] - Quarry 7/11 Material…" at bounding box center [564, 354] width 1094 height 121
type input "[GEOGRAPHIC_DATA]"
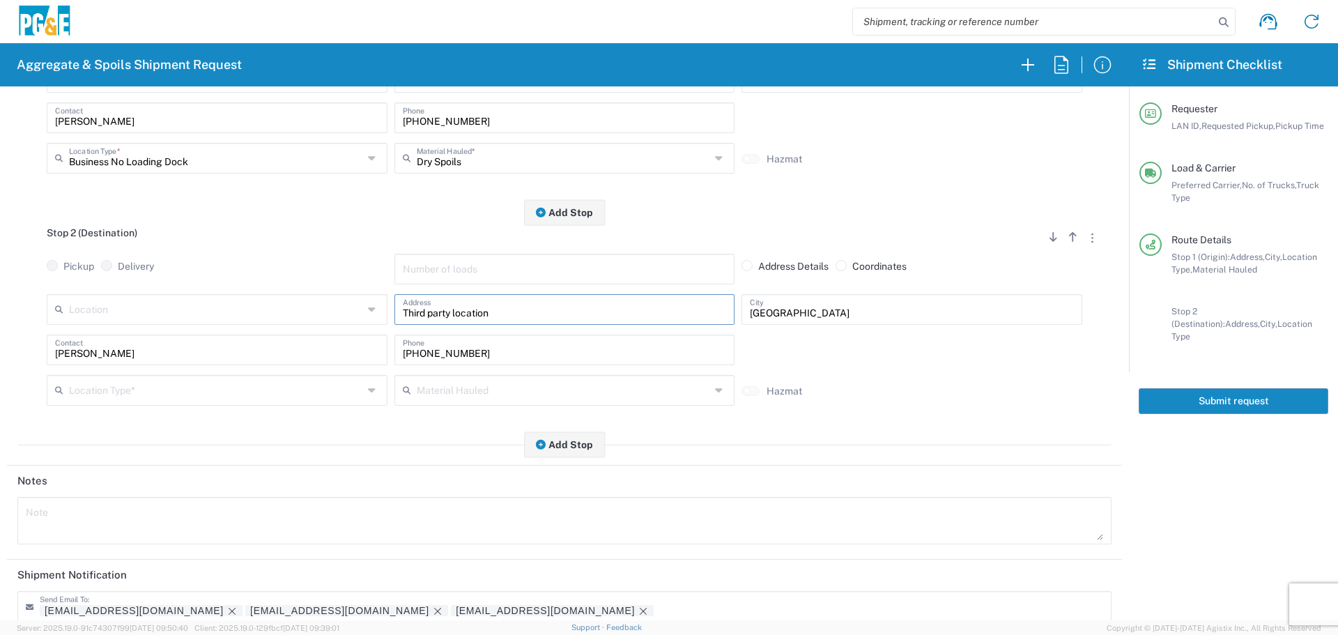
type input "Third party location"
type input "Paradise"
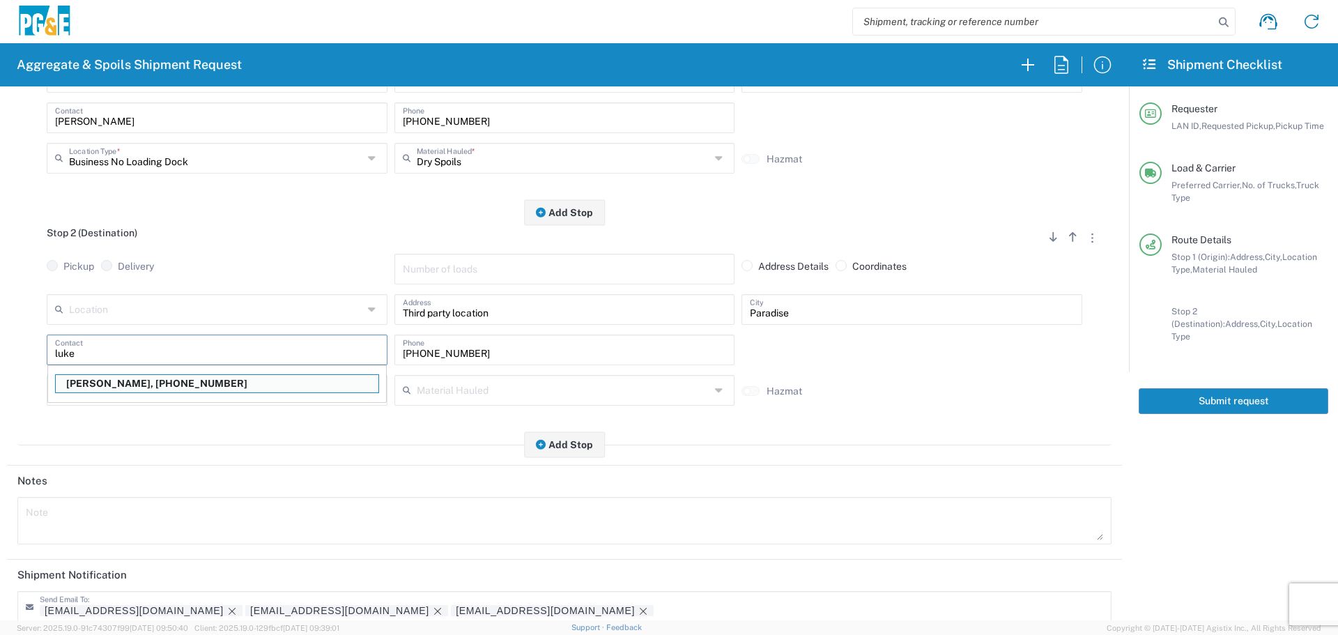
type input "[PERSON_NAME]"
type input "[PHONE_NUMBER]"
type input "[PERSON_NAME]"
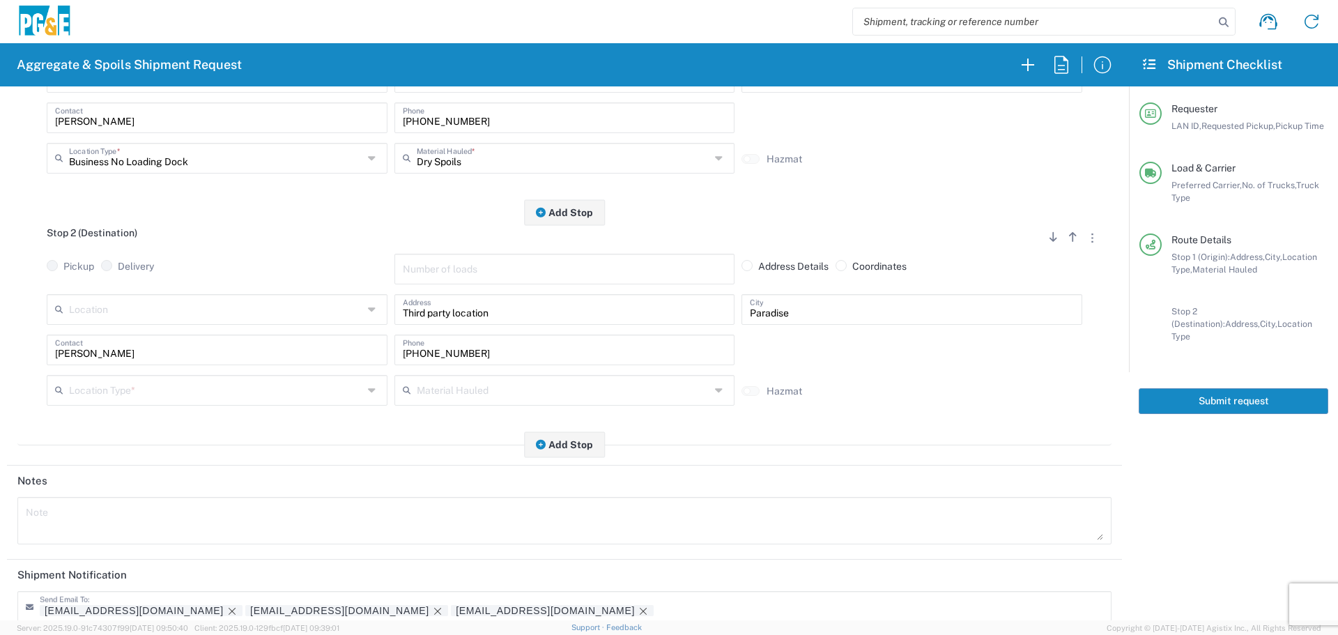
click at [56, 390] on icon at bounding box center [62, 390] width 14 height 22
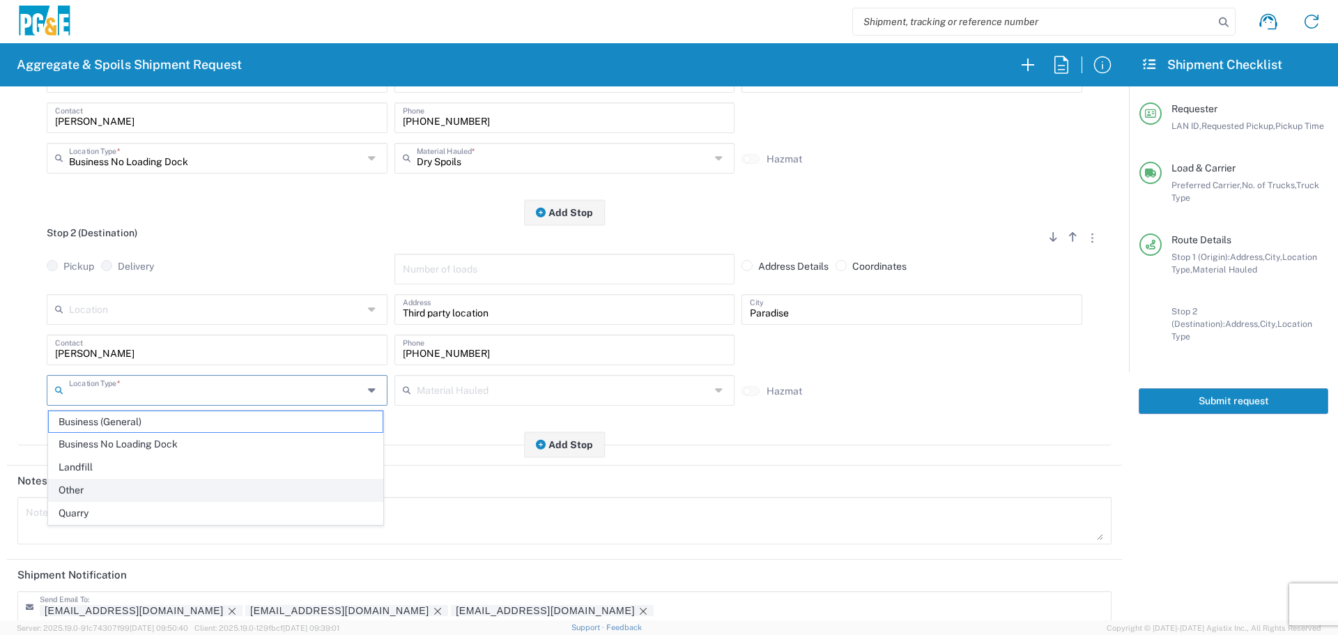
click at [83, 485] on span "Other" at bounding box center [216, 490] width 334 height 22
type input "Other"
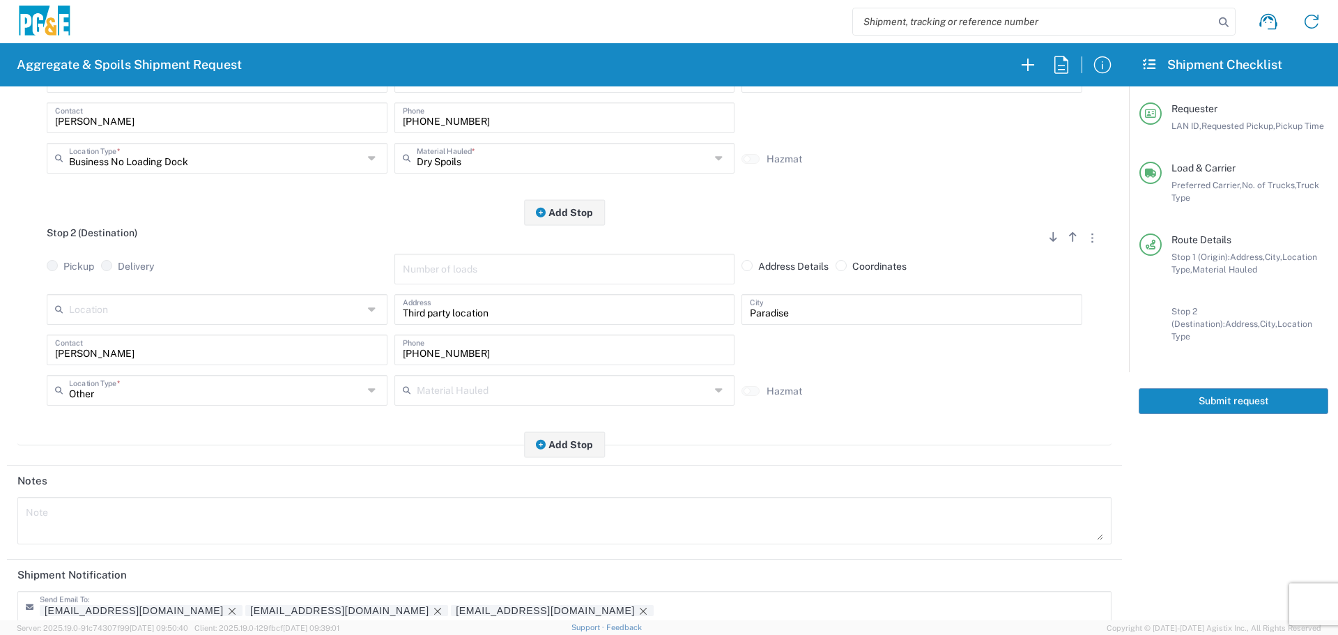
scroll to position [433, 0]
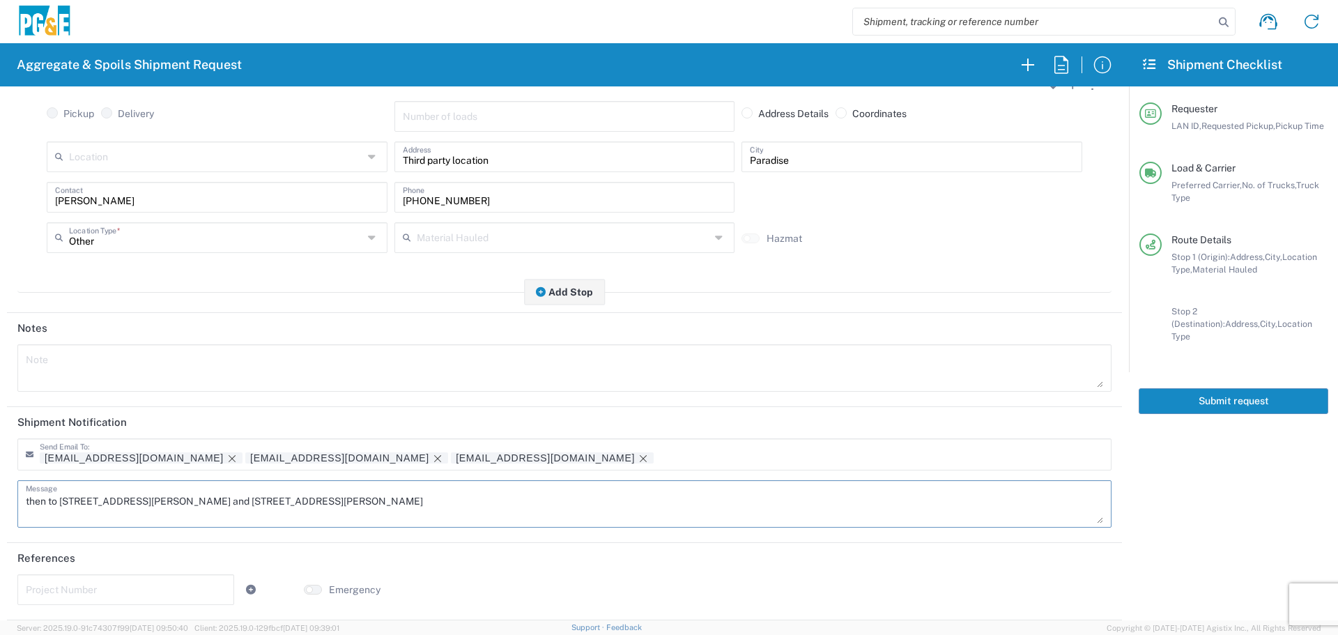
drag, startPoint x: 351, startPoint y: 500, endPoint x: 0, endPoint y: 504, distance: 350.5
click at [0, 504] on form "Requester Information L8MF LAN ID * [DATE] × Requested Pickup * Cancel Apply 07…" at bounding box center [564, 353] width 1129 height 534
click at [432, 456] on icon "Remove tag" at bounding box center [437, 458] width 11 height 11
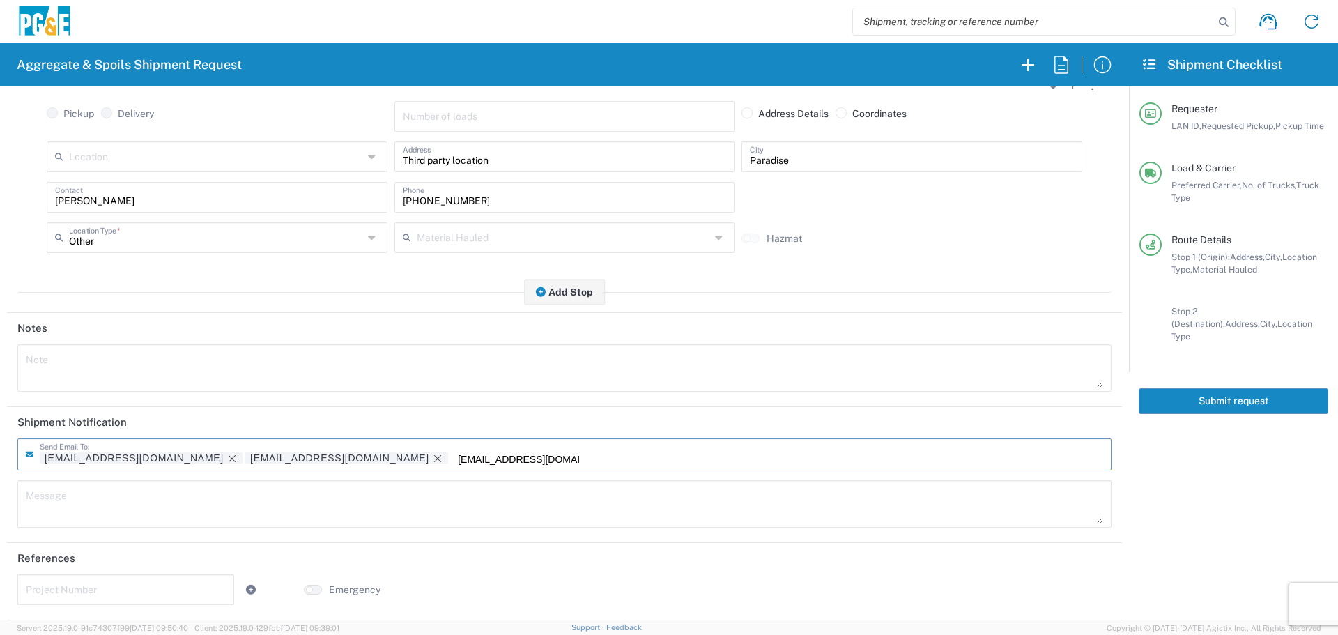
type input "[EMAIL_ADDRESS][DOMAIN_NAME]"
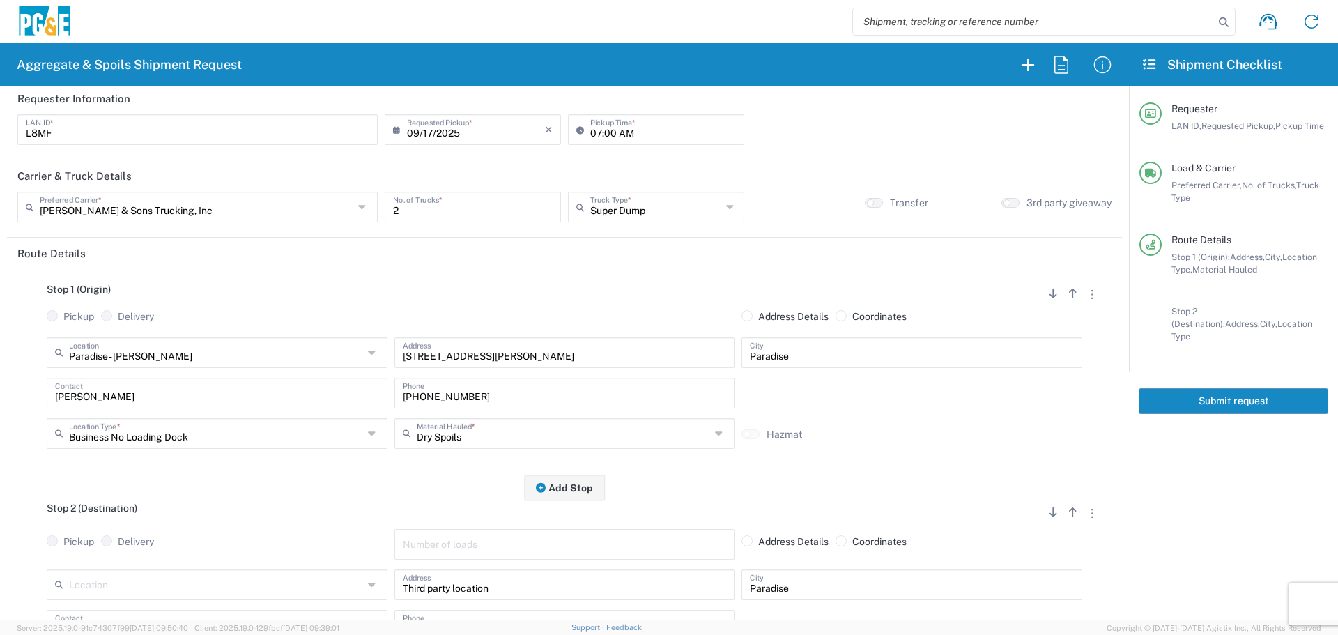
scroll to position [0, 0]
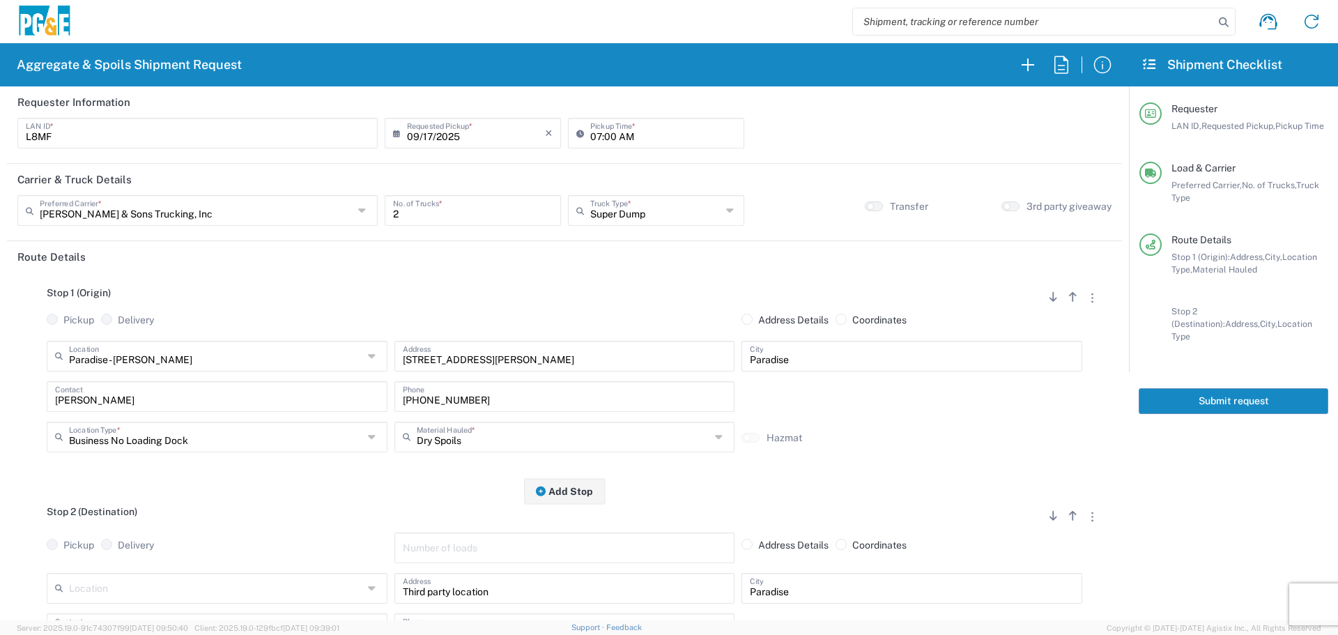
click at [1224, 391] on button "Submit request" at bounding box center [1234, 401] width 190 height 26
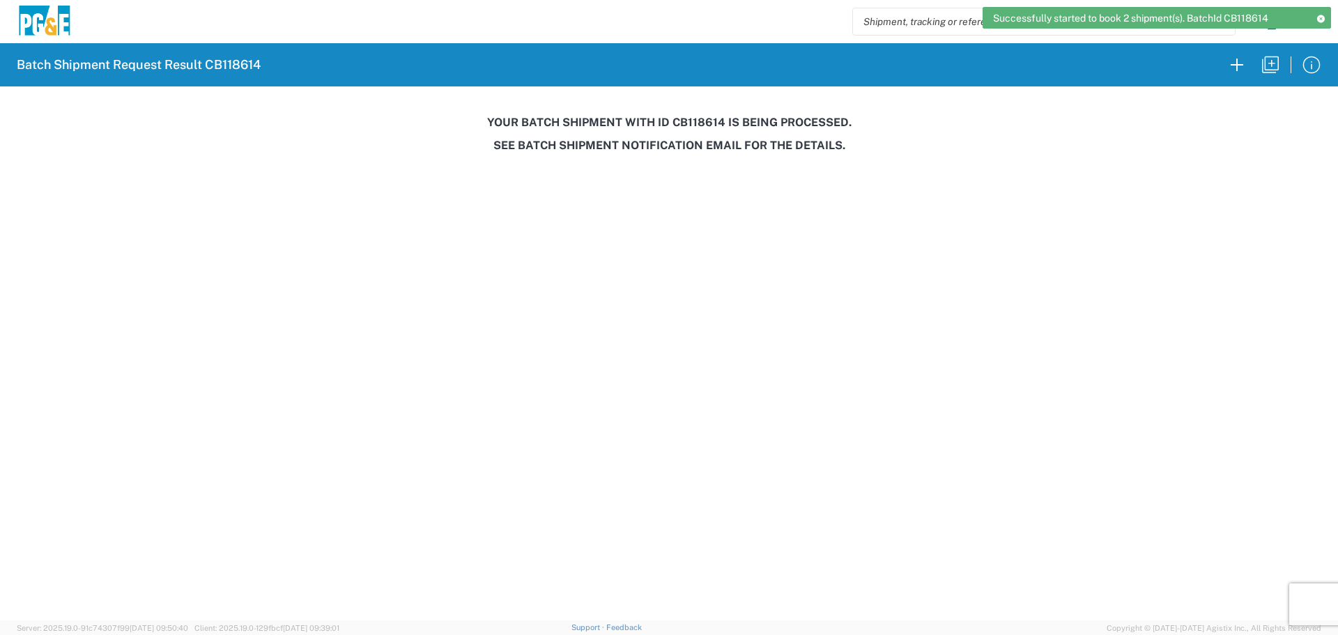
click at [698, 118] on h3 "Your batch shipment with id CB118614 is being processed." at bounding box center [669, 122] width 1318 height 13
copy h3 "CB118614"
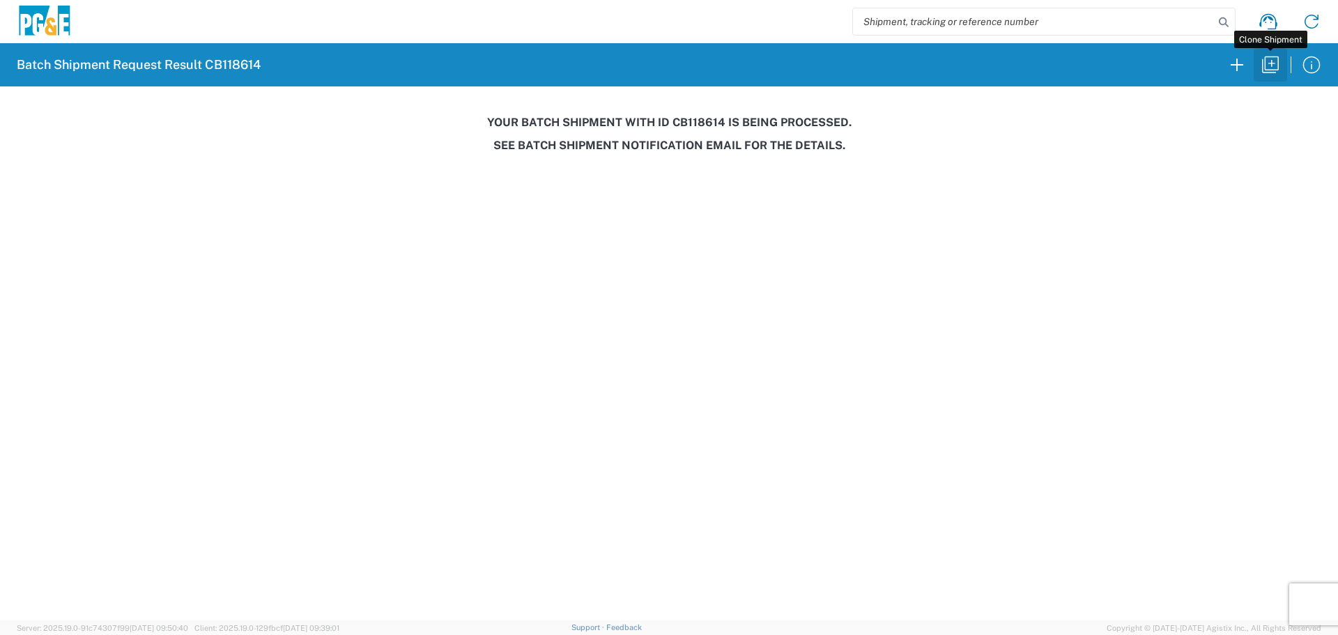
click at [1276, 71] on icon "button" at bounding box center [1270, 65] width 22 height 22
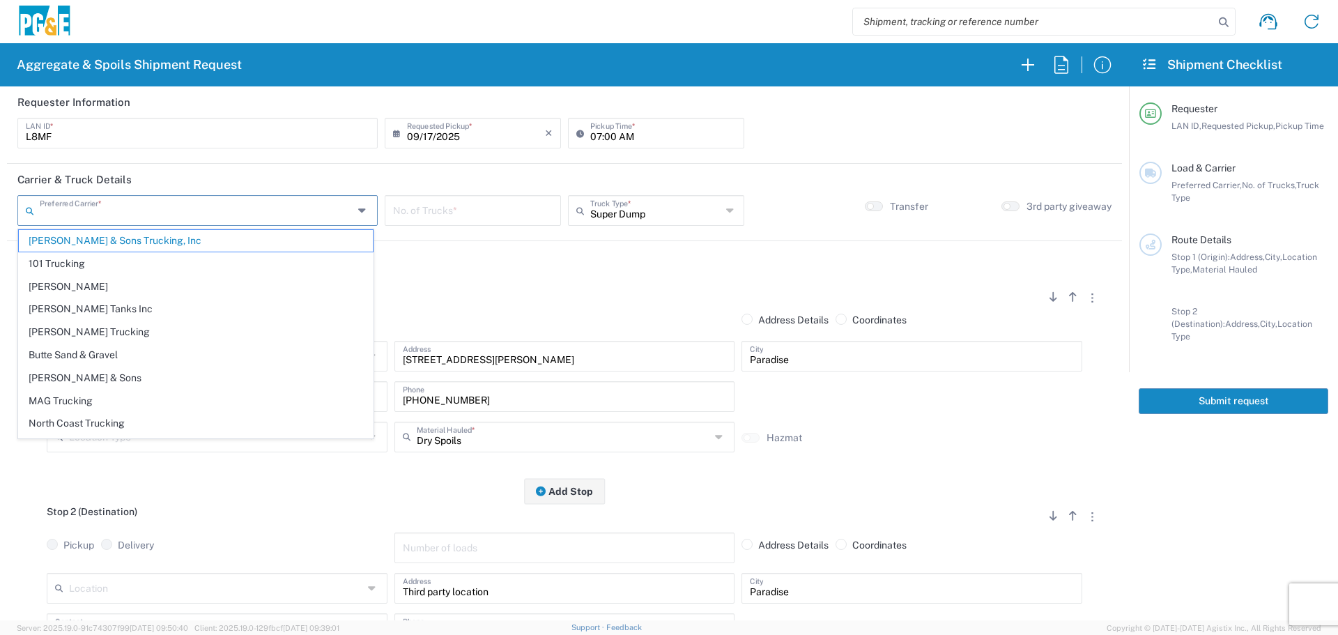
click at [199, 208] on input "text" at bounding box center [197, 209] width 314 height 24
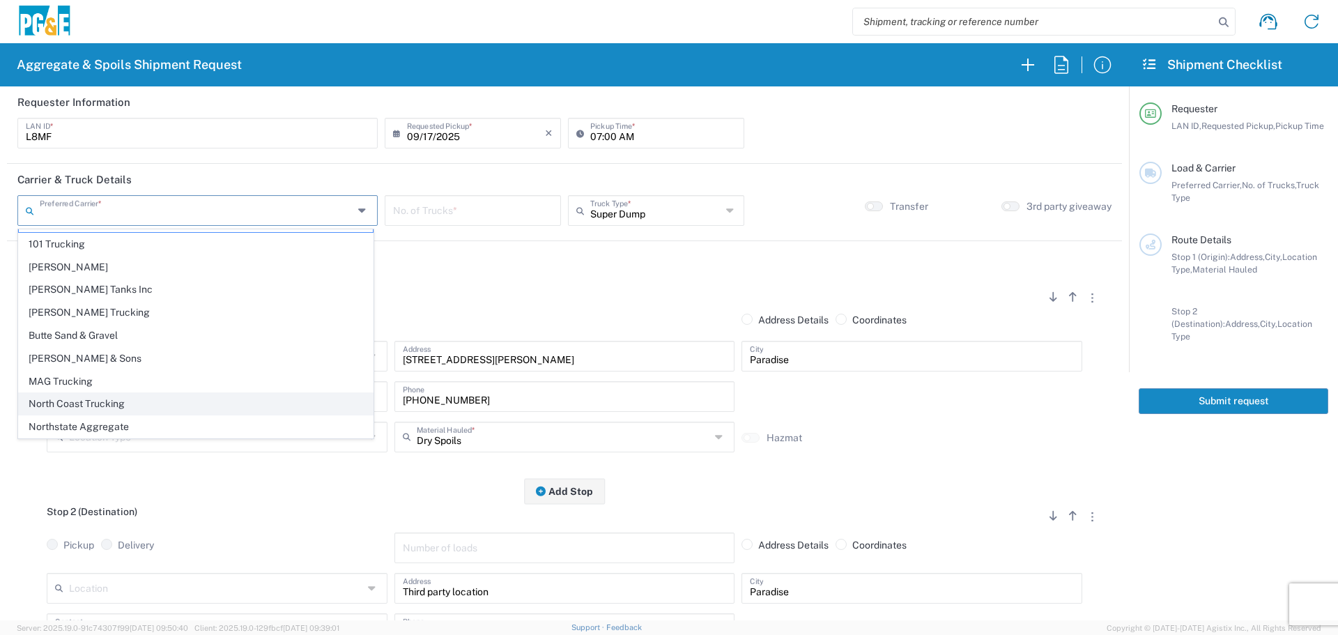
scroll to position [43, 0]
click at [137, 406] on span "Northstate Aggregate" at bounding box center [196, 404] width 354 height 22
type input "Northstate Aggregate"
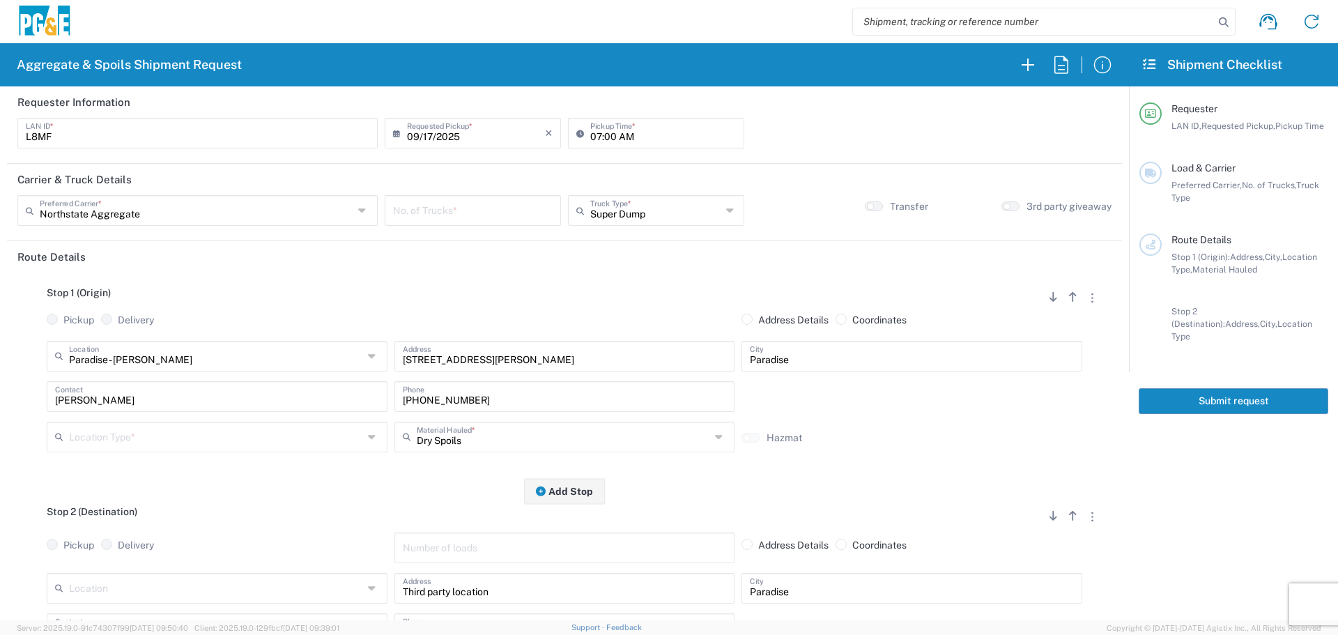
click at [449, 204] on input "number" at bounding box center [473, 209] width 160 height 24
type input "2"
click at [651, 194] on header "Carrier & Truck Details" at bounding box center [564, 179] width 1115 height 31
click at [649, 204] on input "text" at bounding box center [655, 209] width 131 height 24
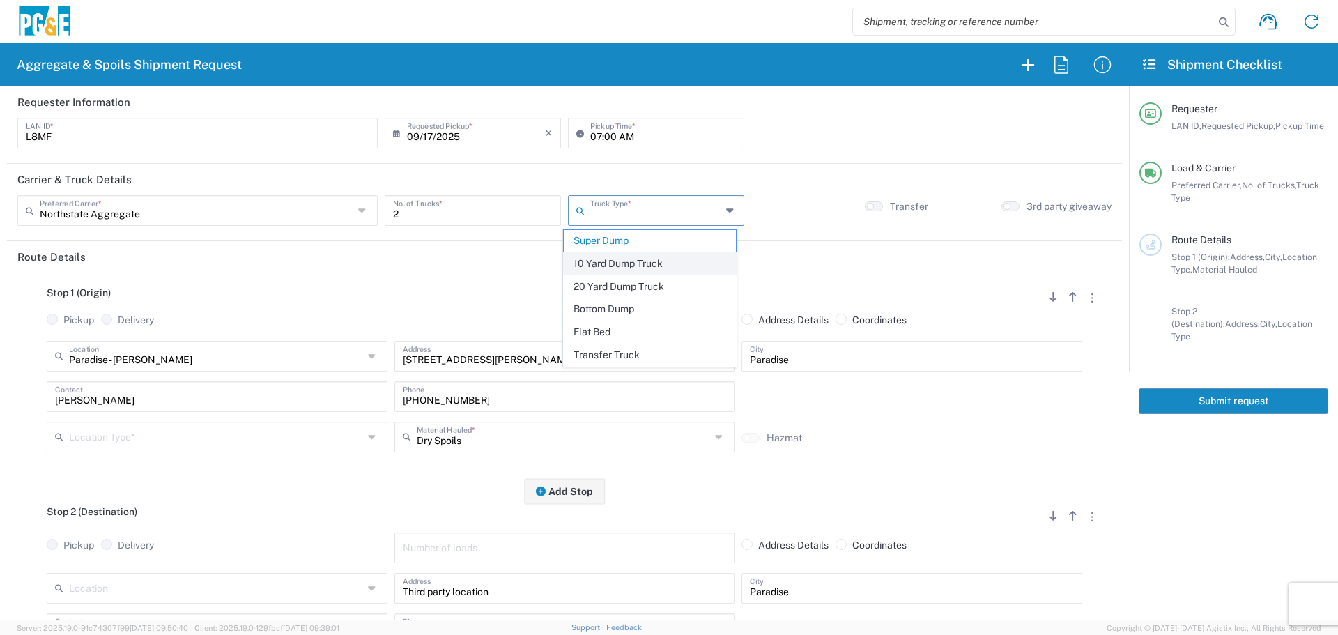
click at [636, 271] on span "10 Yard Dump Truck" at bounding box center [650, 264] width 172 height 22
type input "10 Yard Dump Truck"
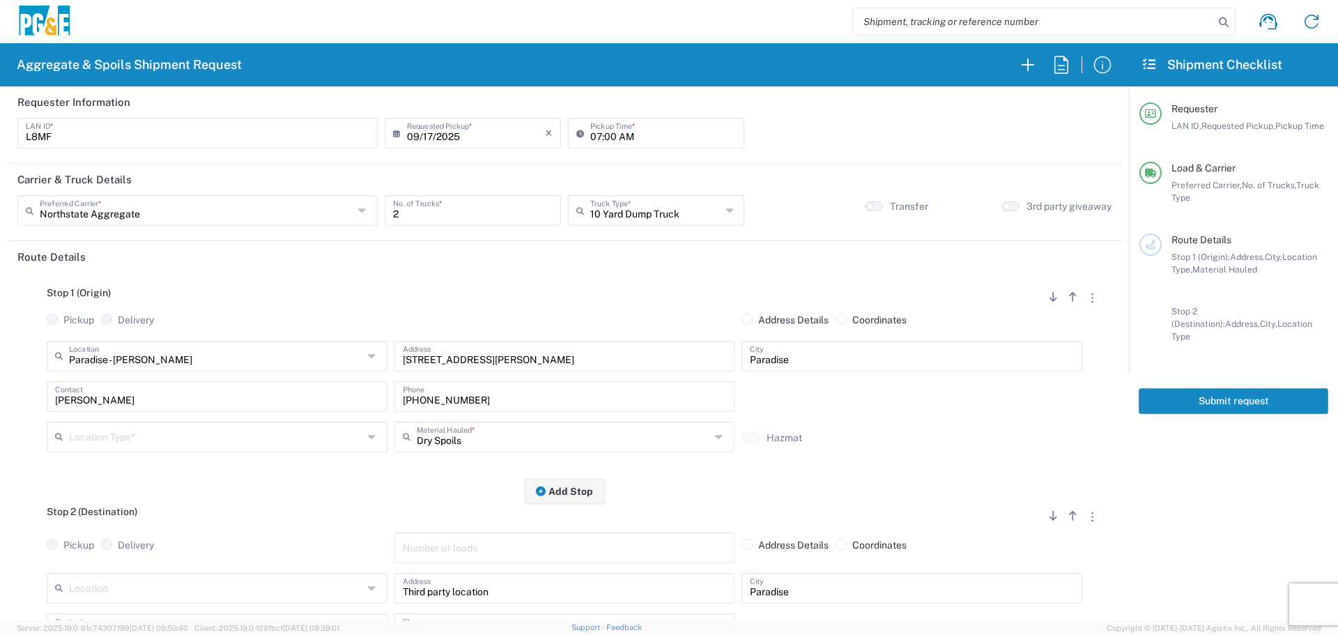
click at [265, 433] on input "text" at bounding box center [216, 436] width 294 height 24
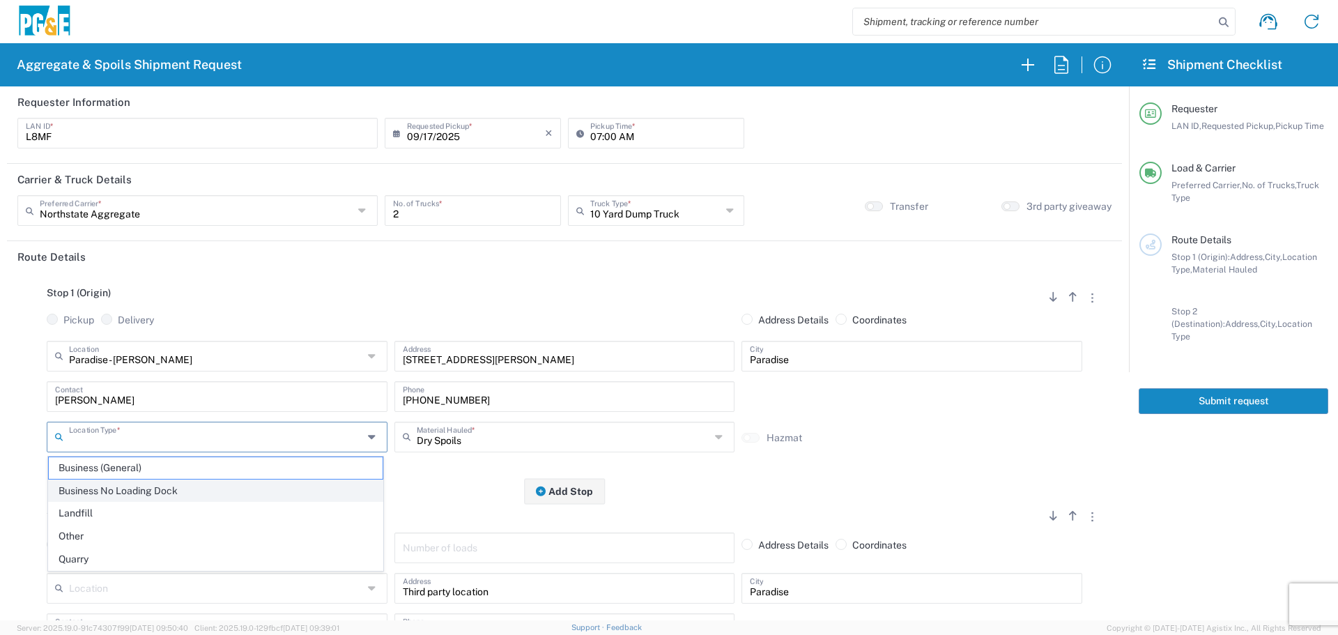
click at [191, 495] on span "Business No Loading Dock" at bounding box center [216, 491] width 334 height 22
type input "Business No Loading Dock"
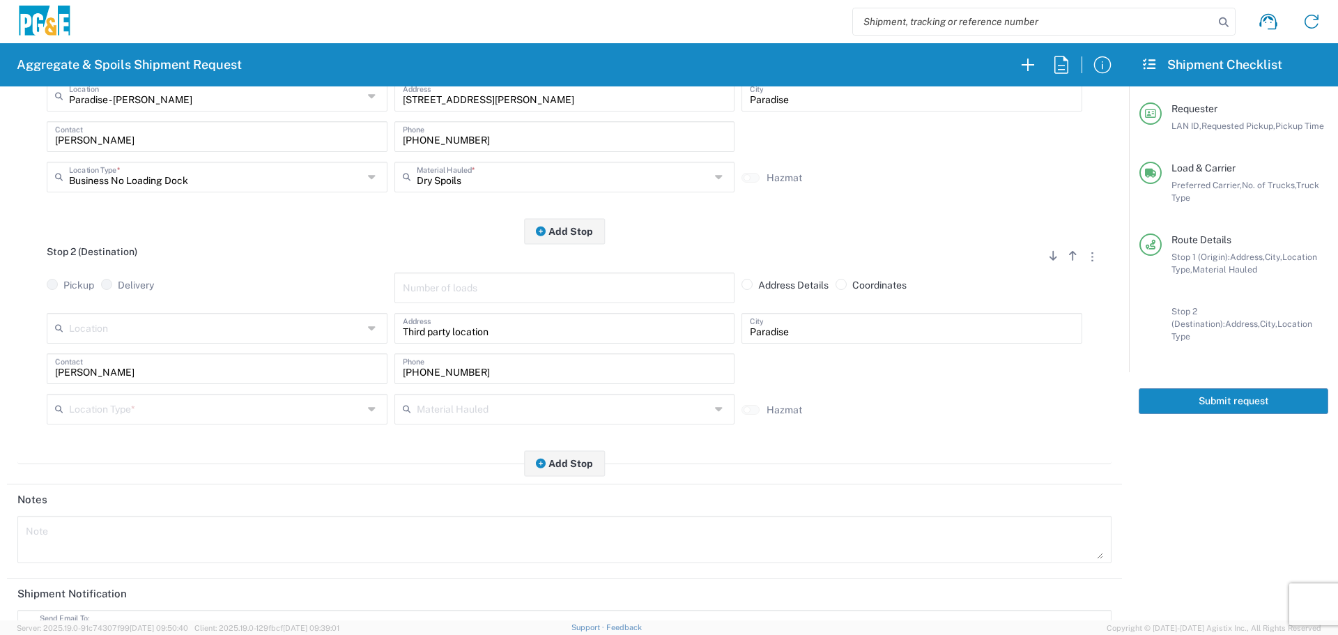
scroll to position [279, 0]
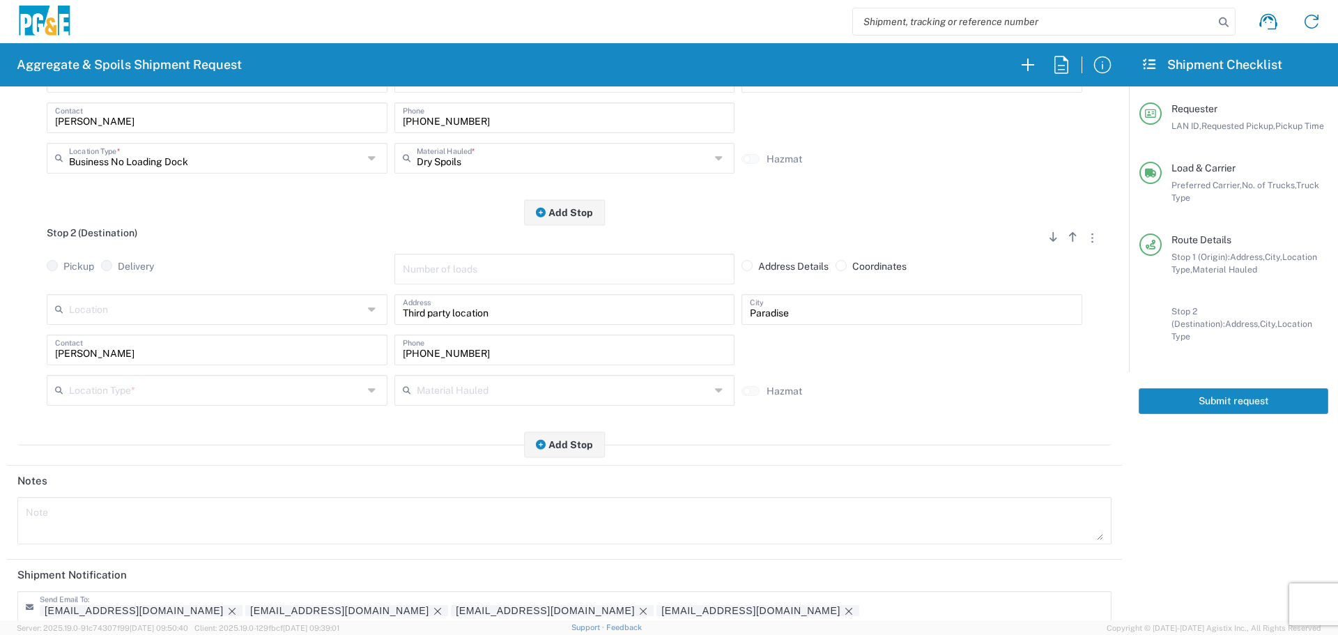
click at [256, 385] on input "text" at bounding box center [216, 389] width 294 height 24
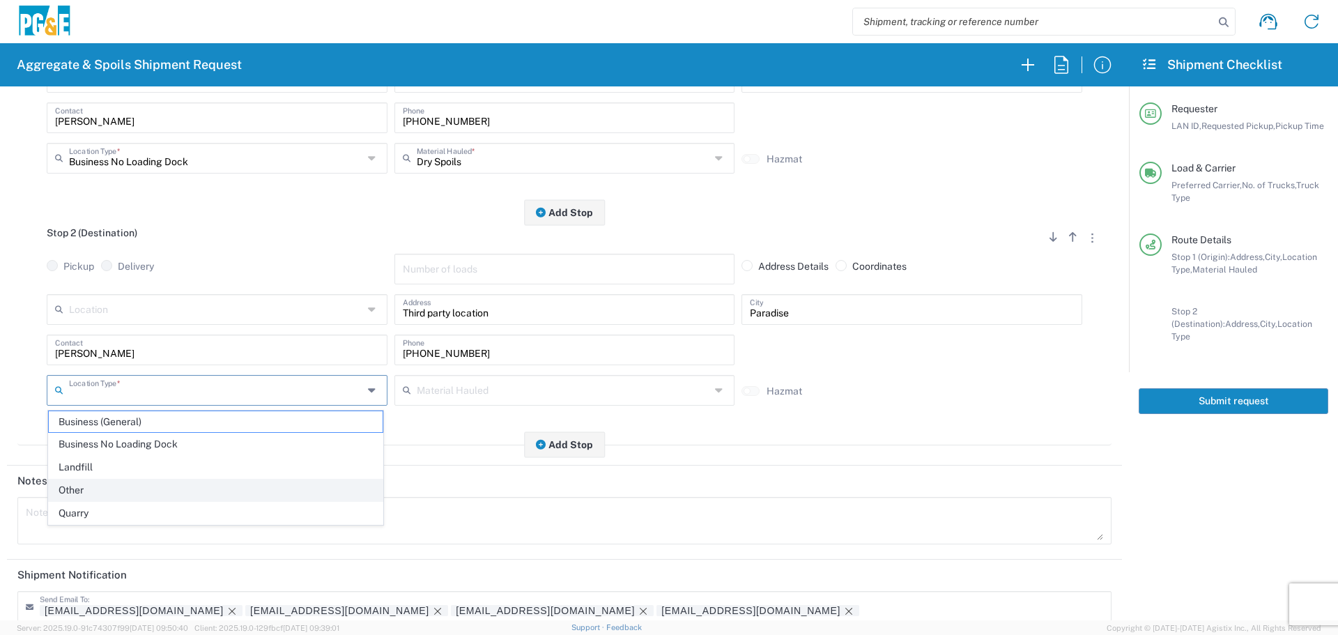
click at [191, 480] on span "Other" at bounding box center [216, 490] width 334 height 22
type input "Other"
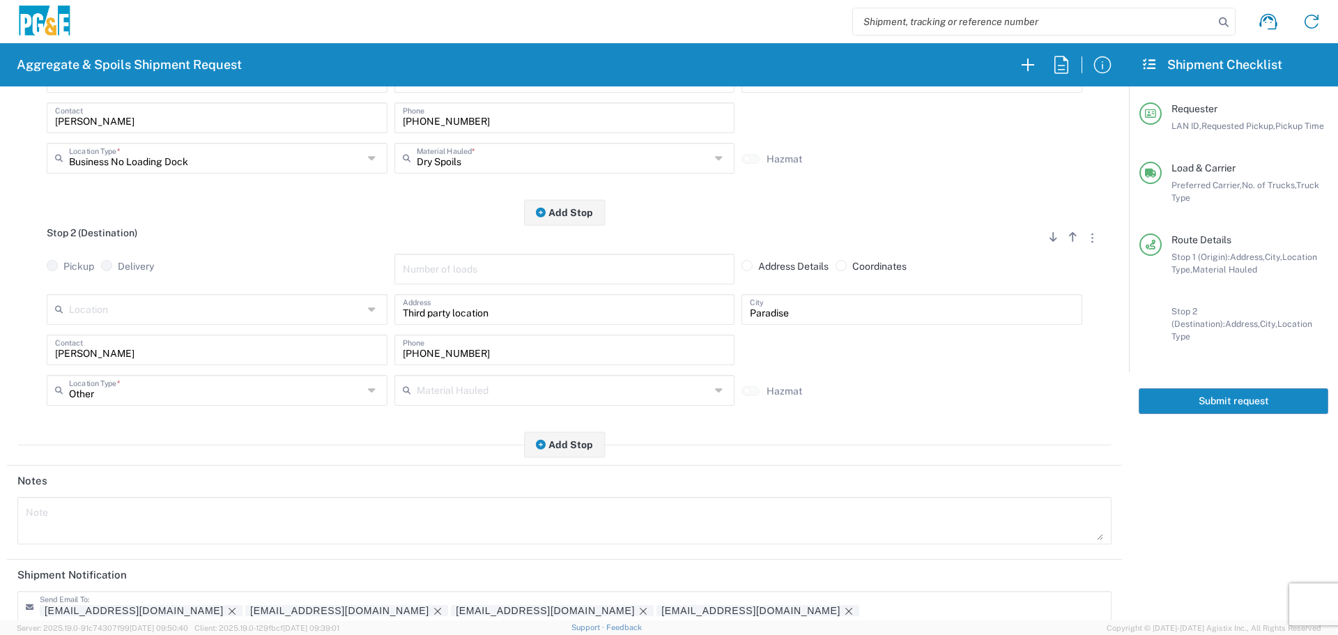
click at [1250, 388] on button "Submit request" at bounding box center [1234, 401] width 190 height 26
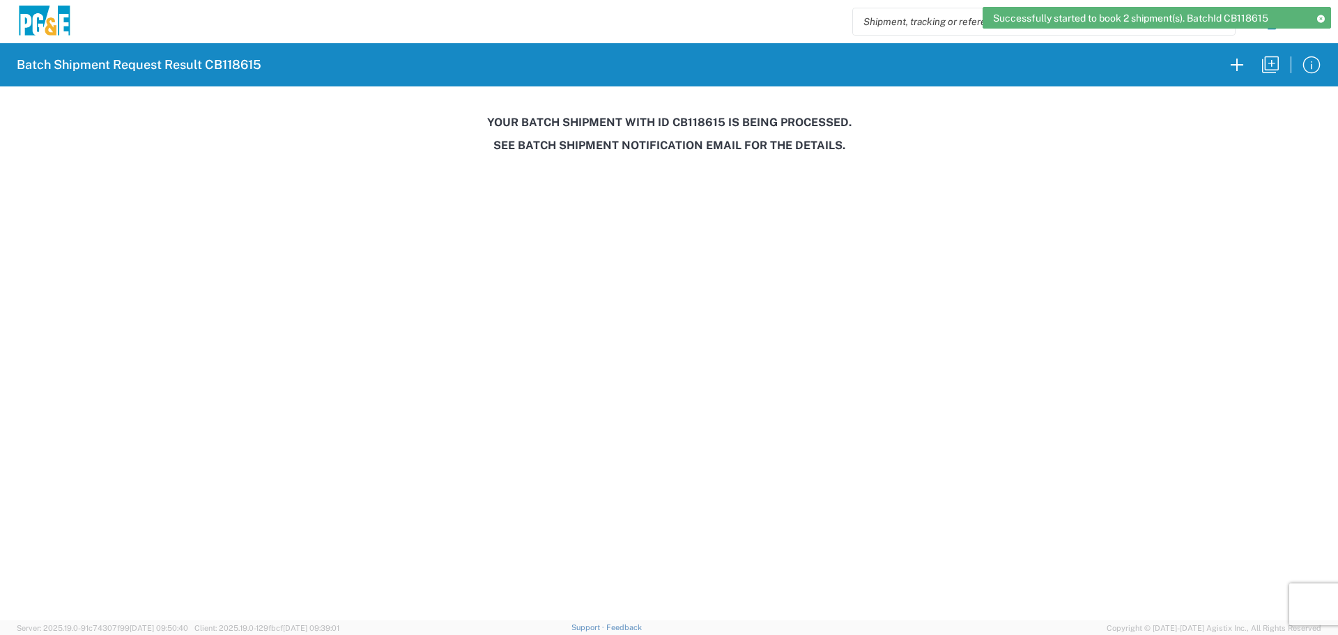
click at [698, 121] on h3 "Your batch shipment with id CB118615 is being processed." at bounding box center [669, 122] width 1318 height 13
copy h3 "CB118615"
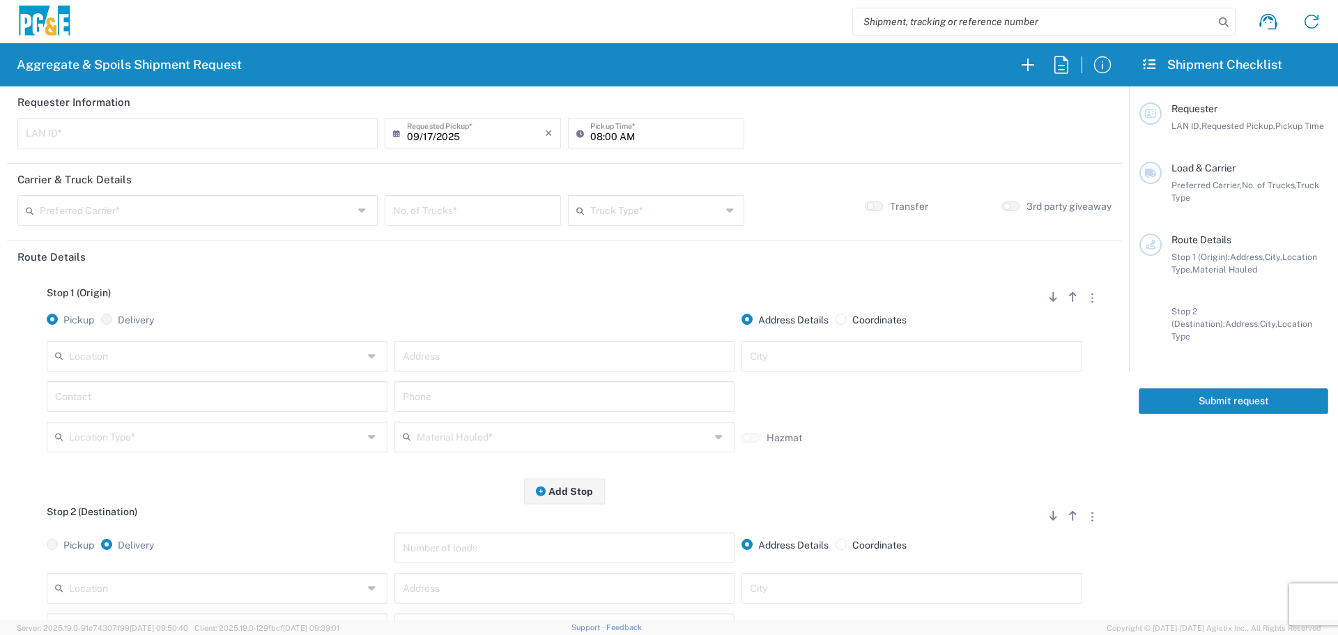
click at [282, 109] on header "Requester Information" at bounding box center [564, 101] width 1115 height 31
click at [282, 127] on input "text" at bounding box center [198, 132] width 344 height 24
type input "G1OC"
click at [590, 134] on input "08:00 AM" at bounding box center [663, 132] width 146 height 24
type input "06:15 AM"
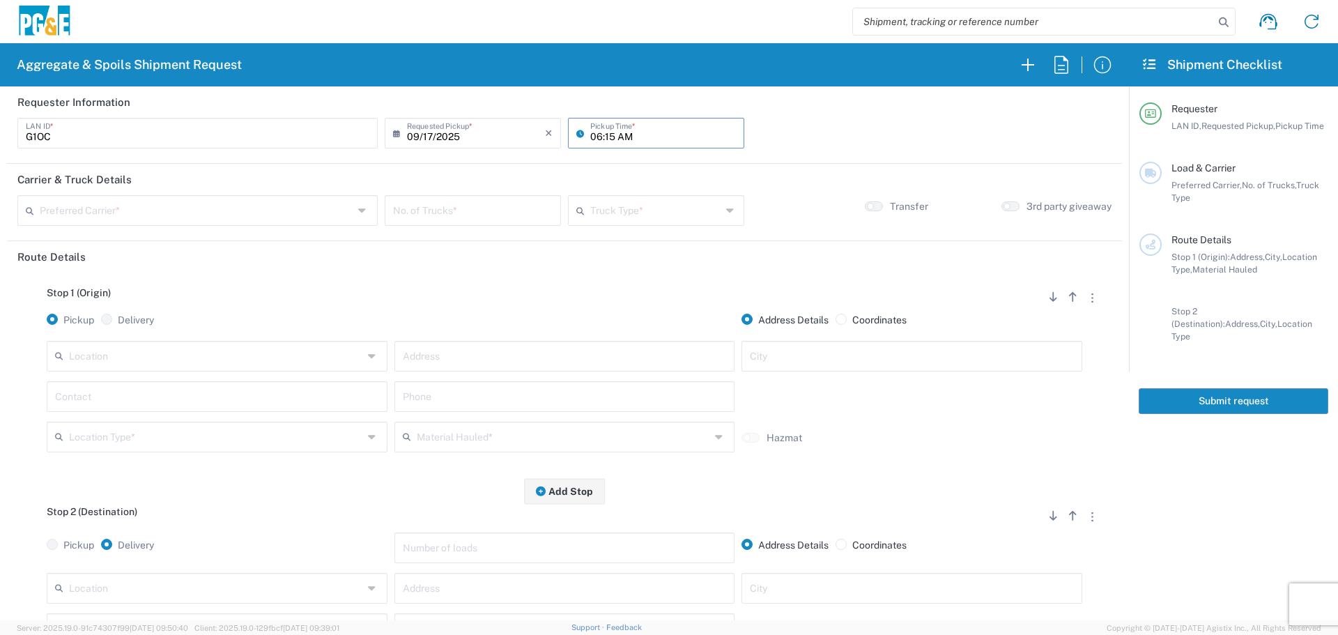
click at [270, 192] on header "Carrier & Truck Details" at bounding box center [564, 179] width 1115 height 31
click at [265, 208] on input "text" at bounding box center [197, 209] width 314 height 24
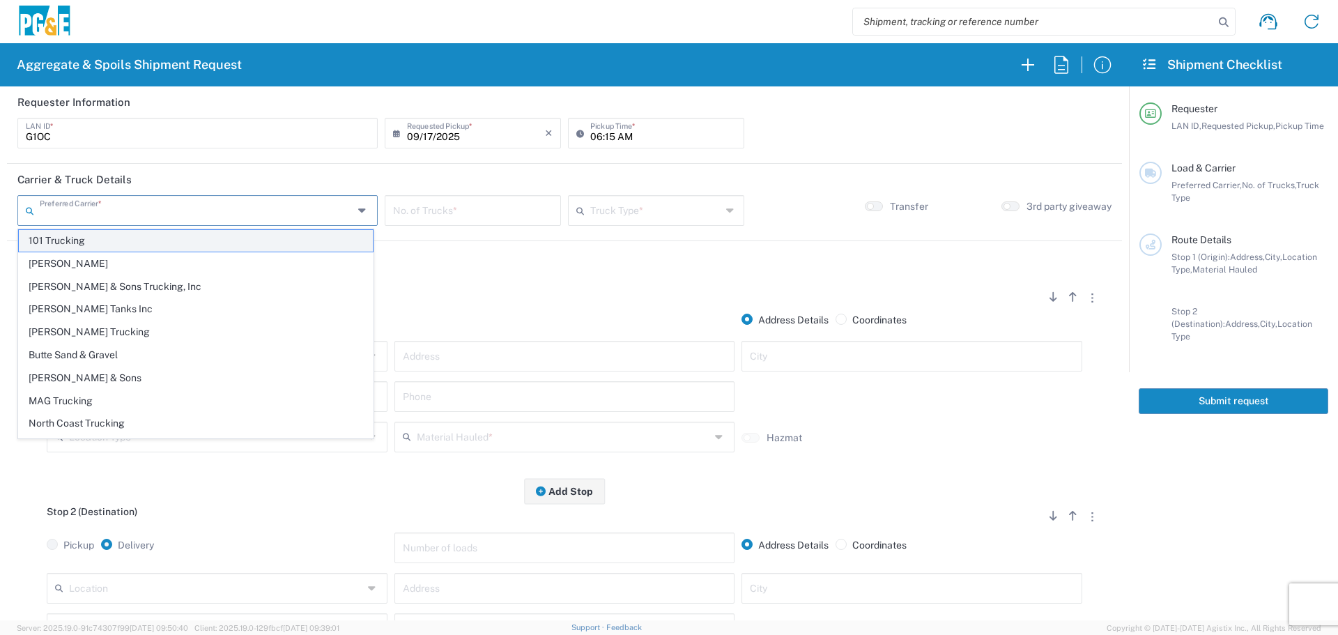
click at [226, 248] on span "101 Trucking" at bounding box center [196, 241] width 354 height 22
type input "101 Trucking"
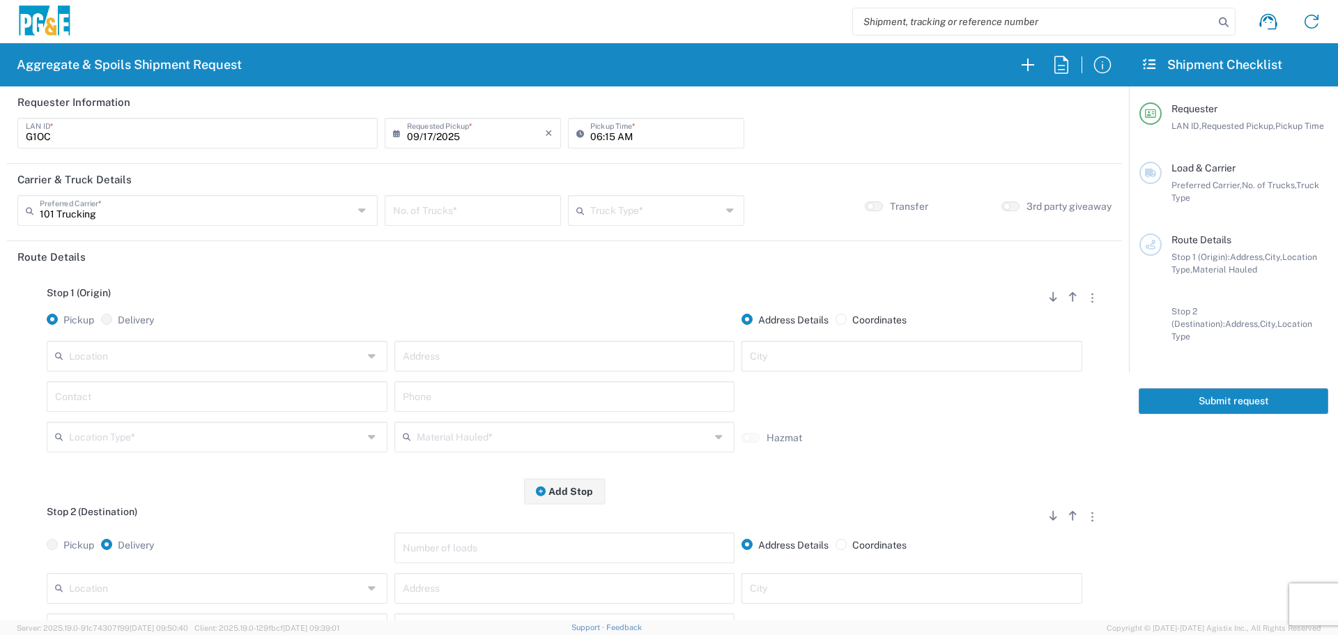
click at [450, 208] on input "number" at bounding box center [473, 209] width 160 height 24
type input "5"
click at [674, 210] on input "text" at bounding box center [655, 209] width 131 height 24
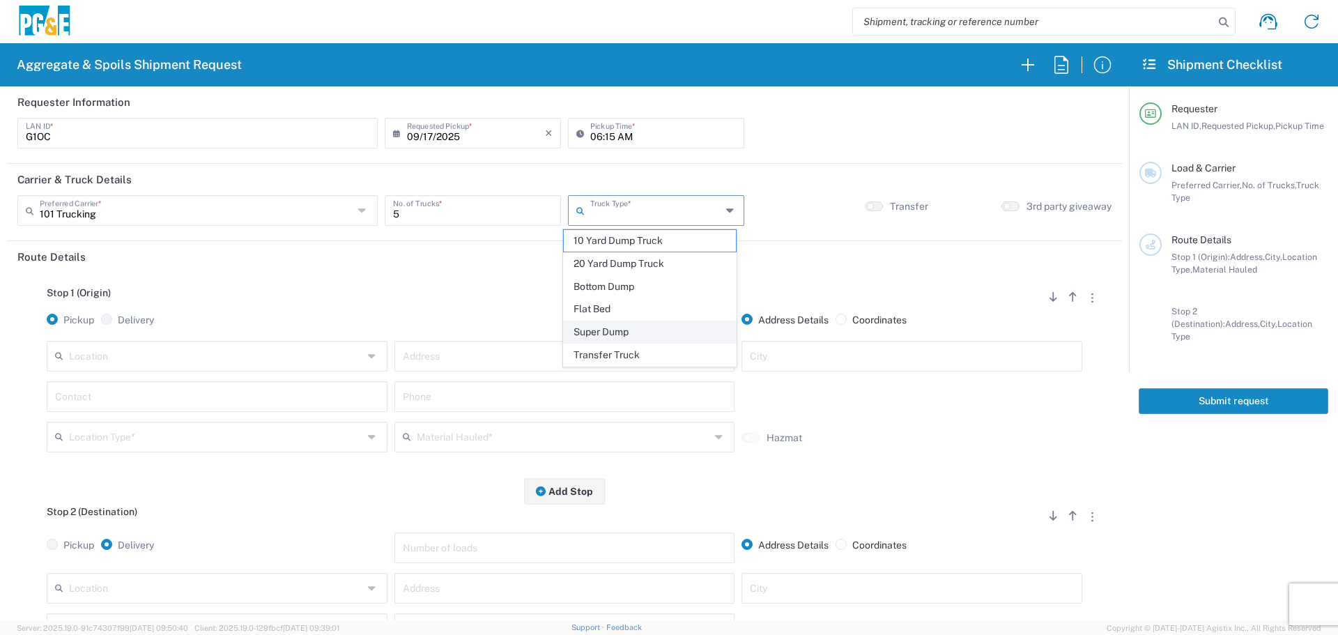
click at [625, 331] on span "Super Dump" at bounding box center [650, 332] width 172 height 22
type input "Super Dump"
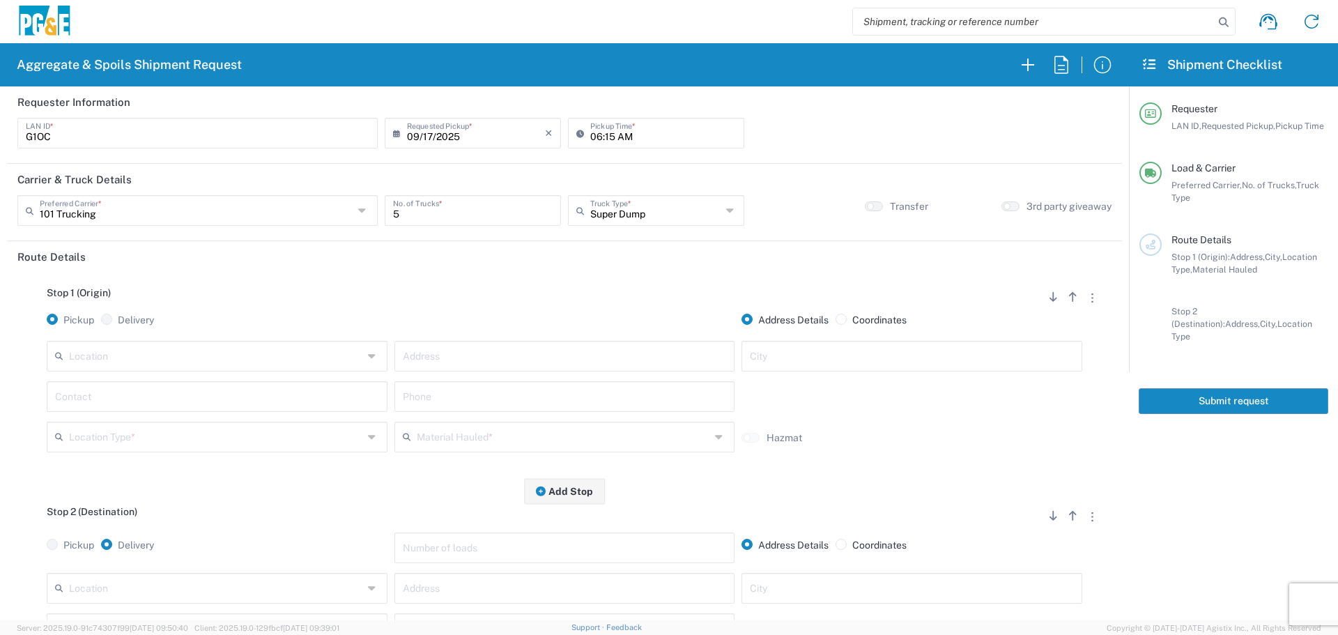
click at [143, 345] on input "text" at bounding box center [216, 355] width 294 height 24
click at [125, 383] on span "Hollister Yard" at bounding box center [216, 387] width 334 height 22
type input "Hollister Yard"
type input "900 Park Center Dr"
type input "Hollister"
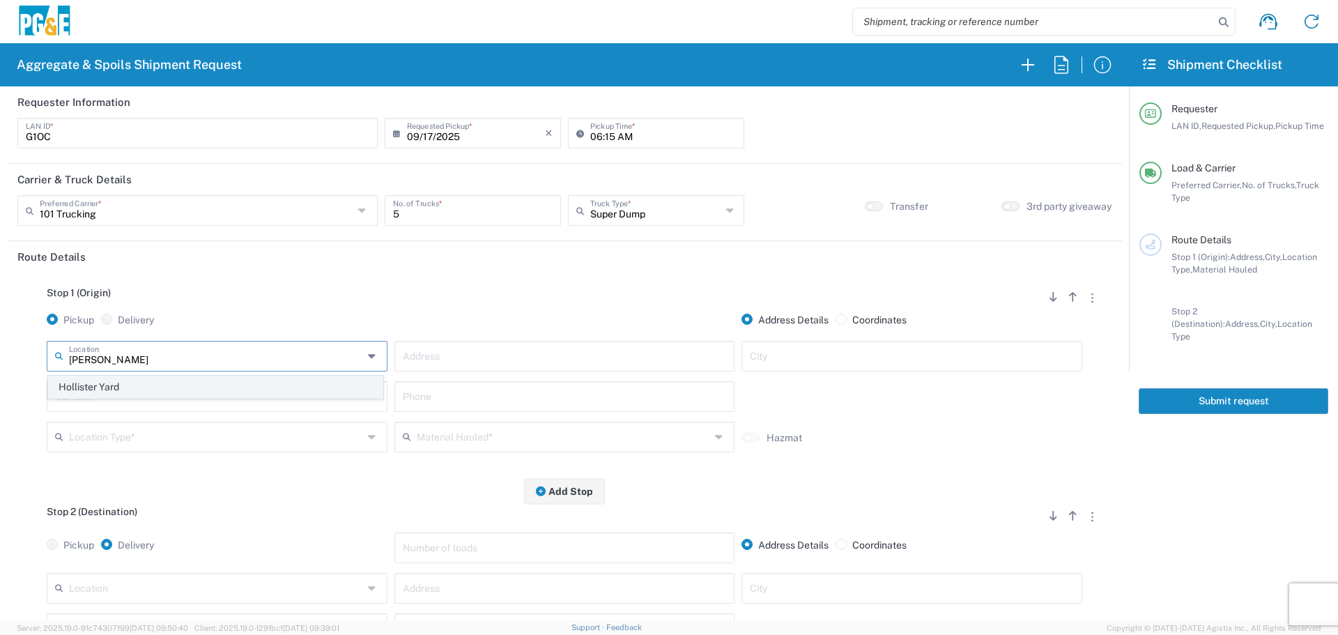
type input "Business No Loading Dock"
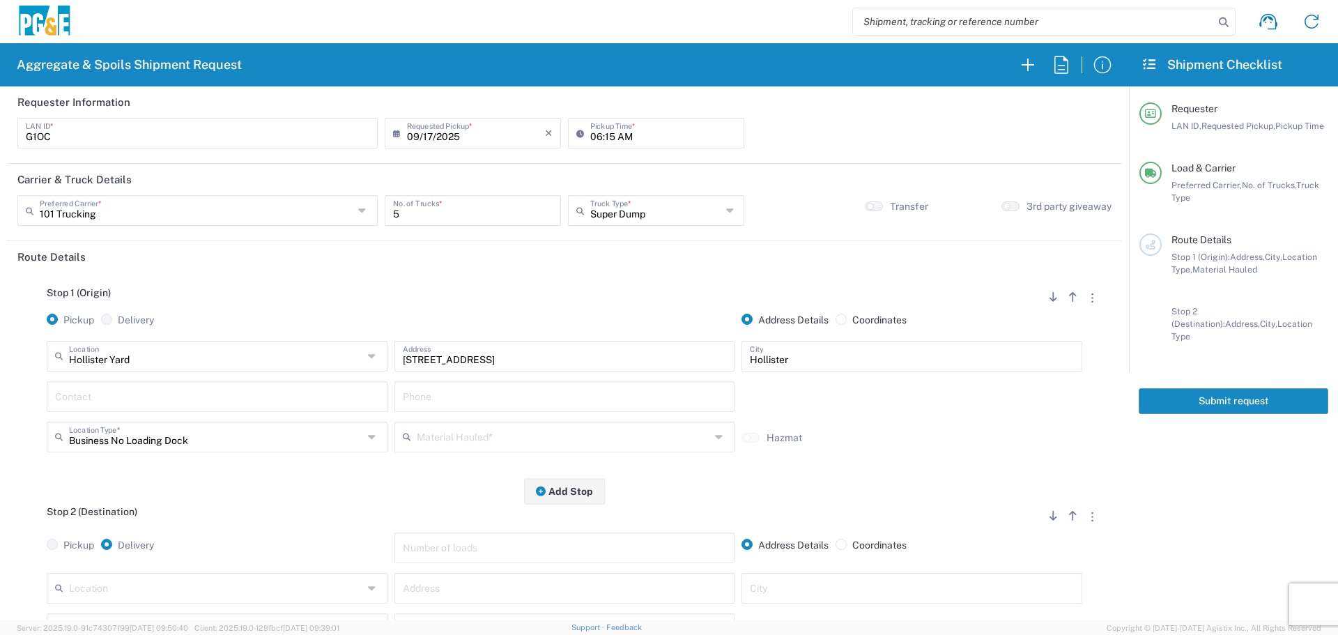
click at [198, 407] on input "text" at bounding box center [217, 395] width 324 height 24
click at [192, 427] on p "Tristen, 707-328-5387" at bounding box center [217, 430] width 323 height 17
type input "Tristen"
type input "707-328-5387"
click at [507, 437] on input "text" at bounding box center [564, 436] width 294 height 24
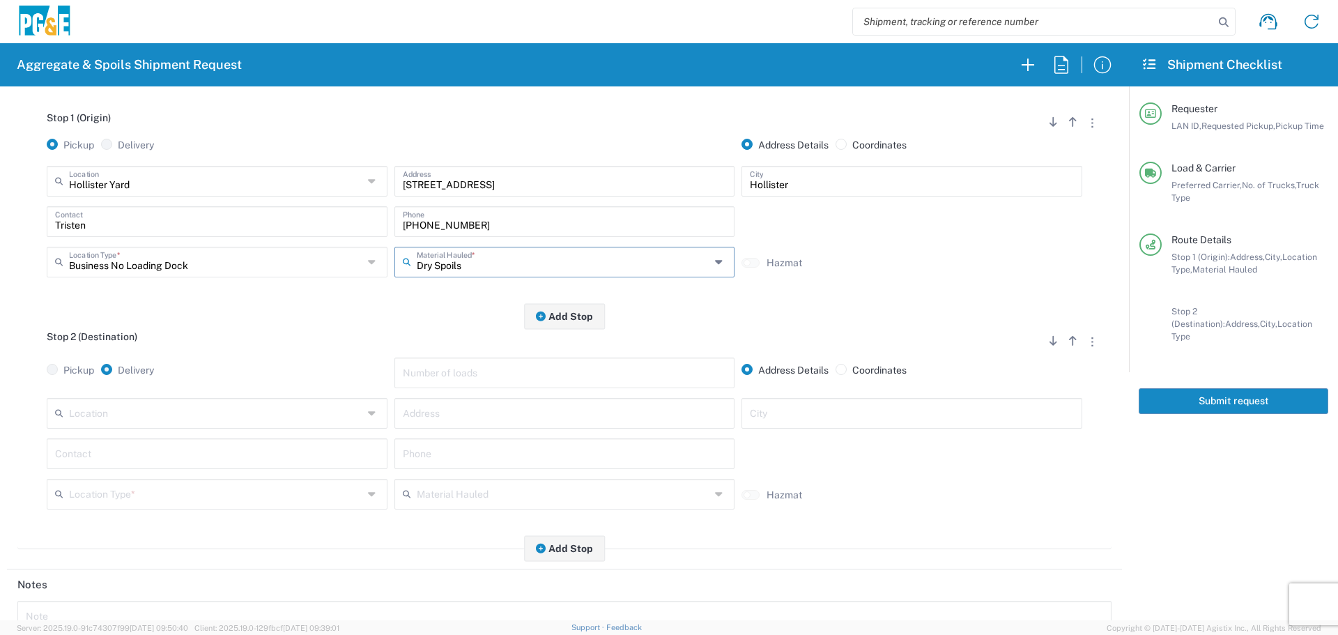
scroll to position [209, 0]
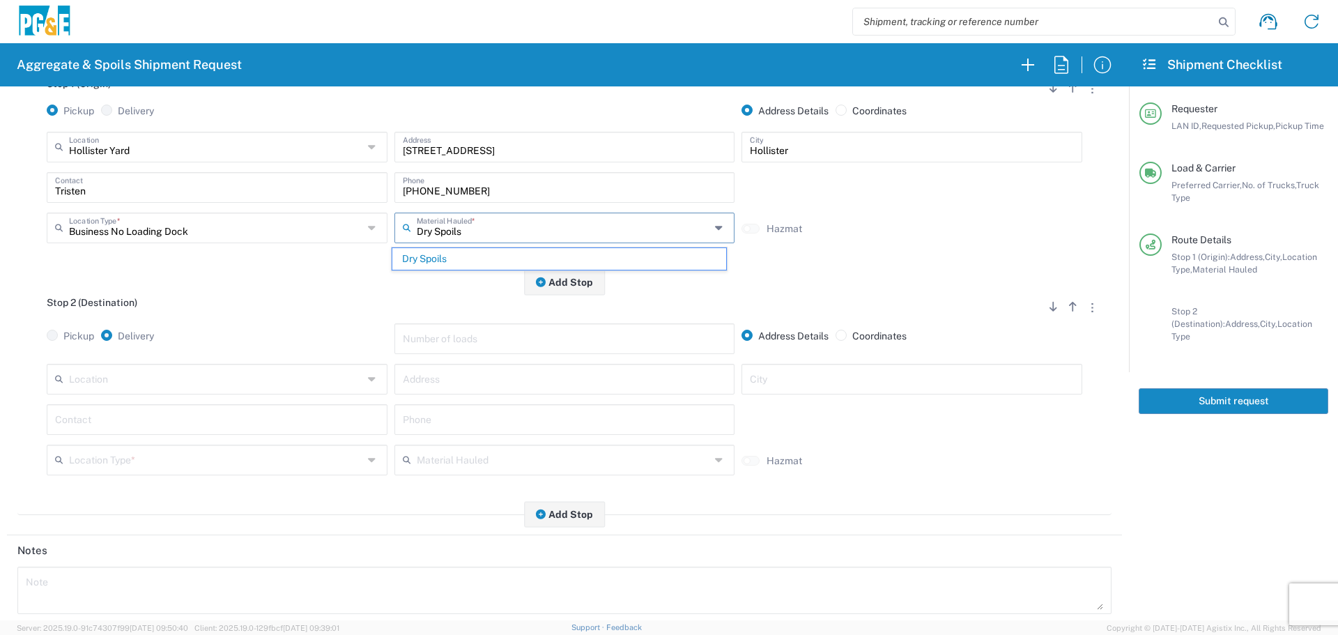
type input "Dry Spoils"
click at [527, 387] on input "text" at bounding box center [565, 378] width 324 height 24
paste input "12820 Cienega rd, Hollister"
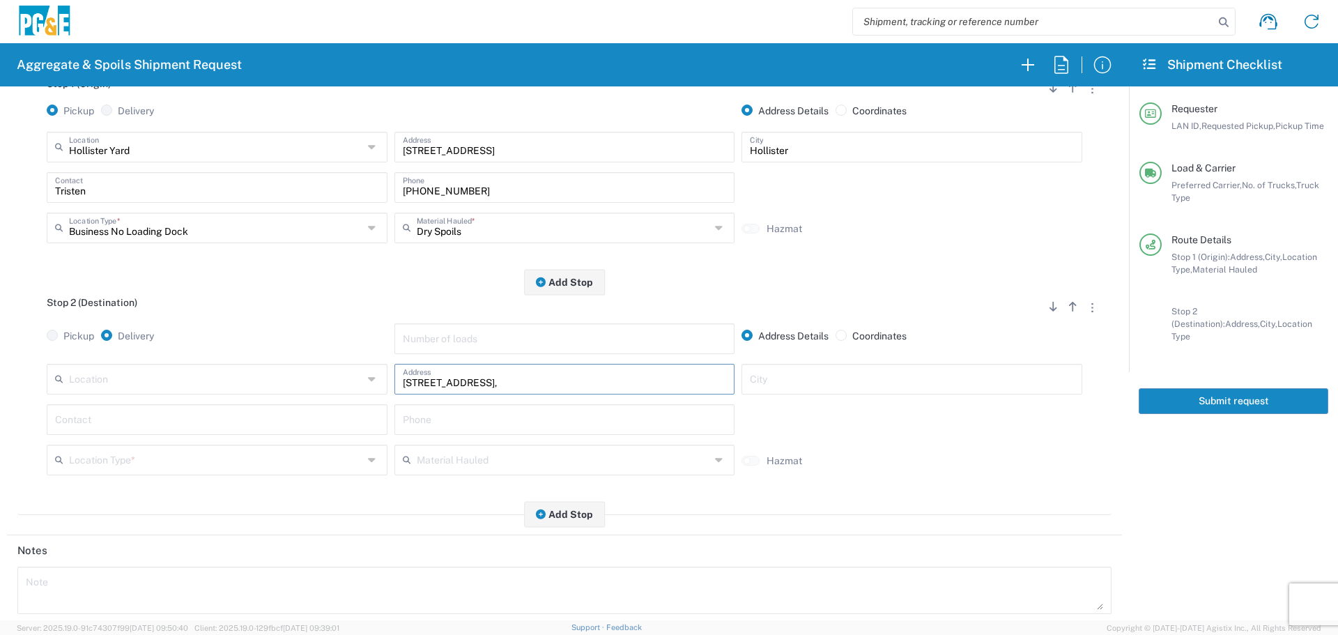
type input "12820 Cienega rd,"
type input "Hollister"
type input "Gerald"
click at [514, 418] on input "text" at bounding box center [565, 418] width 324 height 24
paste input "831-229-7003"
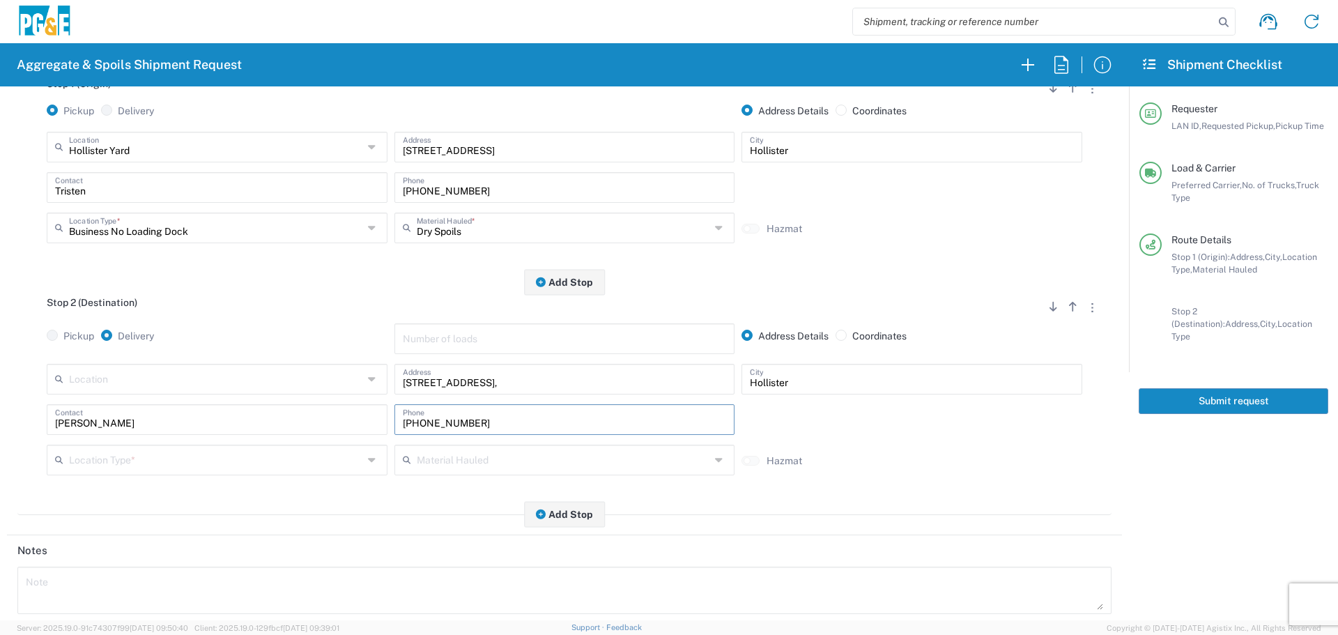
type input "831-229-7003"
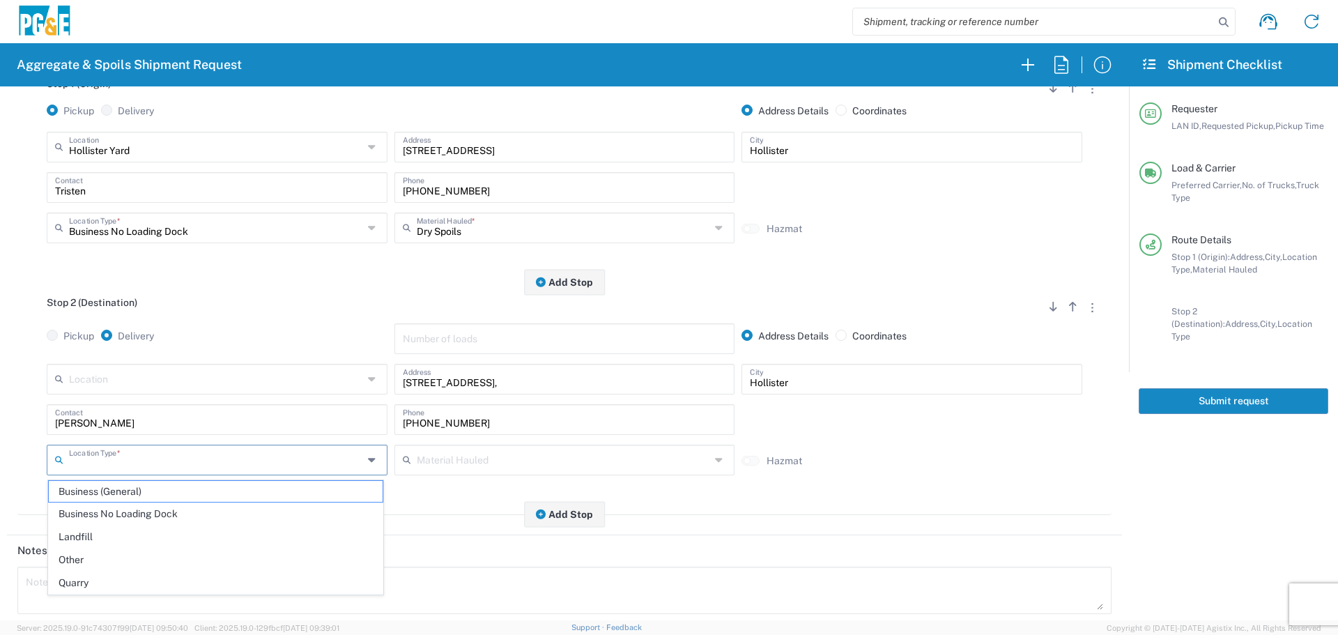
click at [236, 463] on input "text" at bounding box center [216, 459] width 294 height 24
click at [144, 567] on span "Other" at bounding box center [216, 560] width 334 height 22
type input "Other"
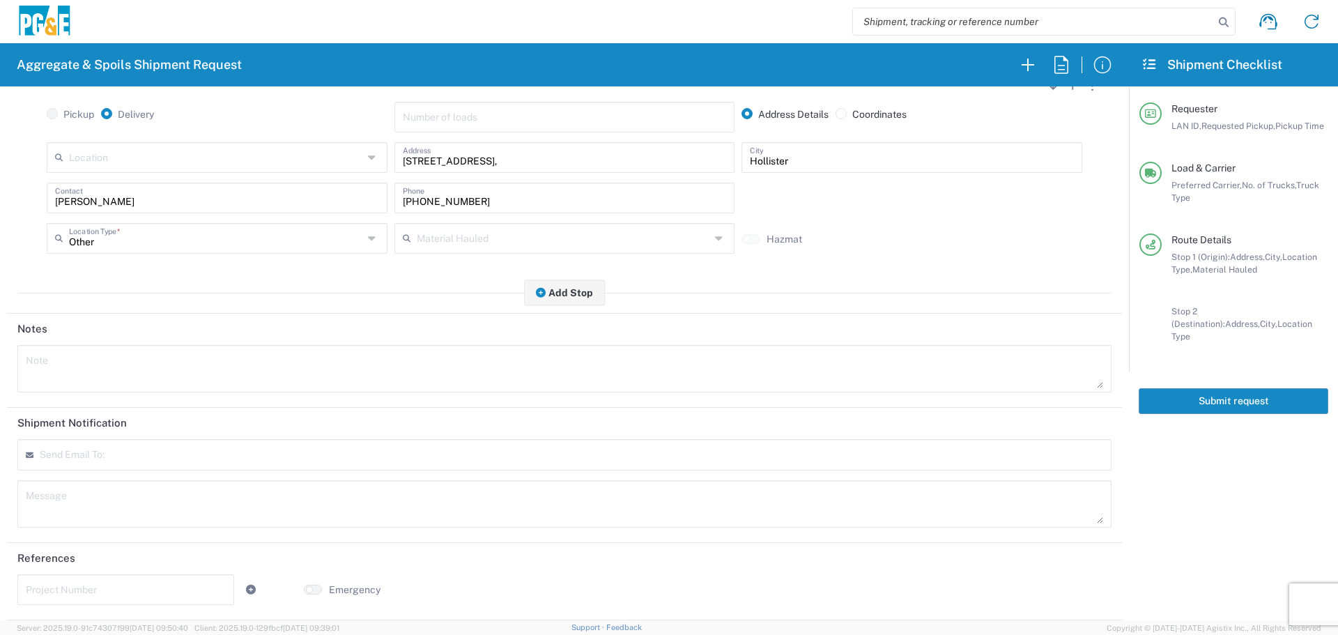
scroll to position [432, 0]
click at [166, 461] on form at bounding box center [108, 459] width 136 height 13
type input "[EMAIL_ADDRESS][DOMAIN_NAME]"
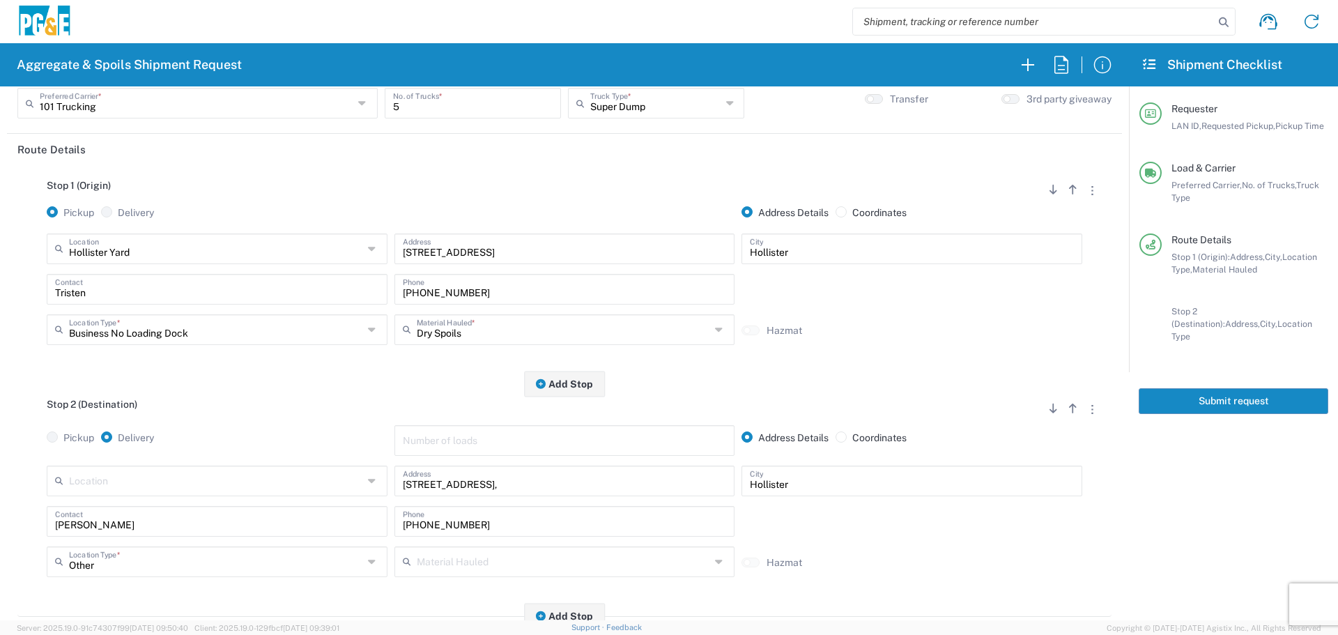
scroll to position [0, 0]
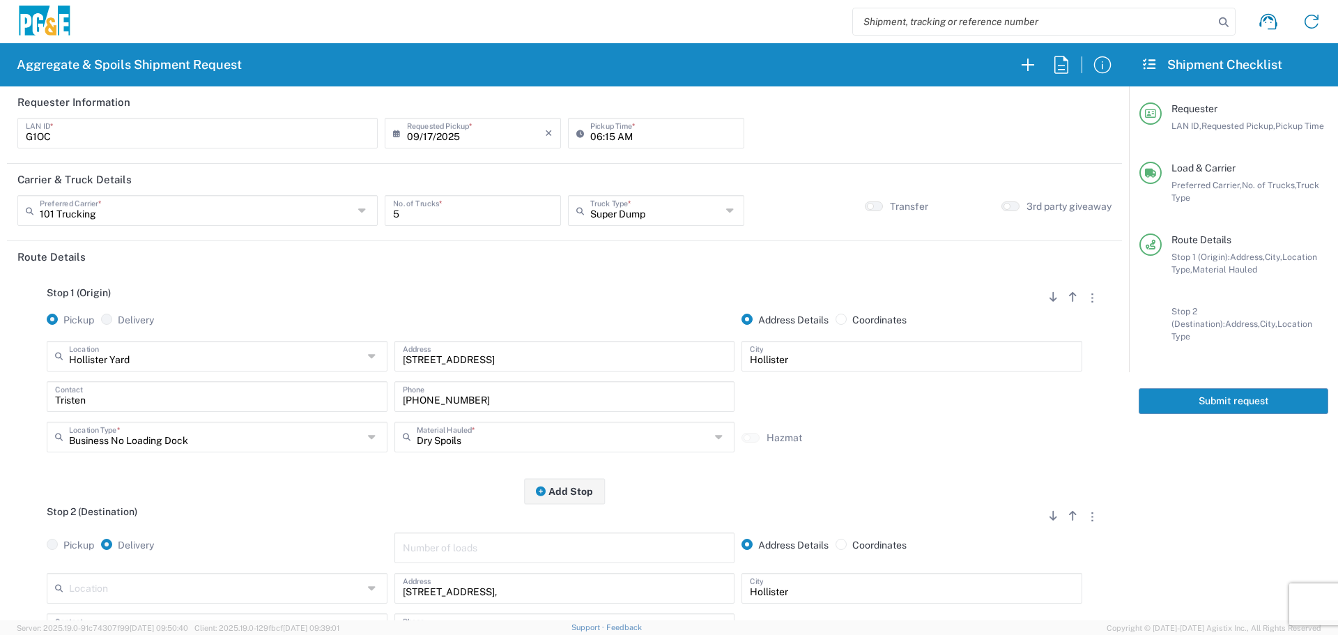
click at [1231, 397] on button "Submit request" at bounding box center [1234, 401] width 190 height 26
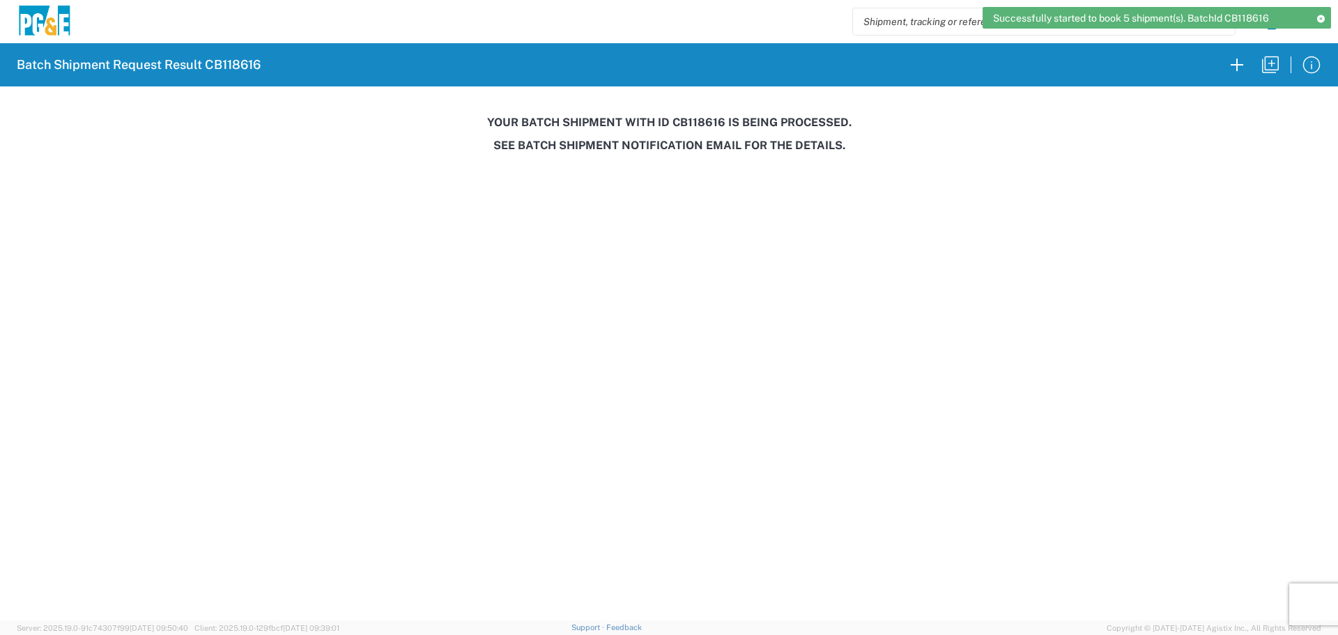
click at [699, 118] on h3 "Your batch shipment with id CB118616 is being processed." at bounding box center [669, 122] width 1318 height 13
copy h3 "CB118616"
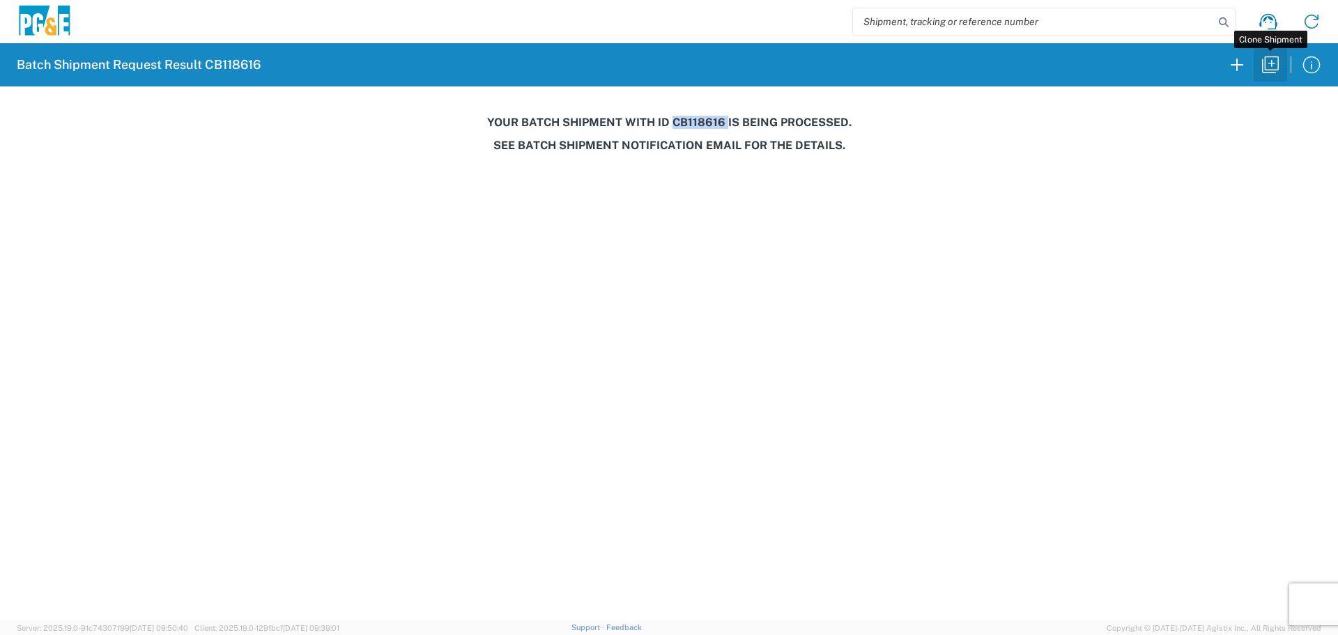
click at [1265, 60] on icon "button" at bounding box center [1270, 64] width 17 height 17
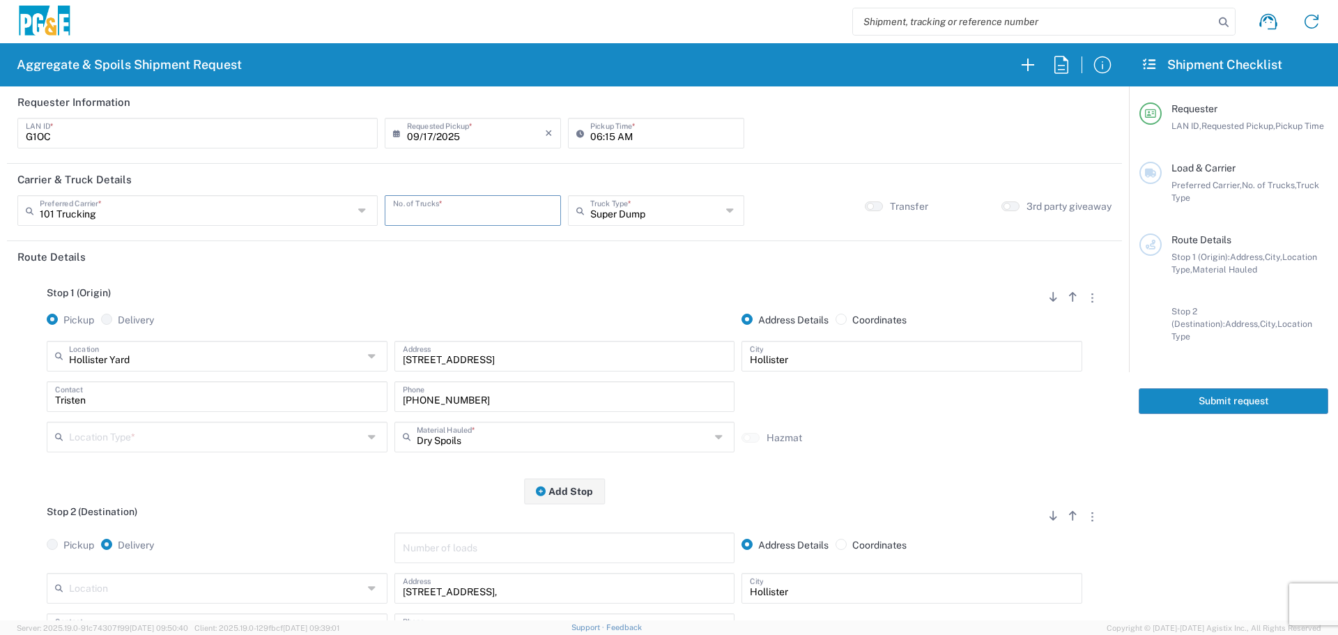
click at [442, 210] on input "number" at bounding box center [473, 209] width 160 height 24
type input "5"
click at [590, 135] on input "06:15 AM" at bounding box center [663, 132] width 146 height 24
type input "07:00 AM"
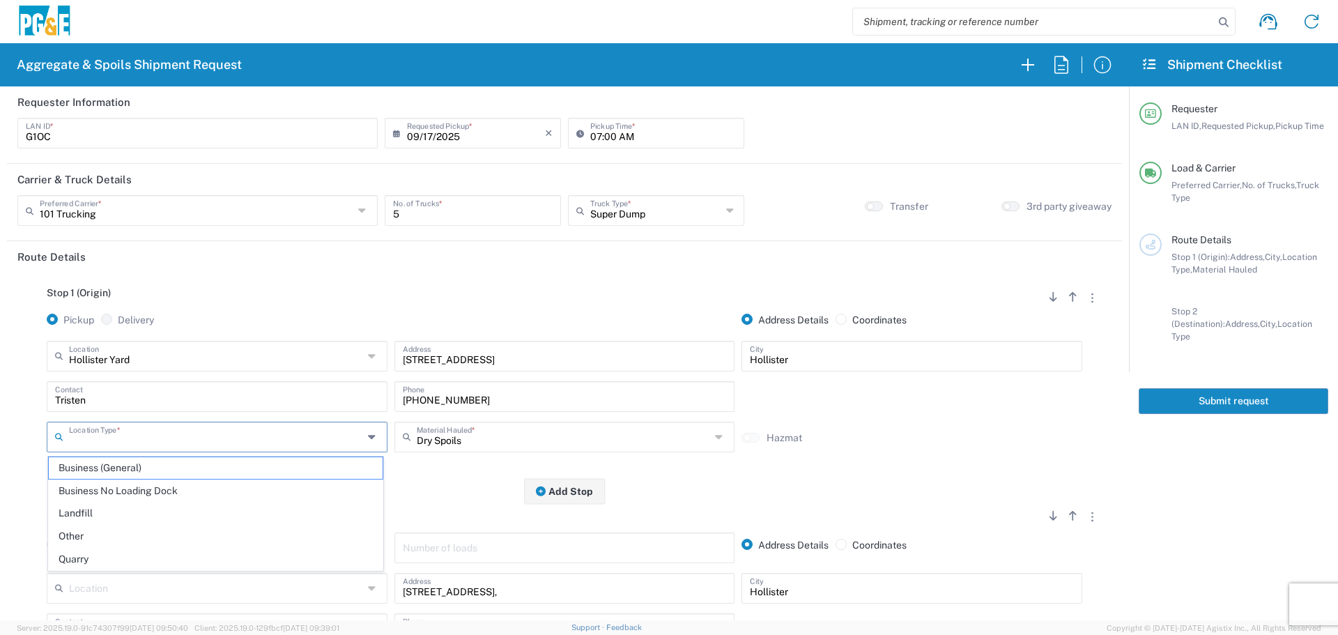
click at [308, 433] on input "text" at bounding box center [216, 436] width 294 height 24
click at [264, 485] on span "Business No Loading Dock" at bounding box center [216, 491] width 334 height 22
type input "Business No Loading Dock"
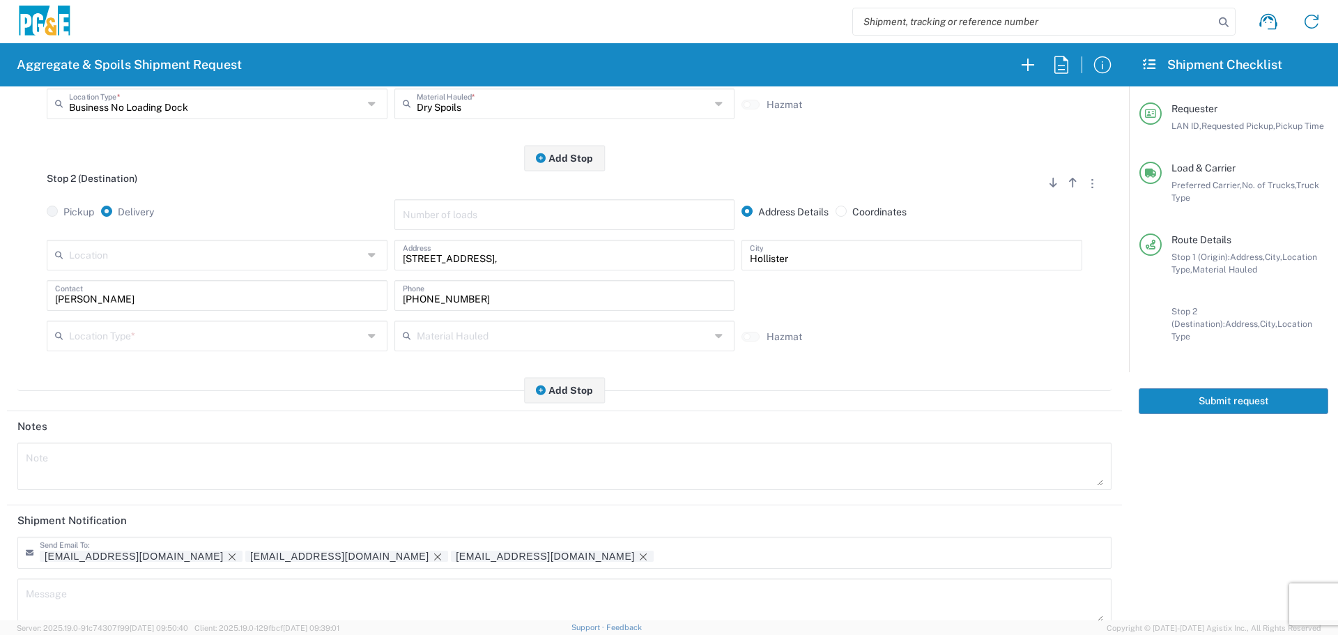
scroll to position [348, 0]
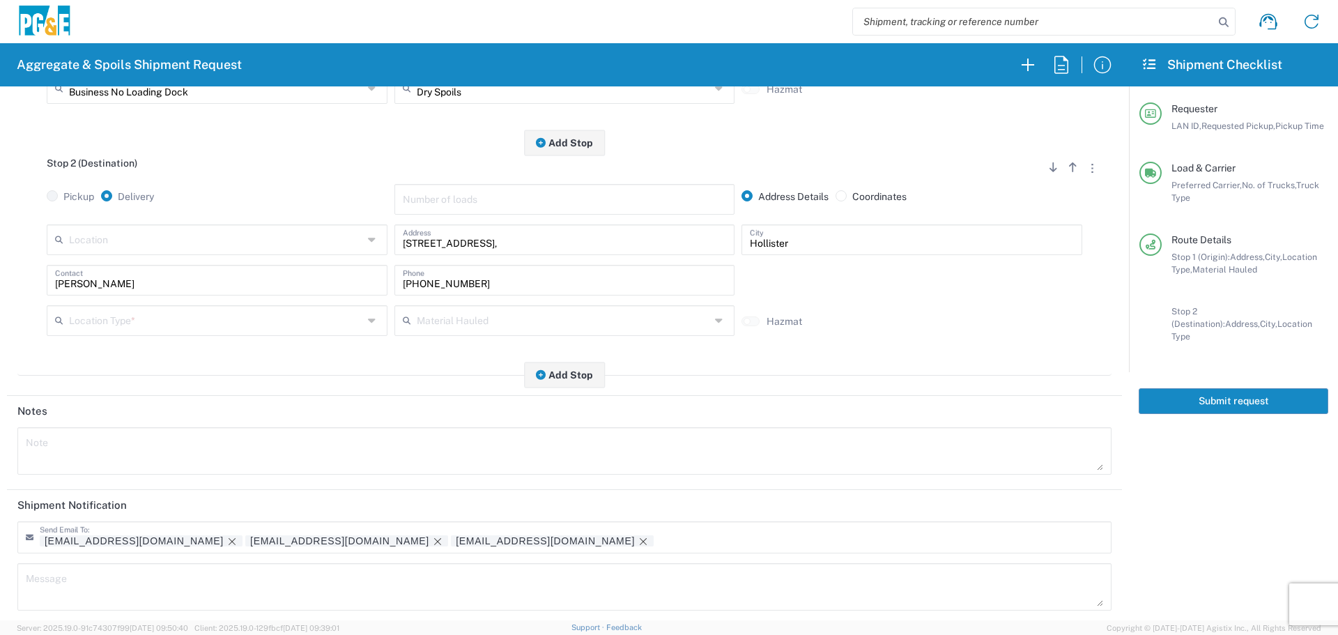
click at [245, 332] on input "text" at bounding box center [216, 319] width 294 height 24
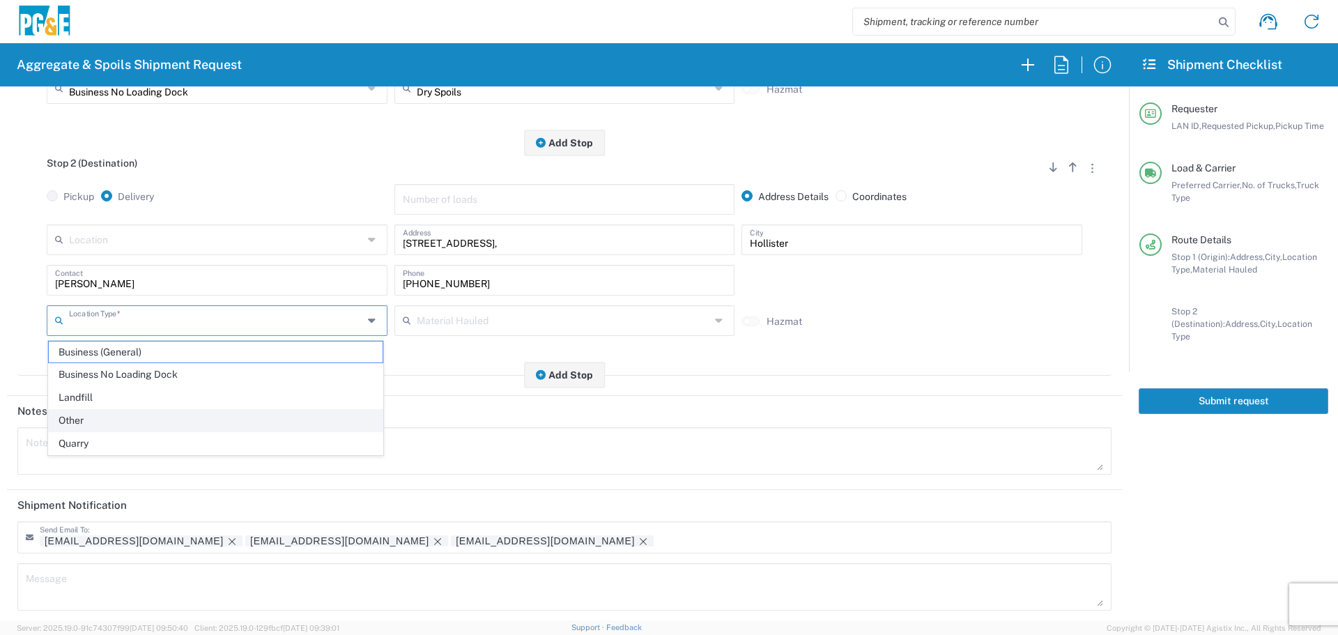
click at [189, 424] on span "Other" at bounding box center [216, 421] width 334 height 22
type input "Other"
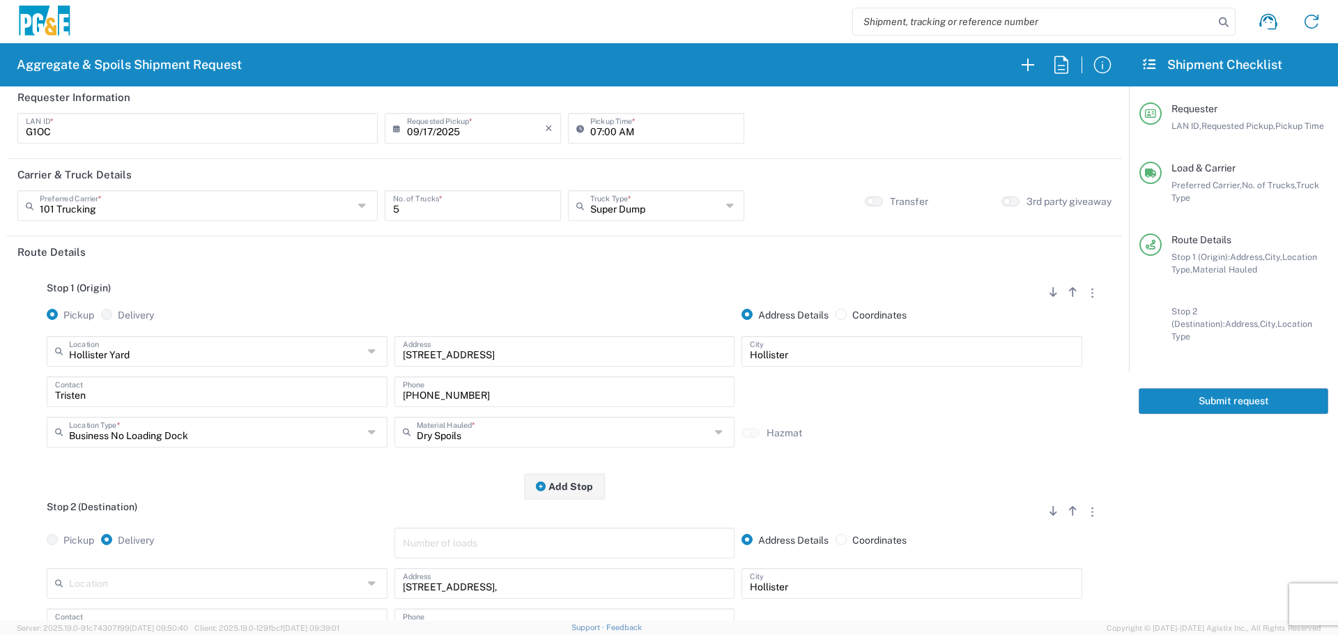
scroll to position [0, 0]
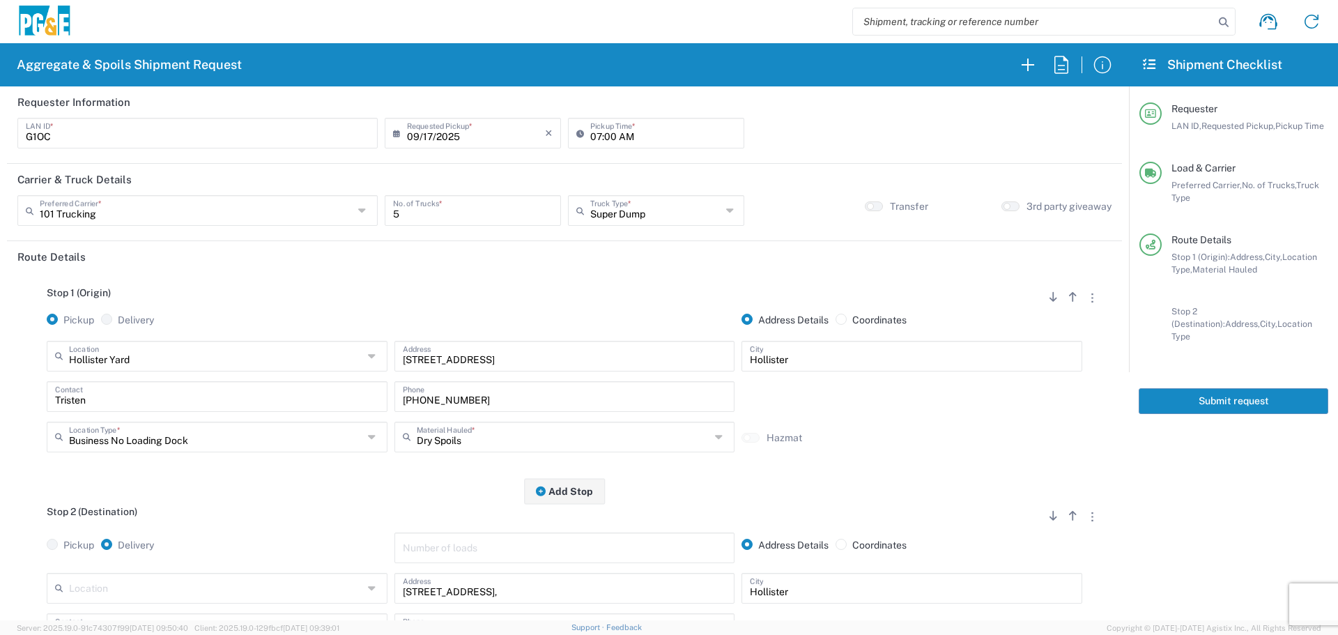
click at [1258, 395] on button "Submit request" at bounding box center [1234, 401] width 190 height 26
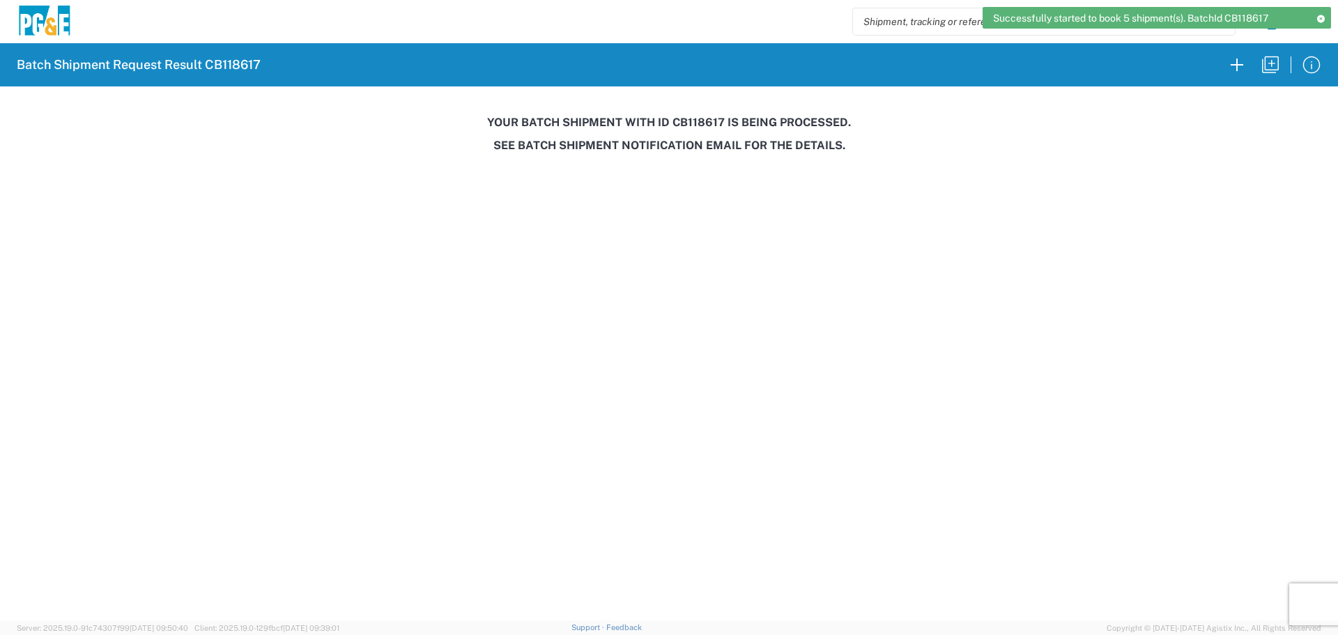
click at [702, 117] on h3 "Your batch shipment with id CB118617 is being processed." at bounding box center [669, 122] width 1318 height 13
copy h3 "CB118617"
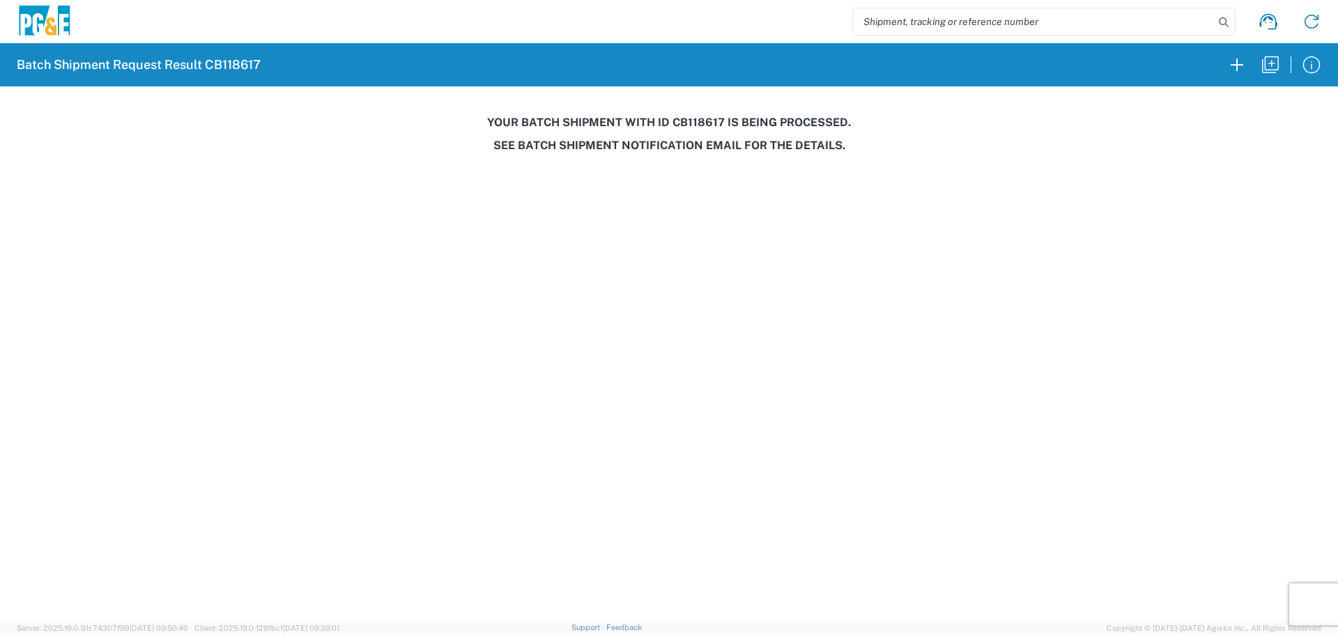
click at [982, 449] on agx-forms-host "Batch Shipment Request Result CB118617 Your batch shipment with id CB118617 is …" at bounding box center [669, 317] width 1338 height 635
